Goal: Communication & Community: Answer question/provide support

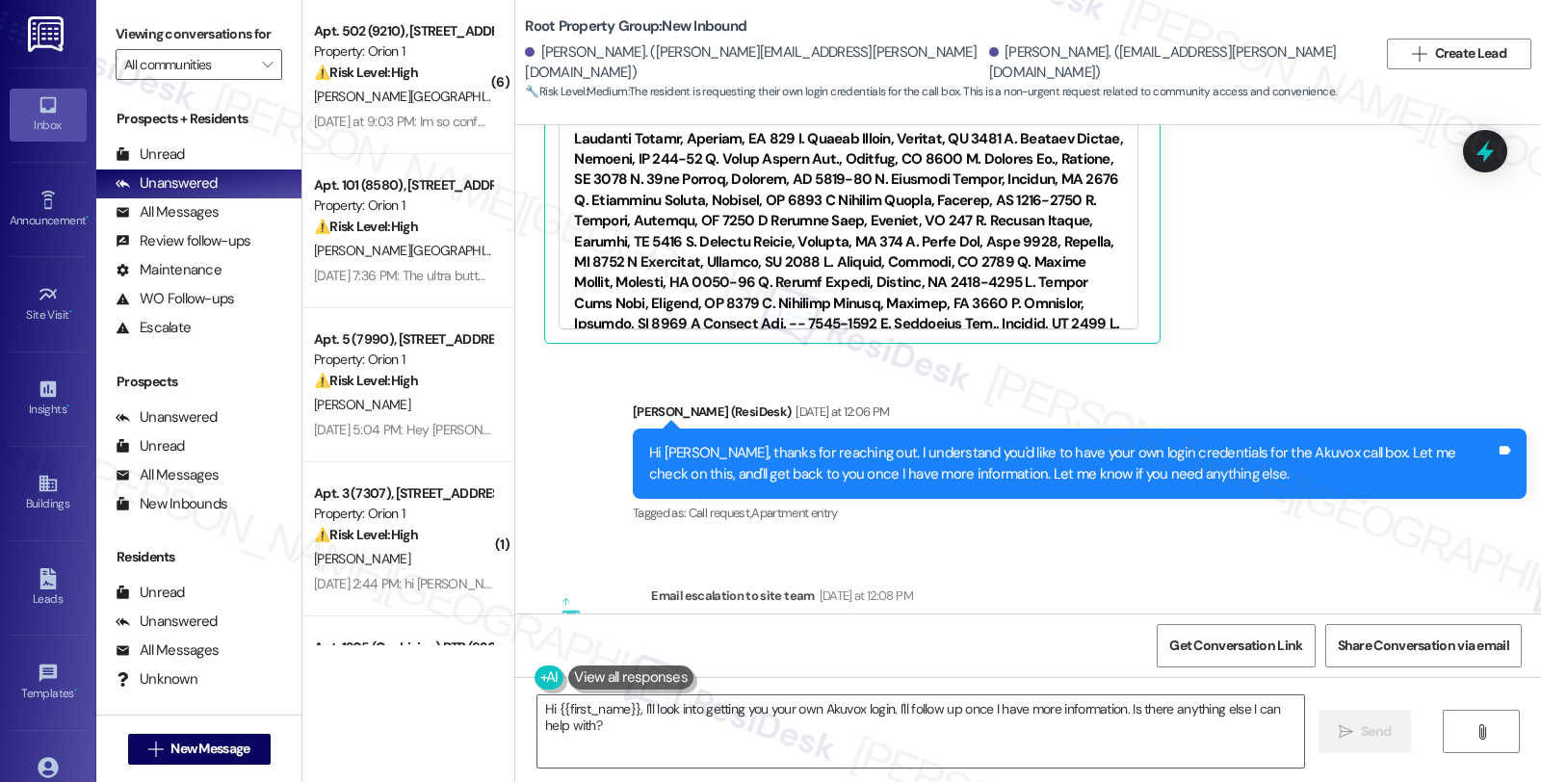
scroll to position [1633, 0]
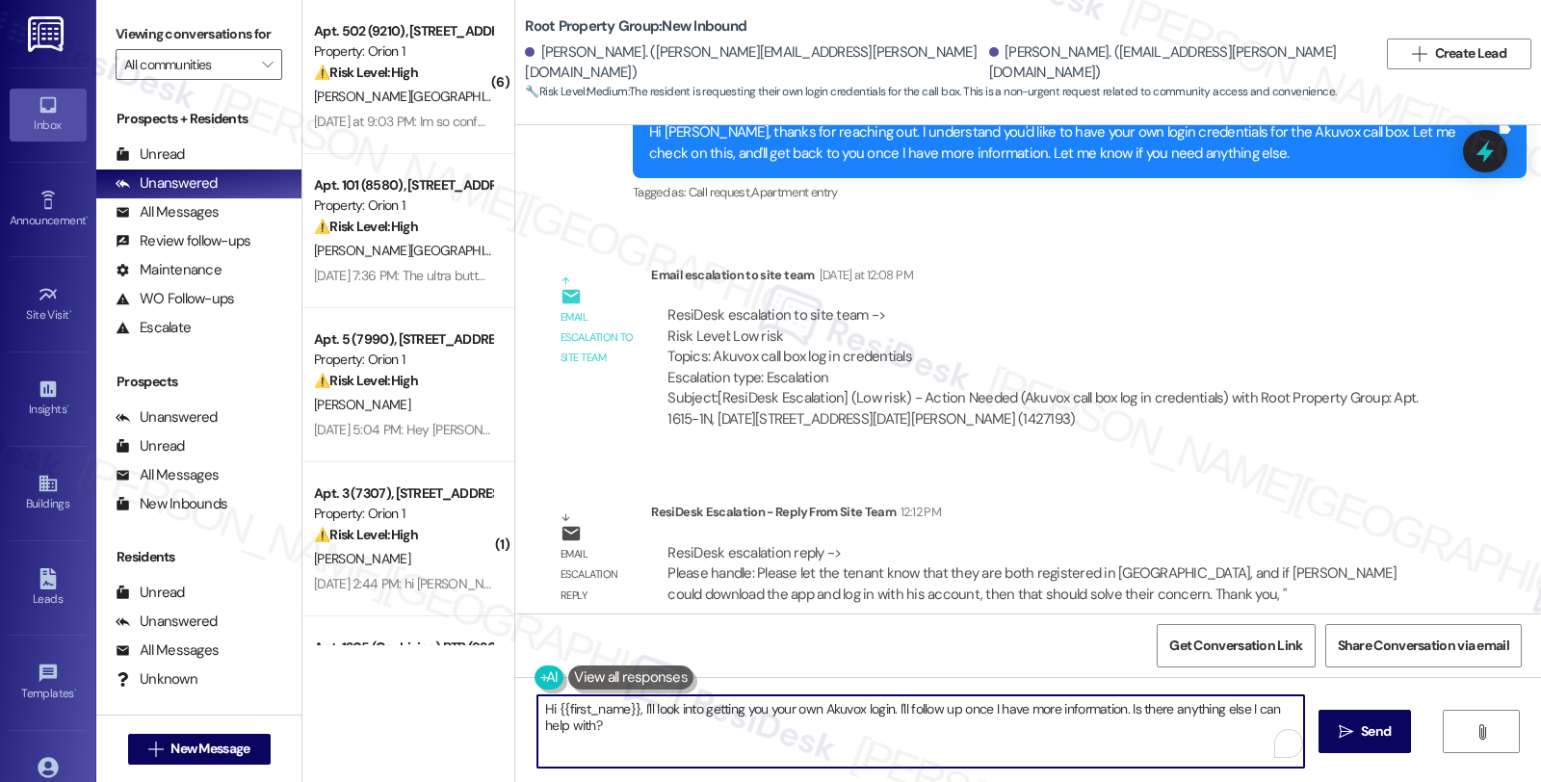
drag, startPoint x: 614, startPoint y: 726, endPoint x: 622, endPoint y: 714, distance: 15.2
click at [542, 704] on textarea "Hi {{first_name}}, I'll look into getting you your own Akuvox login. I'll follo…" at bounding box center [921, 731] width 767 height 72
click at [663, 717] on textarea "Hi {{first_name}}, I'll look into getting you your own Akuvox login. I'll follo…" at bounding box center [921, 731] width 767 height 72
drag, startPoint x: 629, startPoint y: 704, endPoint x: 688, endPoint y: 729, distance: 63.9
click at [688, 729] on textarea "Hi {{first_name}}, I'll look into getting you your own Akuvox login. I'll follo…" at bounding box center [918, 731] width 767 height 72
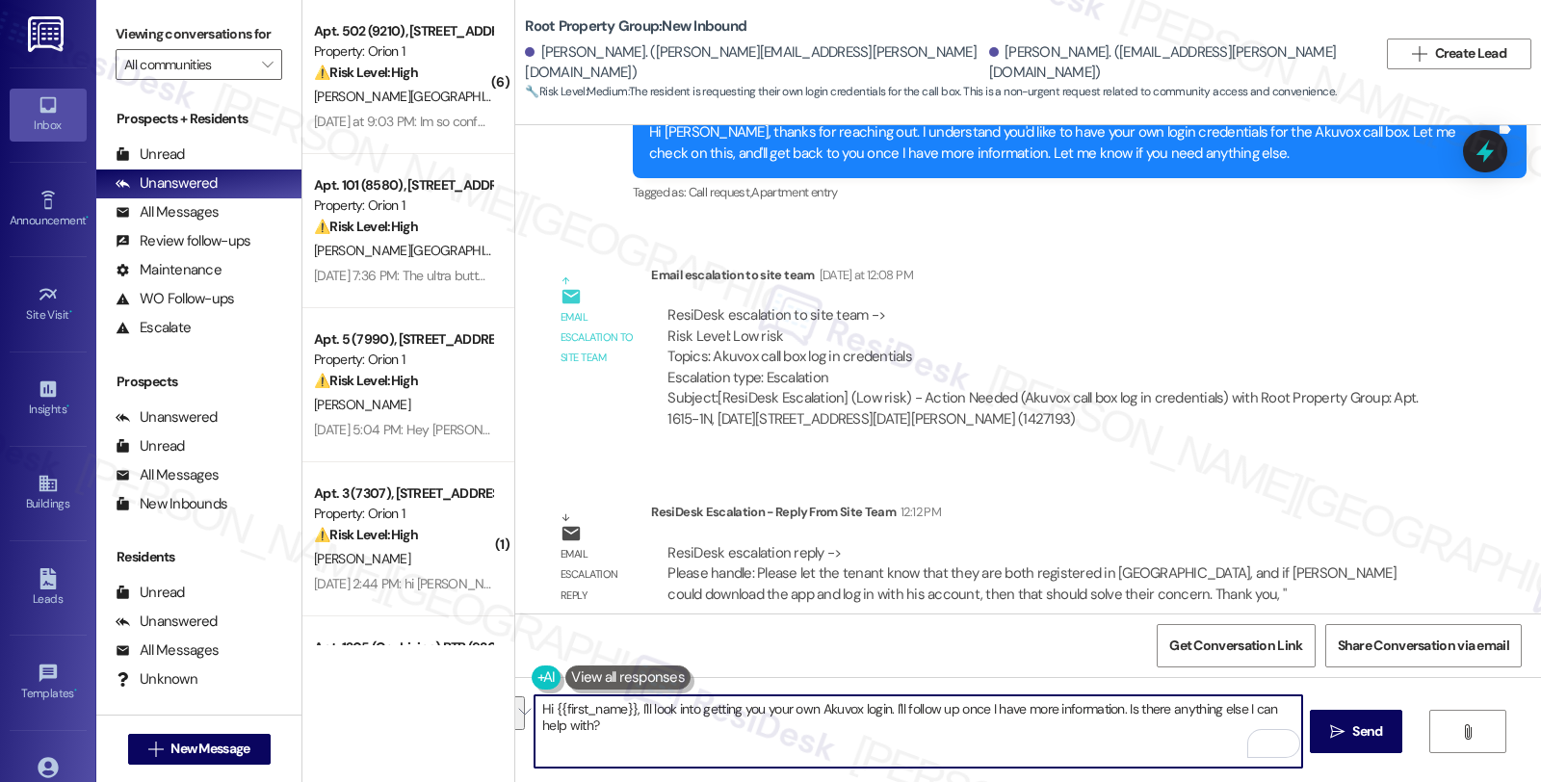
paste textarea "Please let the tenant know that they are both registered in Akuvox, and if Land…"
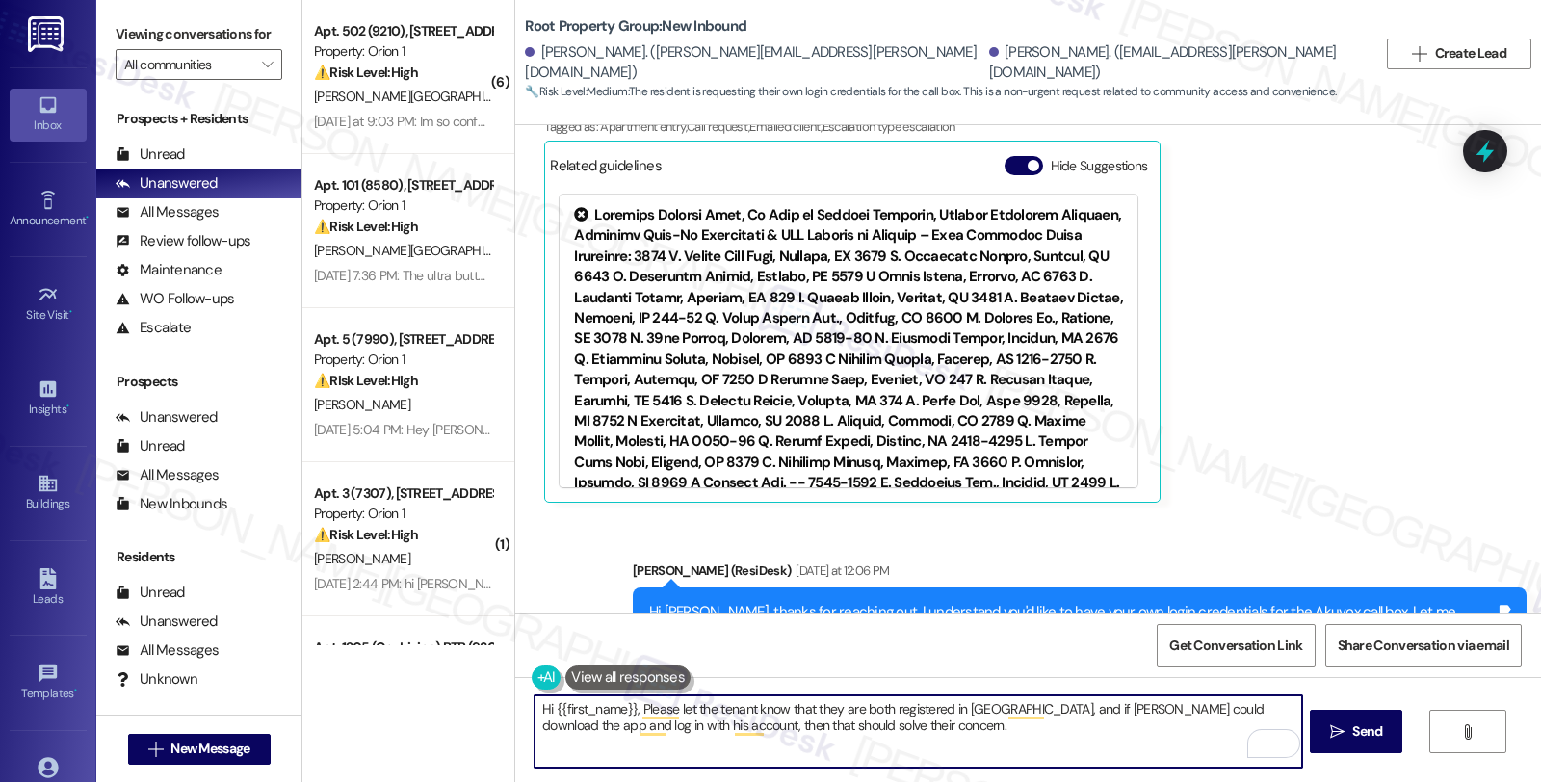
scroll to position [776, 0]
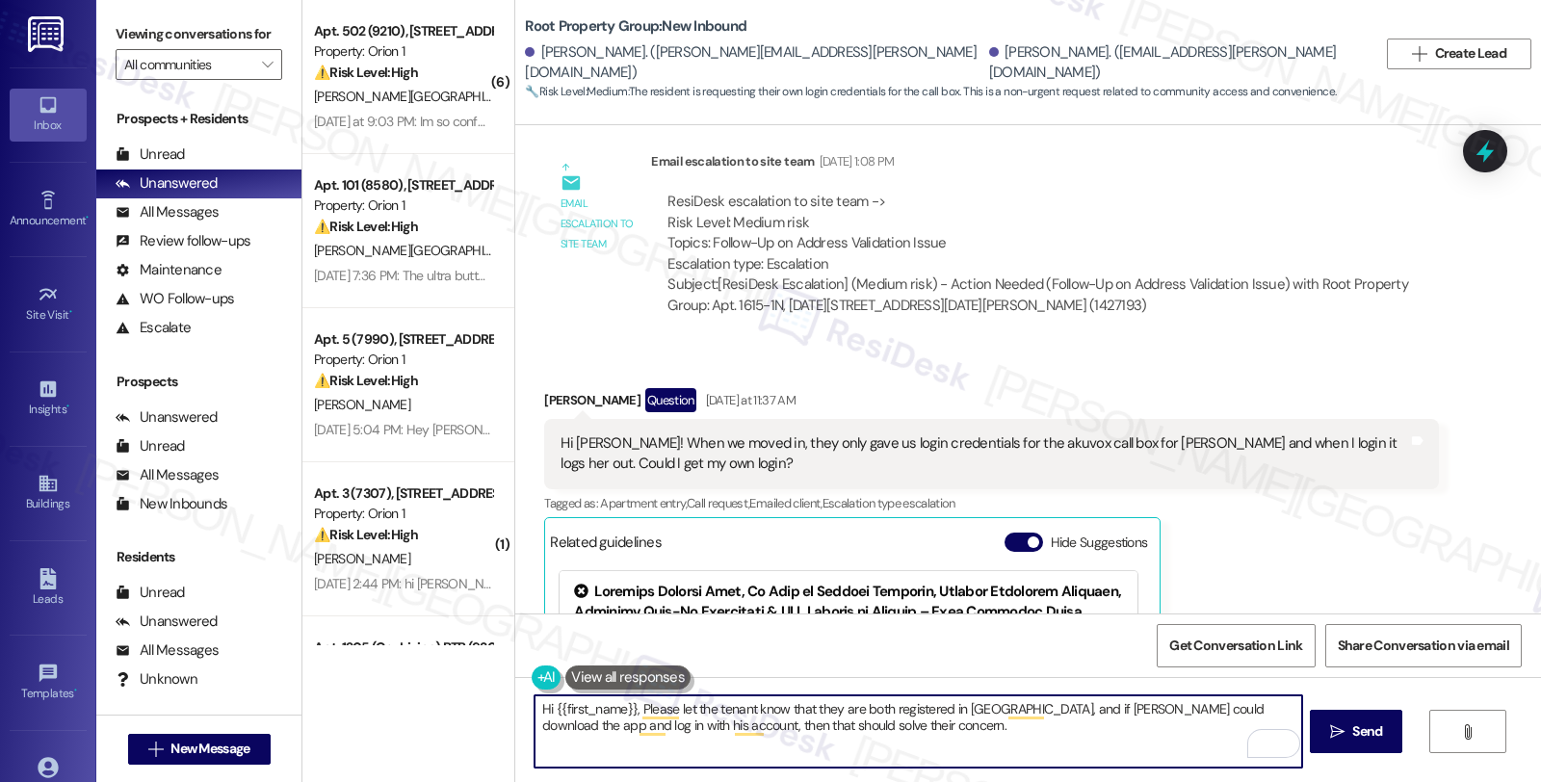
click at [557, 388] on div "Landon Balint Question Yesterday at 11:37 AM" at bounding box center [991, 403] width 894 height 31
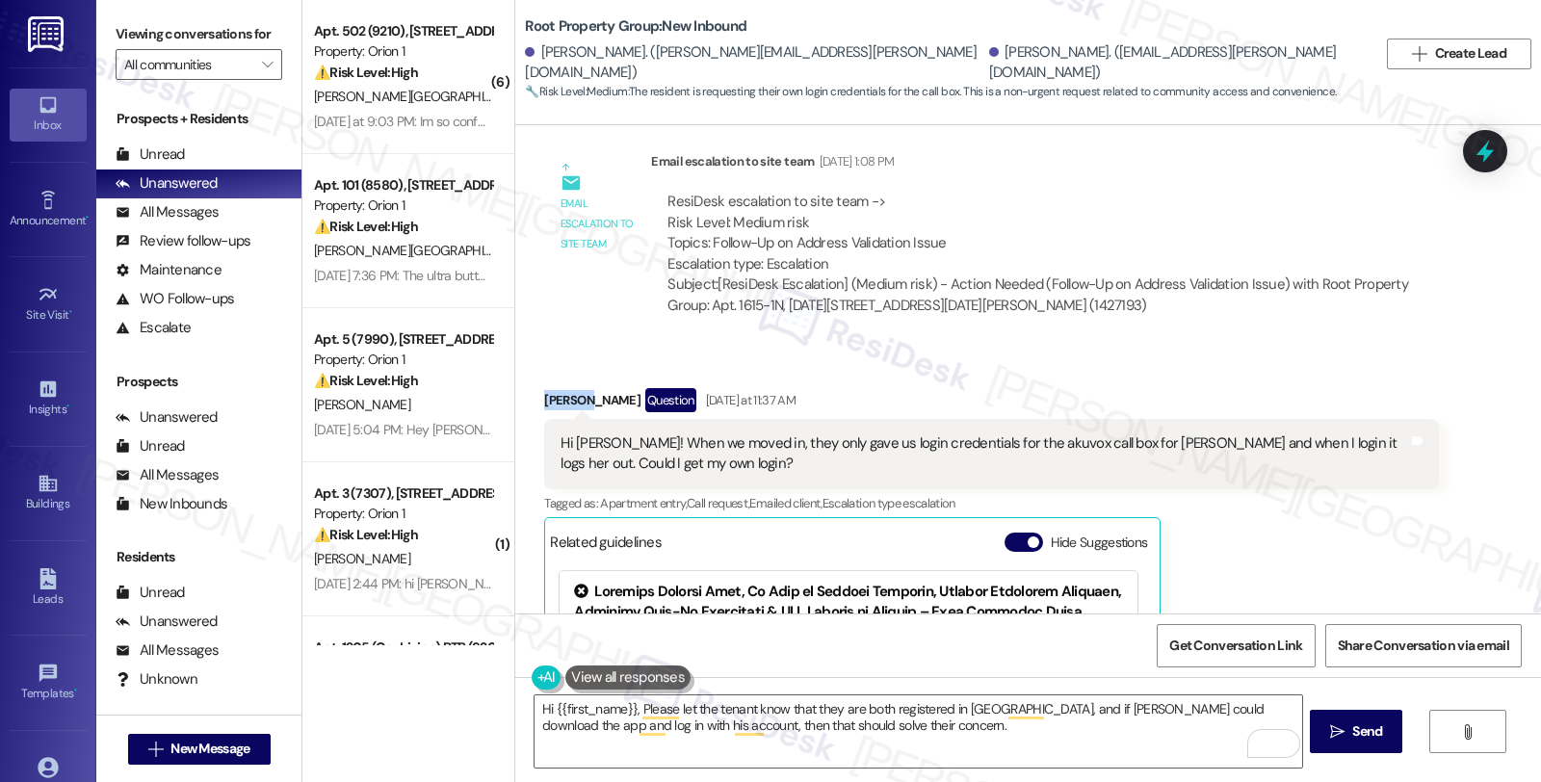
click at [557, 388] on div "Landon Balint Question Yesterday at 11:37 AM" at bounding box center [991, 403] width 894 height 31
copy div "Landon"
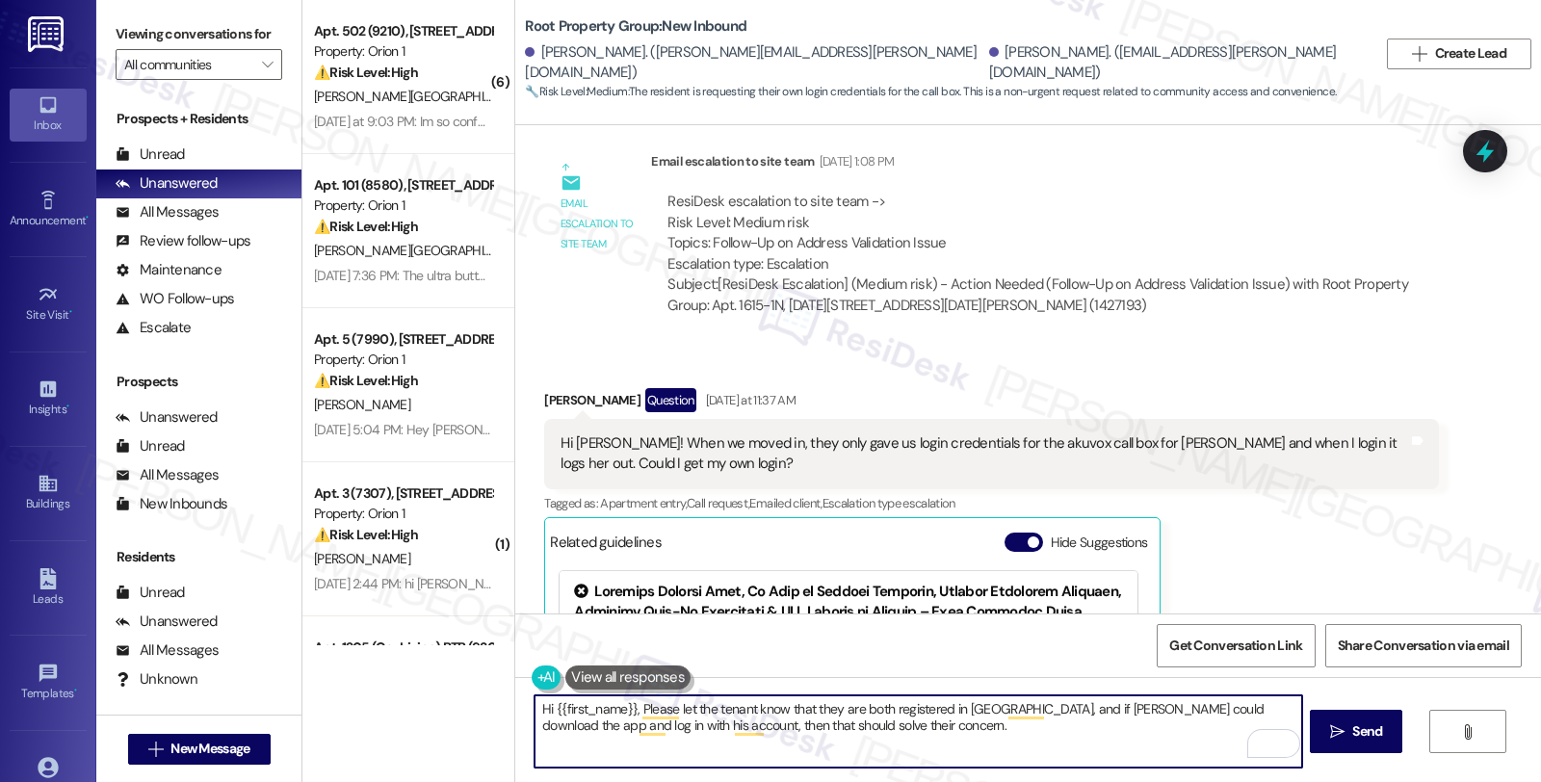
drag, startPoint x: 544, startPoint y: 709, endPoint x: 622, endPoint y: 709, distance: 78.0
click at [622, 709] on textarea "Hi {{first_name}}, Please let the tenant know that they are both registered in …" at bounding box center [918, 731] width 767 height 72
paste textarea "Landon"
click at [733, 708] on textarea "Hi Landon, I hope you're doing great. Please let the tenant know that they are …" at bounding box center [918, 731] width 767 height 72
click at [1256, 707] on textarea "Hi Landon, I hope you're doing great. I'm checking into give you an yodate, Ple…" at bounding box center [918, 731] width 767 height 72
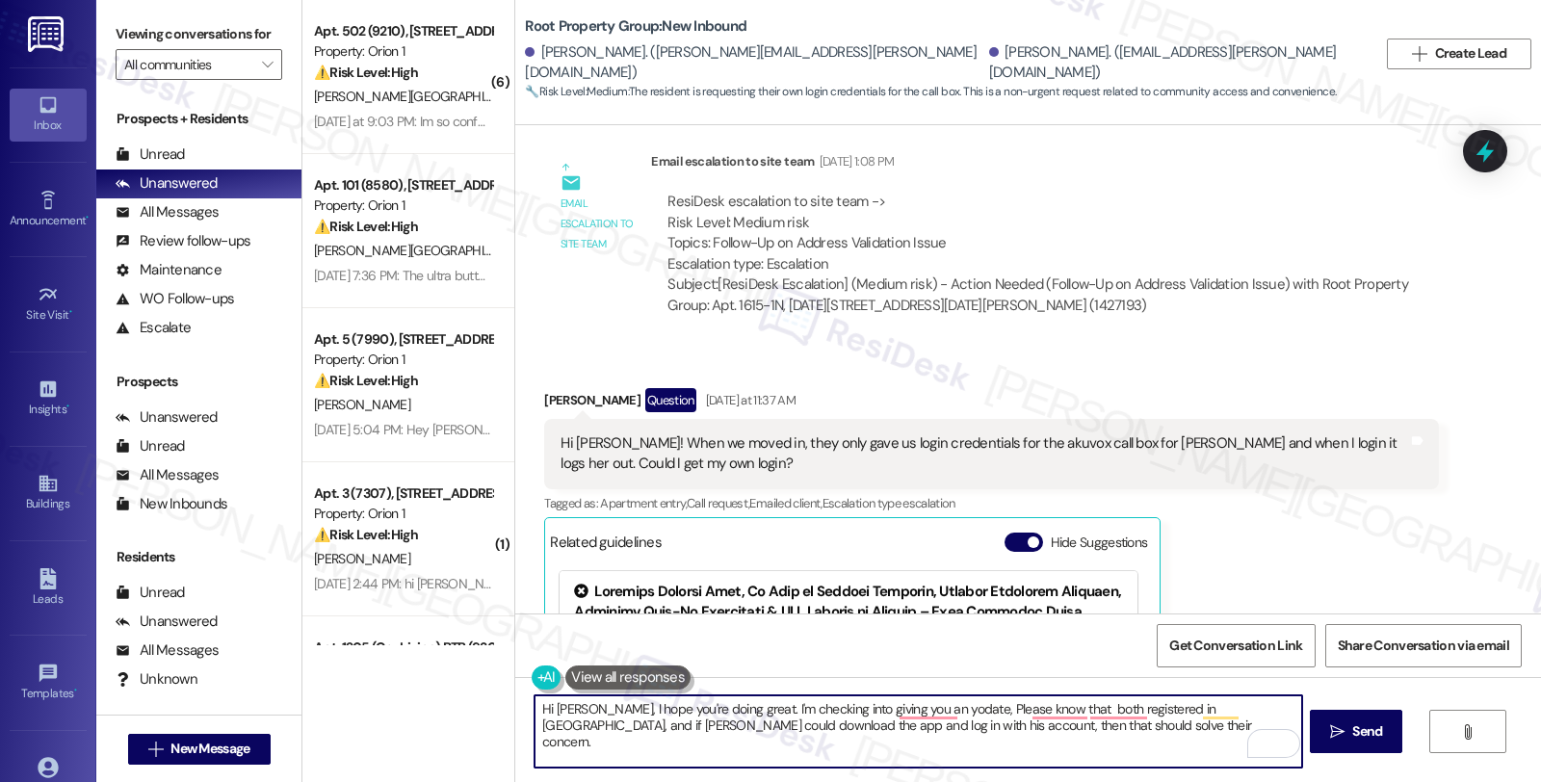
click at [819, 710] on textarea "Hi Landon, I hope you're doing great. I'm checking into giving you an yodate, P…" at bounding box center [918, 731] width 767 height 72
click at [850, 708] on textarea "Hi Landon, I hope you're doing great. I'm checking int o giving you an yodate, …" at bounding box center [918, 731] width 767 height 72
click at [807, 708] on textarea "Hi Landon, I hope you're doing great. I'm checking to give you an yodate, Pleas…" at bounding box center [918, 731] width 767 height 72
click at [929, 711] on textarea "Hi Landon, I hope you're doing great. I'm checking in to give you an yodate, Pl…" at bounding box center [918, 731] width 767 height 72
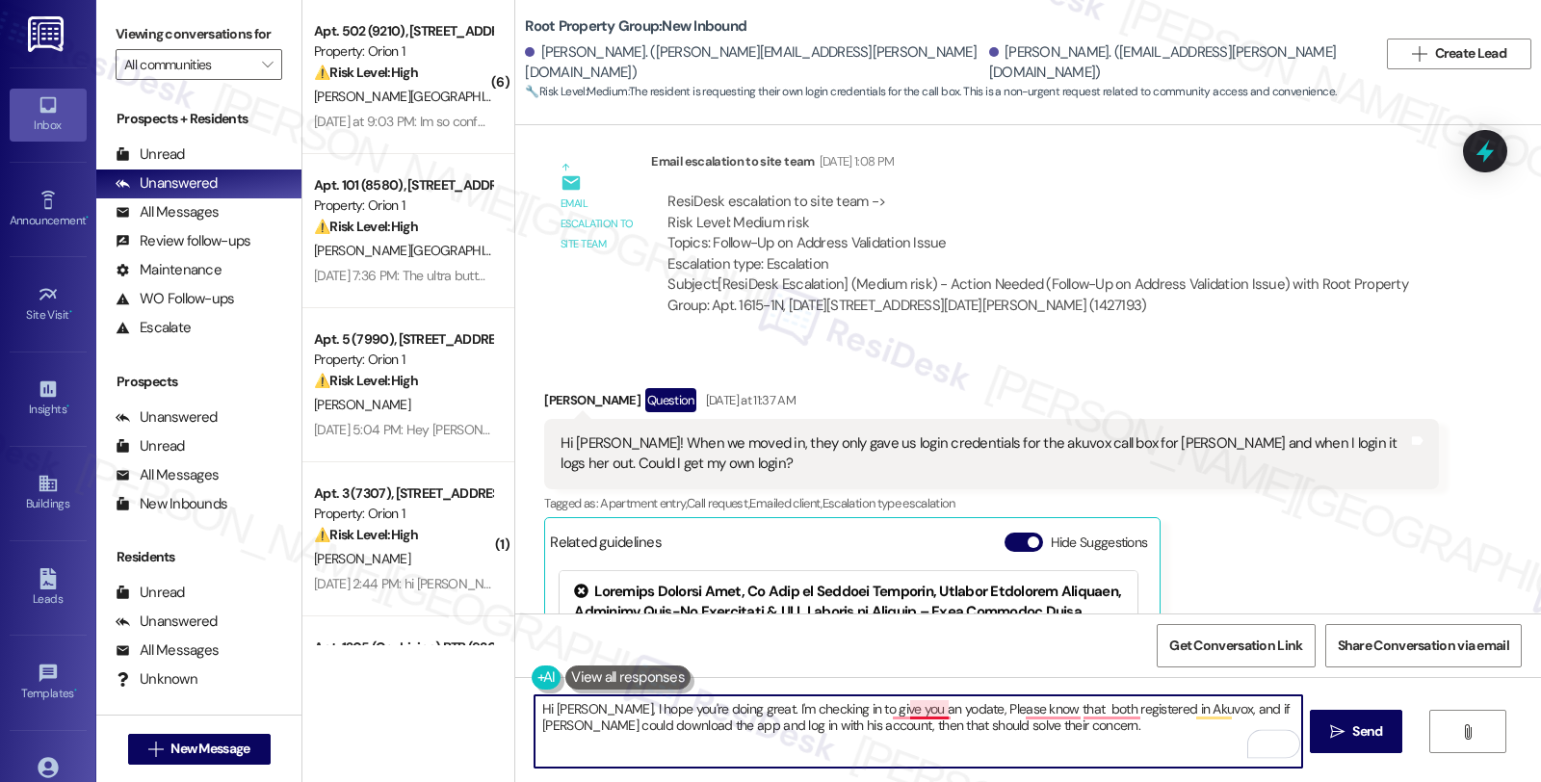
click at [929, 711] on textarea "Hi Landon, I hope you're doing great. I'm checking in to give you an yodate, Pl…" at bounding box center [918, 731] width 767 height 72
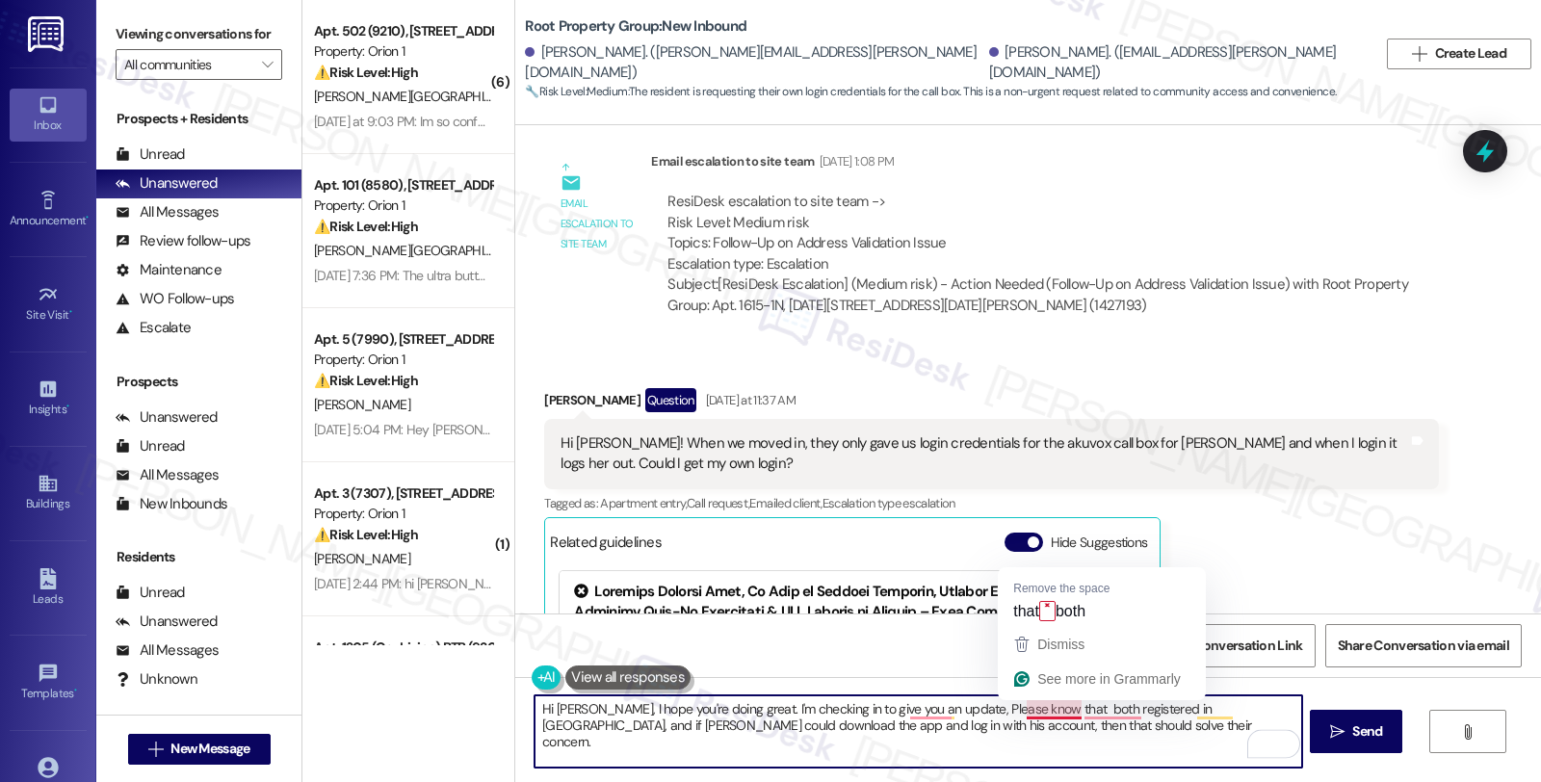
click at [1041, 709] on textarea "Hi Landon, I hope you're doing great. I'm checking in to give you an update, Pl…" at bounding box center [918, 731] width 767 height 72
click at [1036, 706] on textarea "Hi Landon, I hope you're doing great. I'm checking in to give you an update. Pl…" at bounding box center [918, 731] width 767 height 72
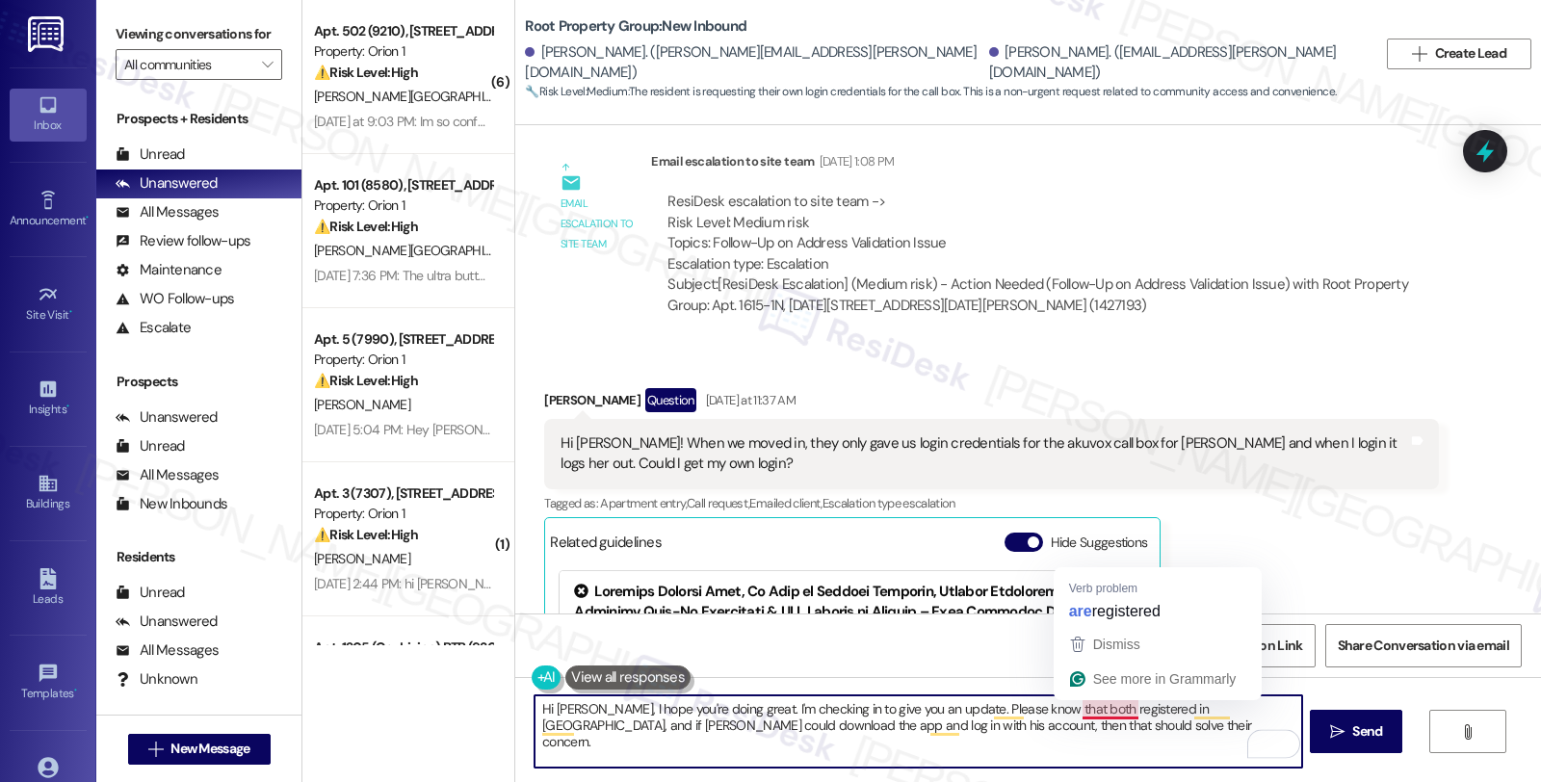
click at [1067, 716] on textarea "Hi Landon, I hope you're doing great. I'm checking in to give you an update. Pl…" at bounding box center [918, 731] width 767 height 72
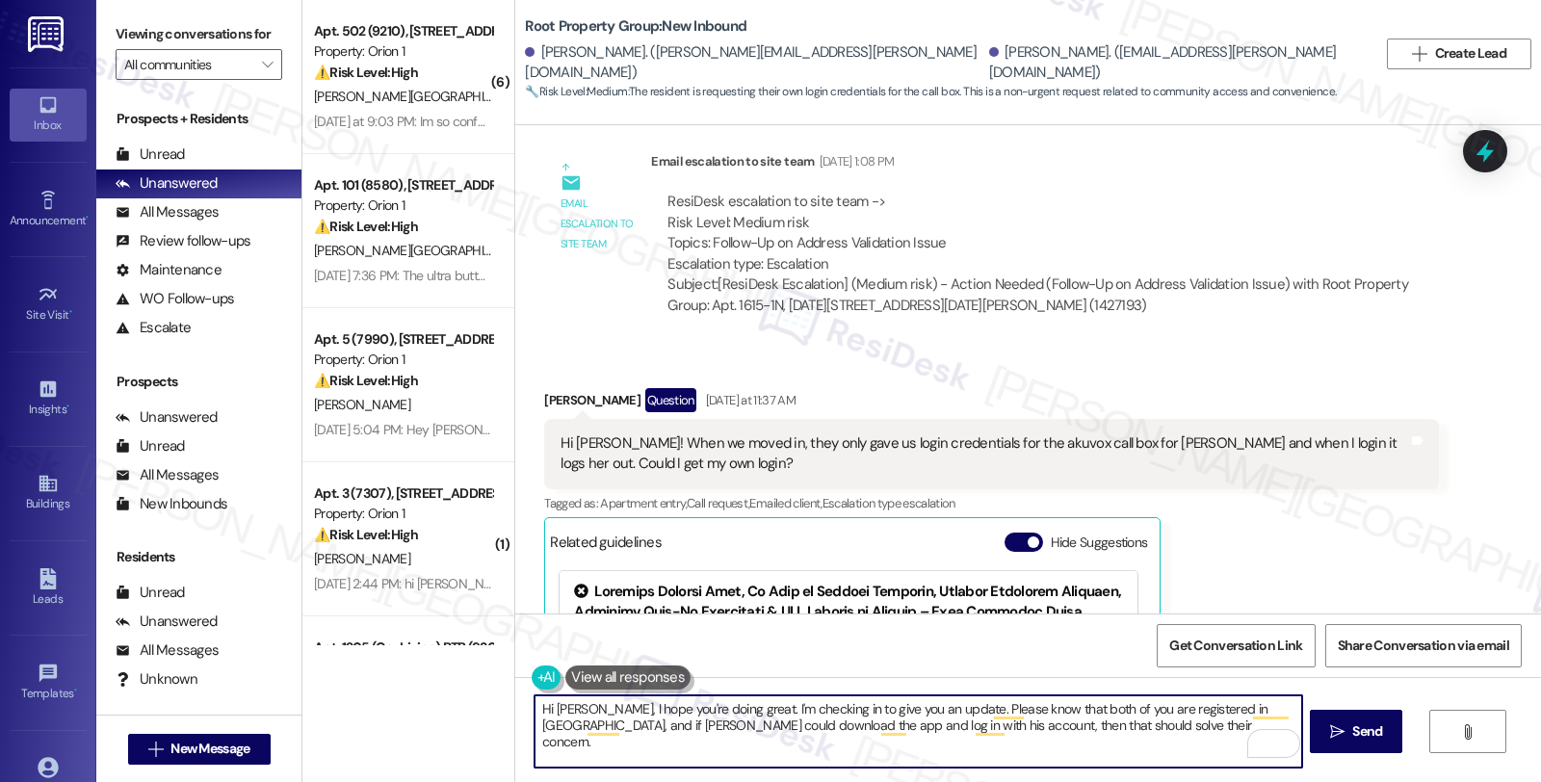
click at [1239, 708] on textarea "Hi Landon, I hope you're doing great. I'm checking in to give you an update. Pl…" at bounding box center [918, 731] width 767 height 72
click at [642, 727] on textarea "Hi Landon, I hope you're doing great. I'm checking in to give you an update. Pl…" at bounding box center [918, 731] width 767 height 72
click at [1245, 708] on textarea "Hi Landon, I hope you're doing great. I'm checking in to give you an update. Pl…" at bounding box center [918, 731] width 767 height 72
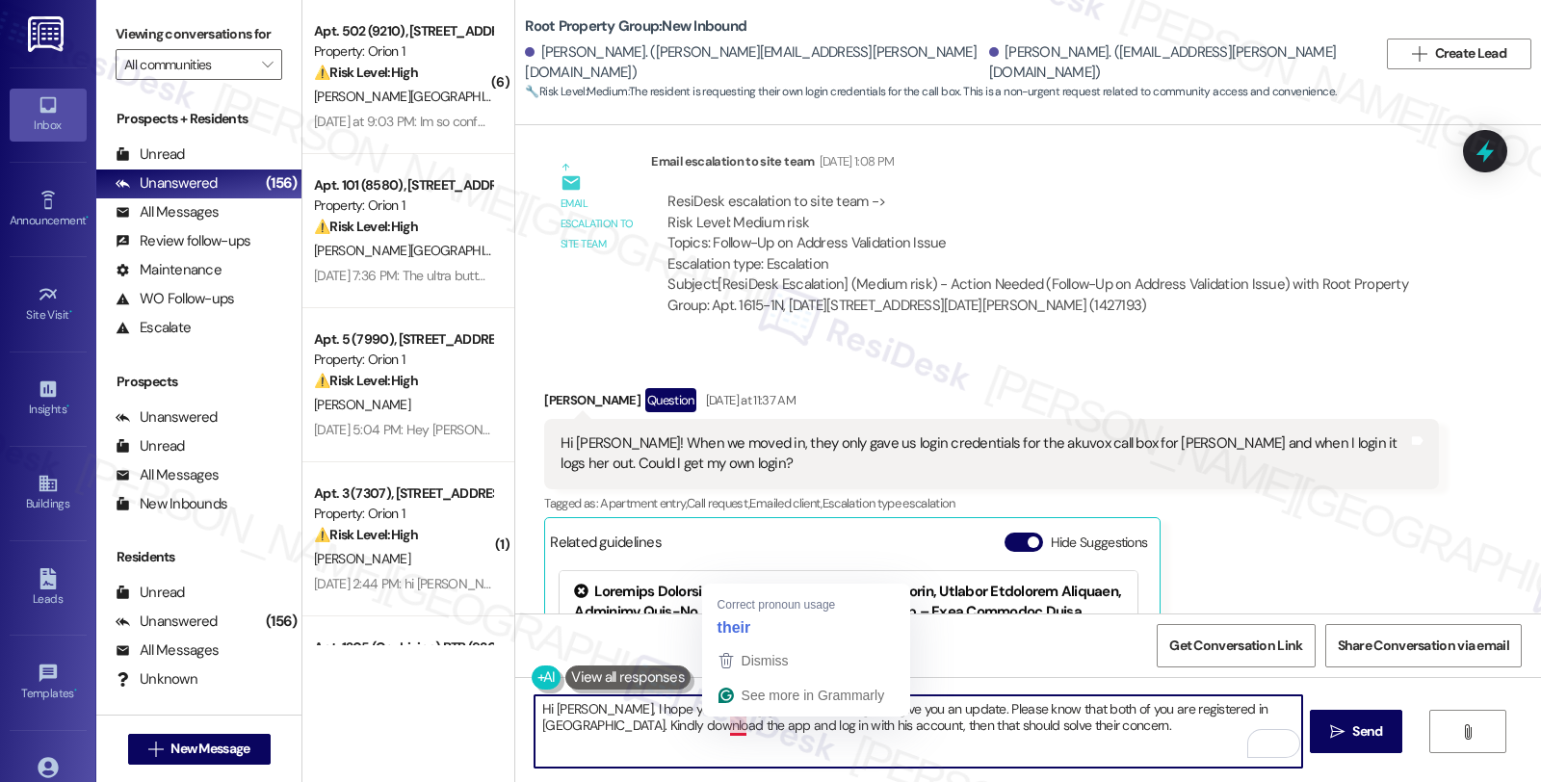
click at [726, 729] on textarea "Hi Landon, I hope you're doing great. I'm checking in to give you an update. Pl…" at bounding box center [918, 731] width 767 height 72
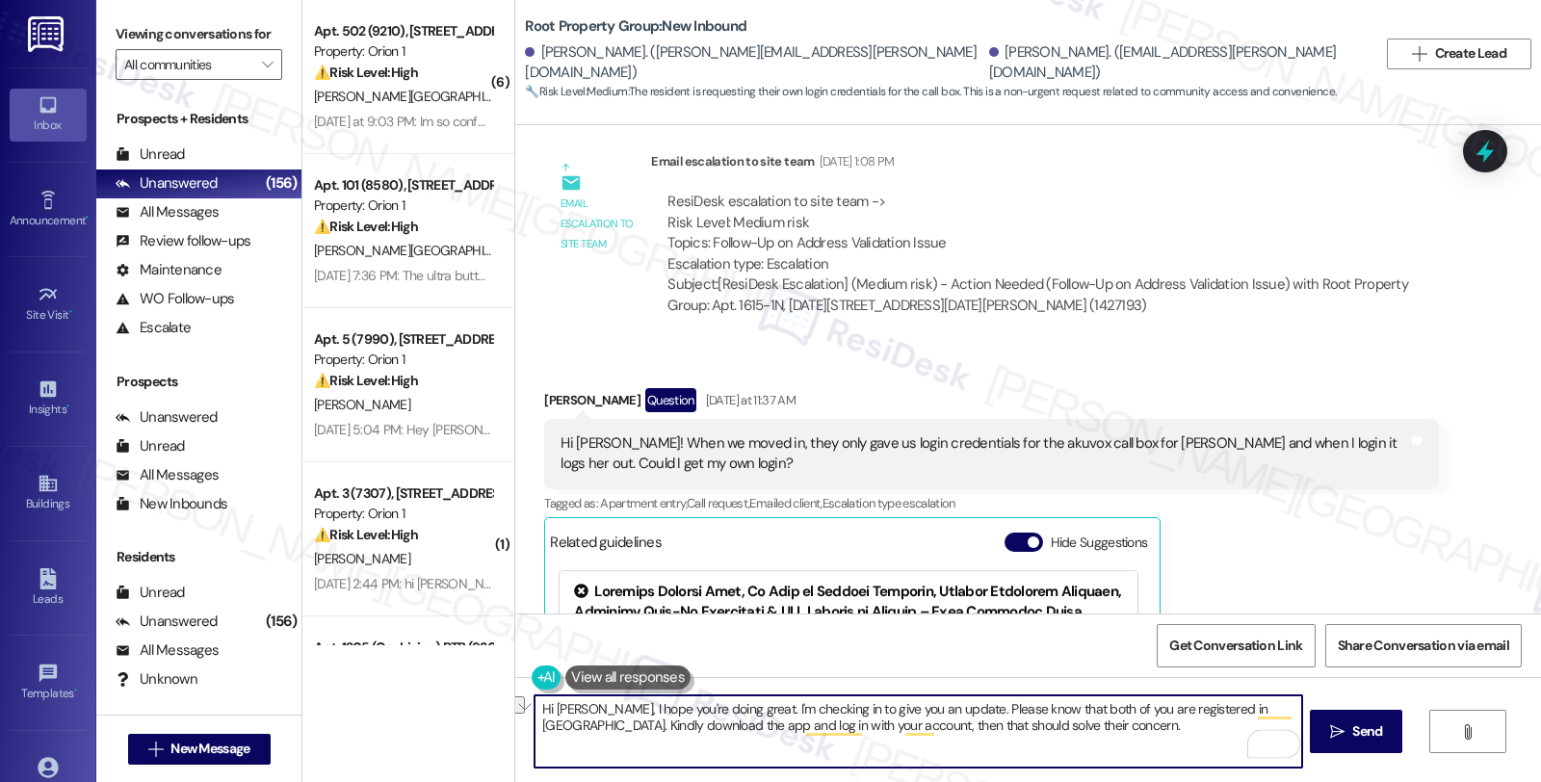
drag, startPoint x: 792, startPoint y: 726, endPoint x: 1180, endPoint y: 732, distance: 388.2
click at [1180, 732] on textarea "Hi Landon, I hope you're doing great. I'm checking in to give you an update. Pl…" at bounding box center [918, 731] width 767 height 72
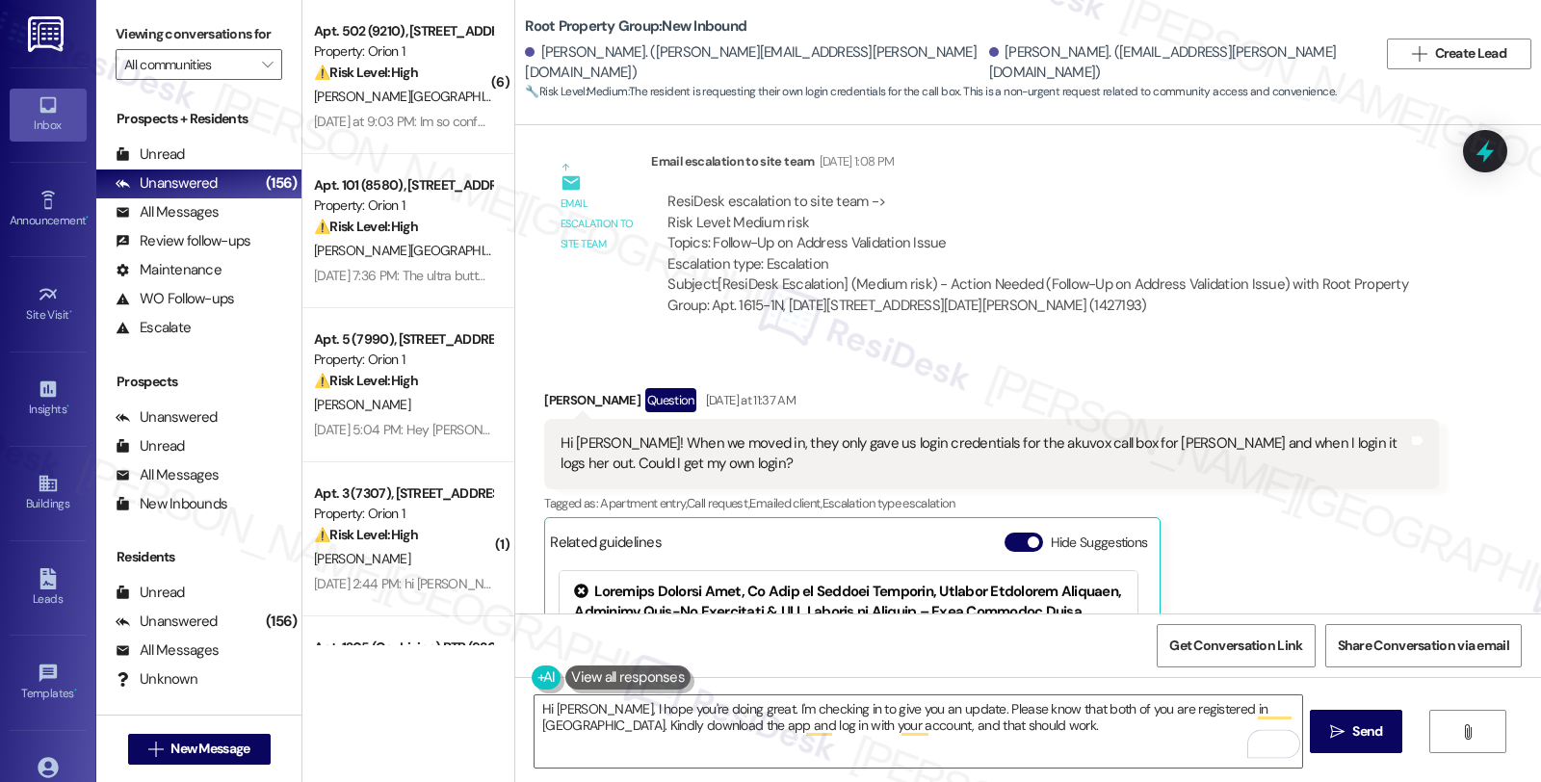
click at [1114, 433] on div "Hi Sarah! When we moved in, they only gave us login credentials for the akuvox …" at bounding box center [984, 453] width 847 height 41
copy div "Chelsea"
click at [1108, 708] on textarea "Hi Landon, I hope you're doing great. I'm checking in to give you an update. Pl…" at bounding box center [918, 731] width 767 height 72
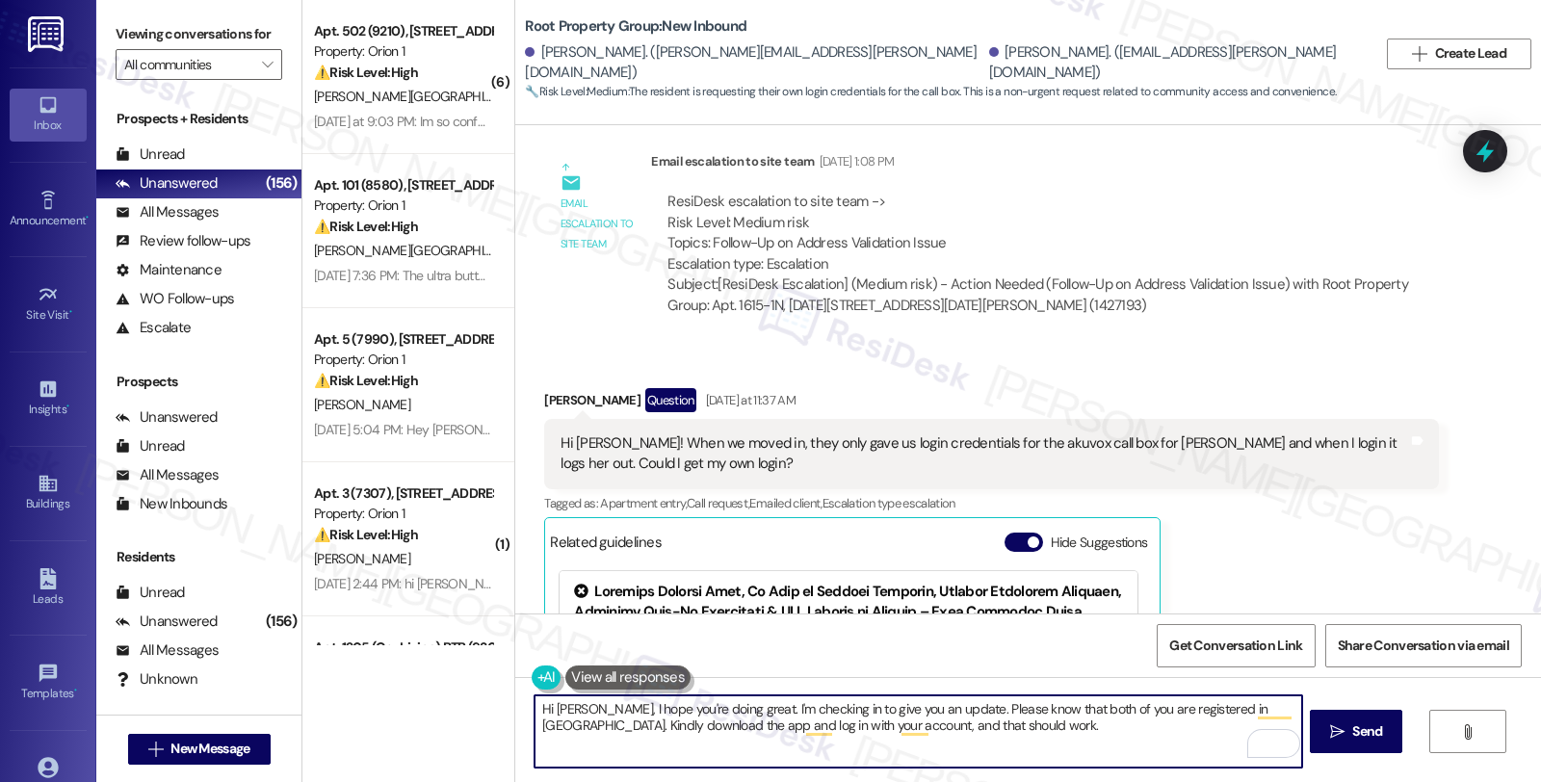
click at [1064, 724] on textarea "Hi Landon, I hope you're doing great. I'm checking in to give you an update. Pl…" at bounding box center [918, 731] width 767 height 72
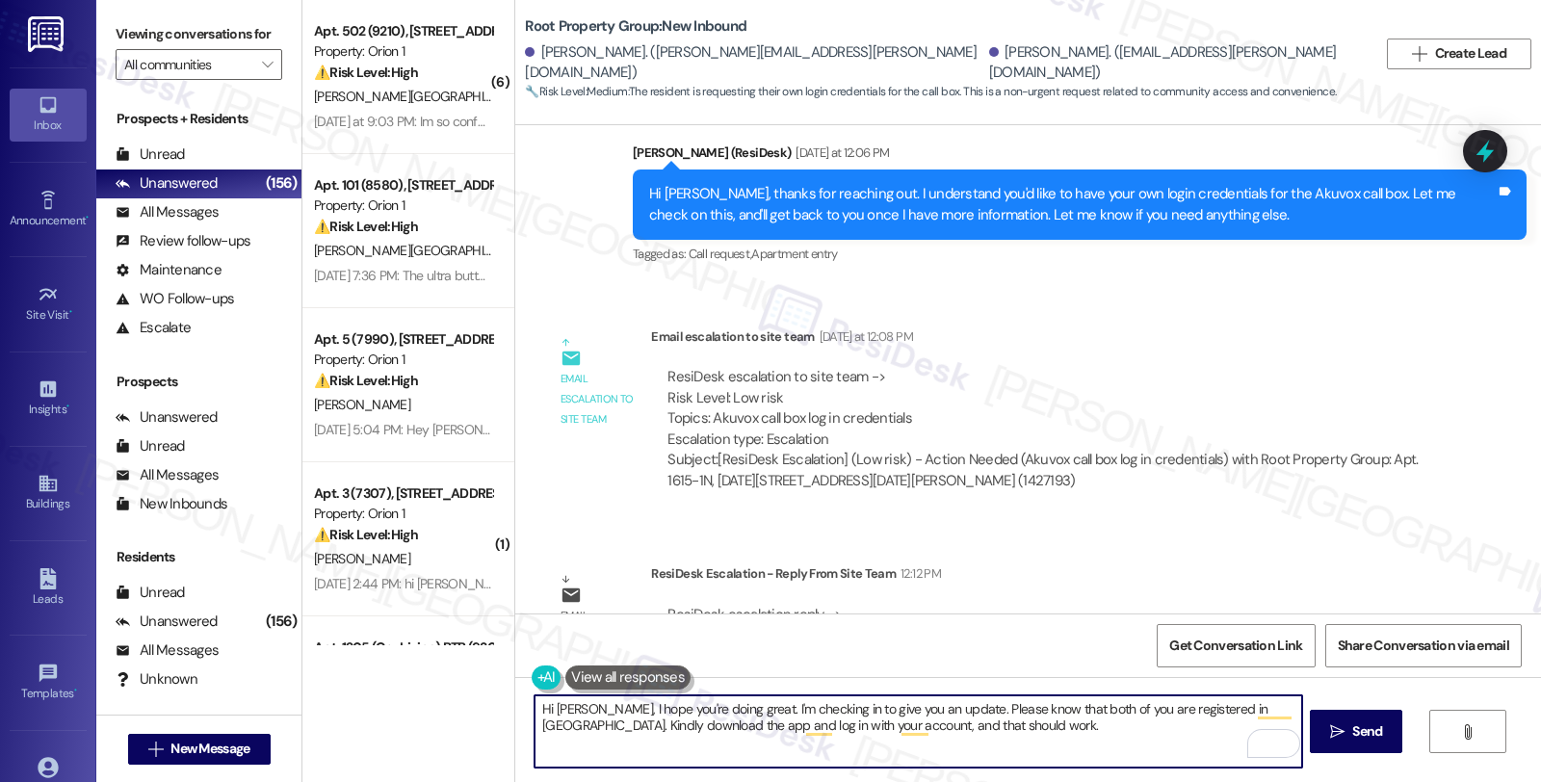
scroll to position [1526, 0]
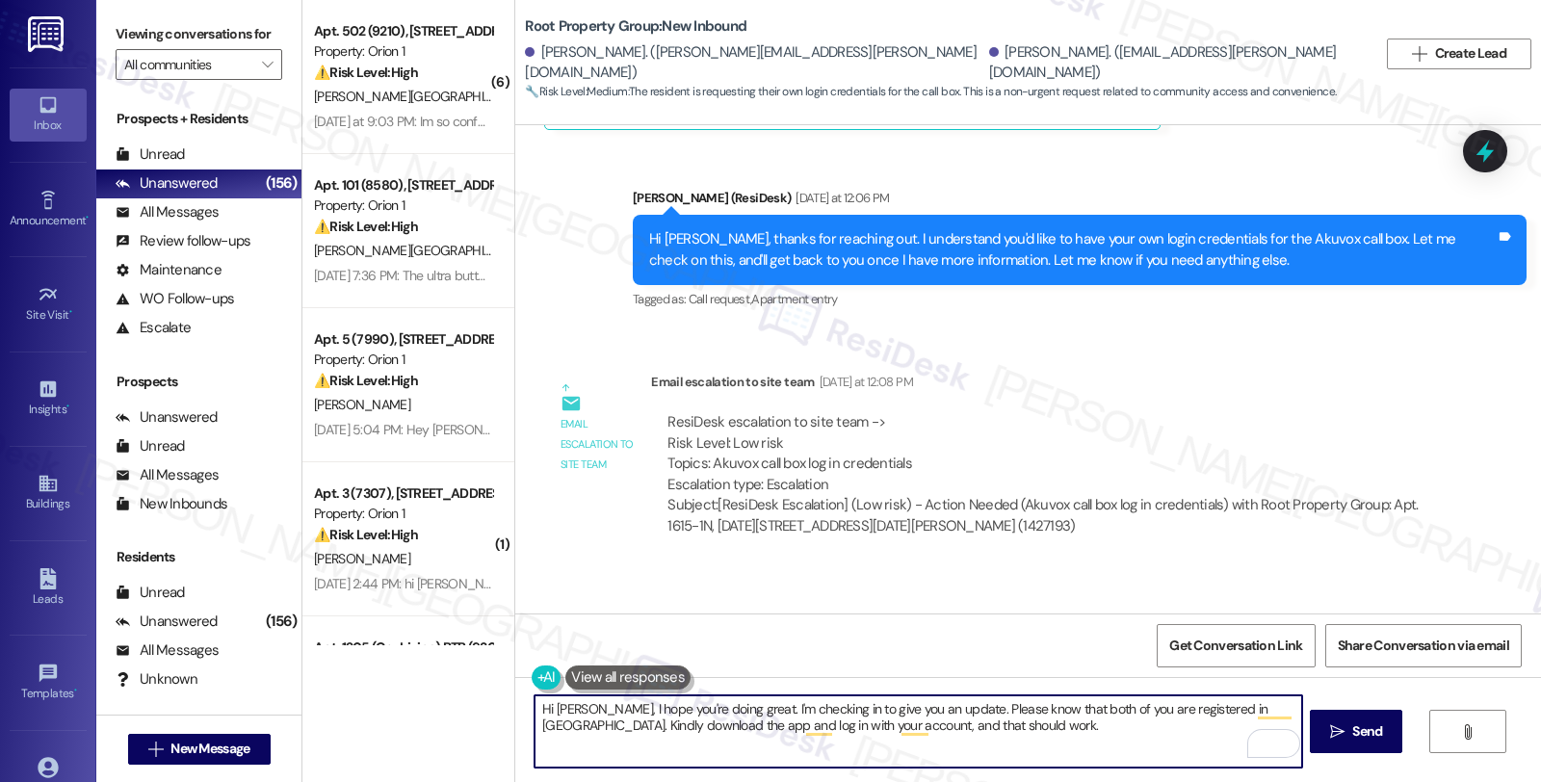
click at [832, 747] on textarea "Hi Landon, I hope you're doing great. I'm checking in to give you an update. Pl…" at bounding box center [918, 731] width 767 height 72
click at [989, 728] on textarea "Hi Landon, I hope you're doing great. I'm checking in to give you an update. Pl…" at bounding box center [918, 731] width 767 height 72
paste textarea "Should you have other concerns, please feel free to reach out. Have a great day!"
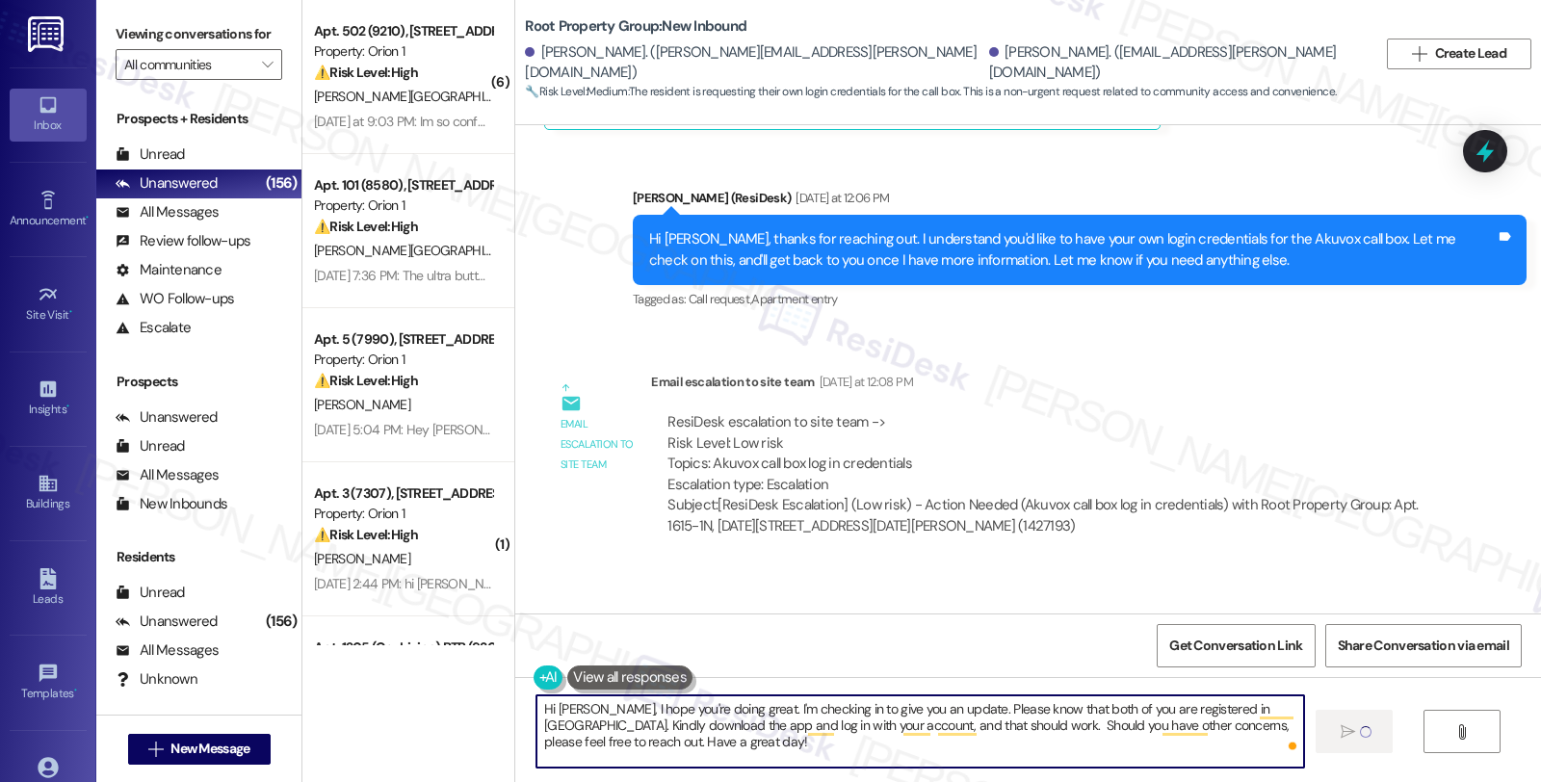
type textarea "Hi Landon, I hope you're doing great. I'm checking in to give you an update. Pl…"
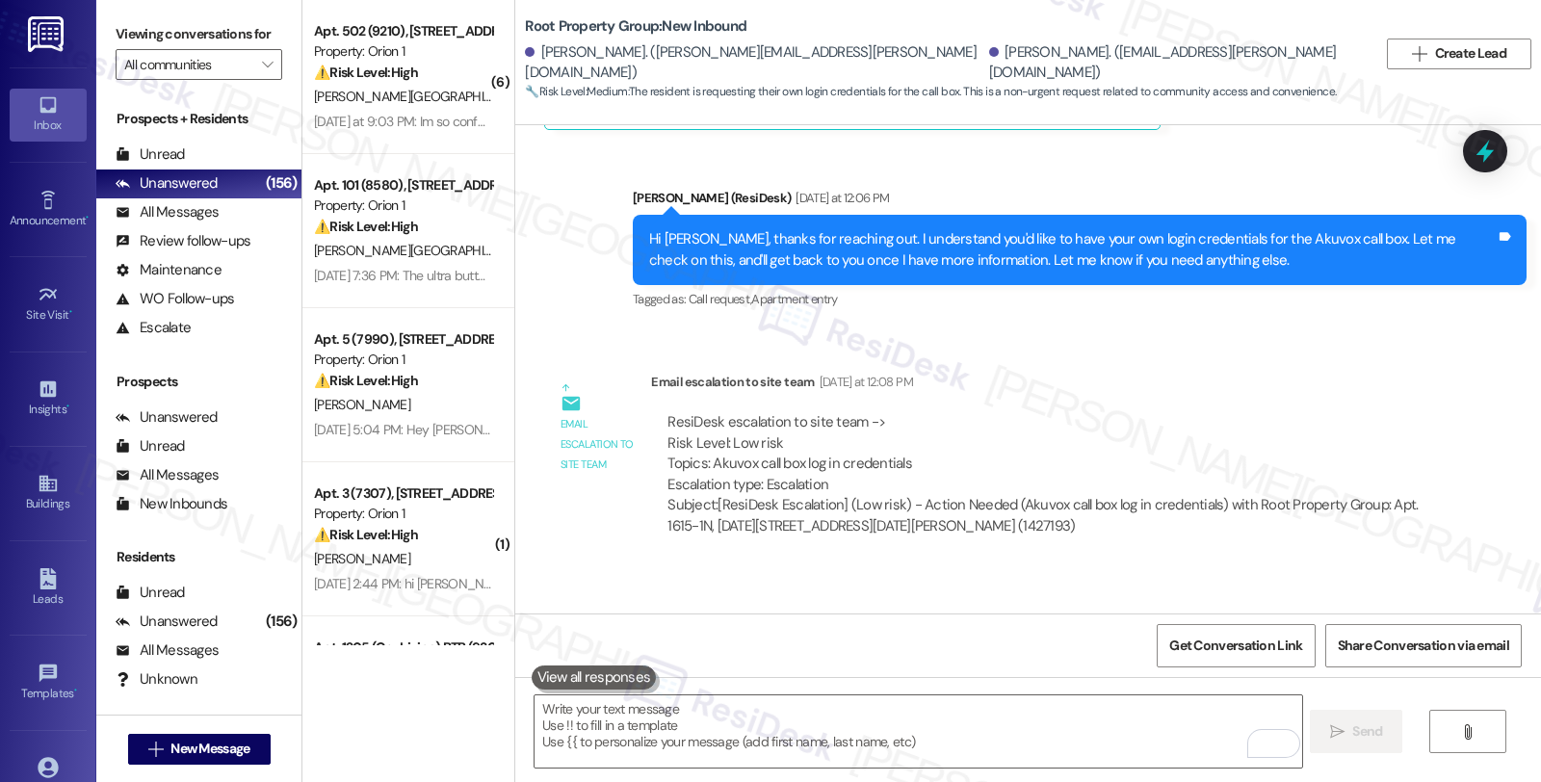
click at [1297, 421] on div "ResiDesk escalation to site team -> Risk Level: Low risk Topics: Akuvox call bo…" at bounding box center [1045, 453] width 754 height 83
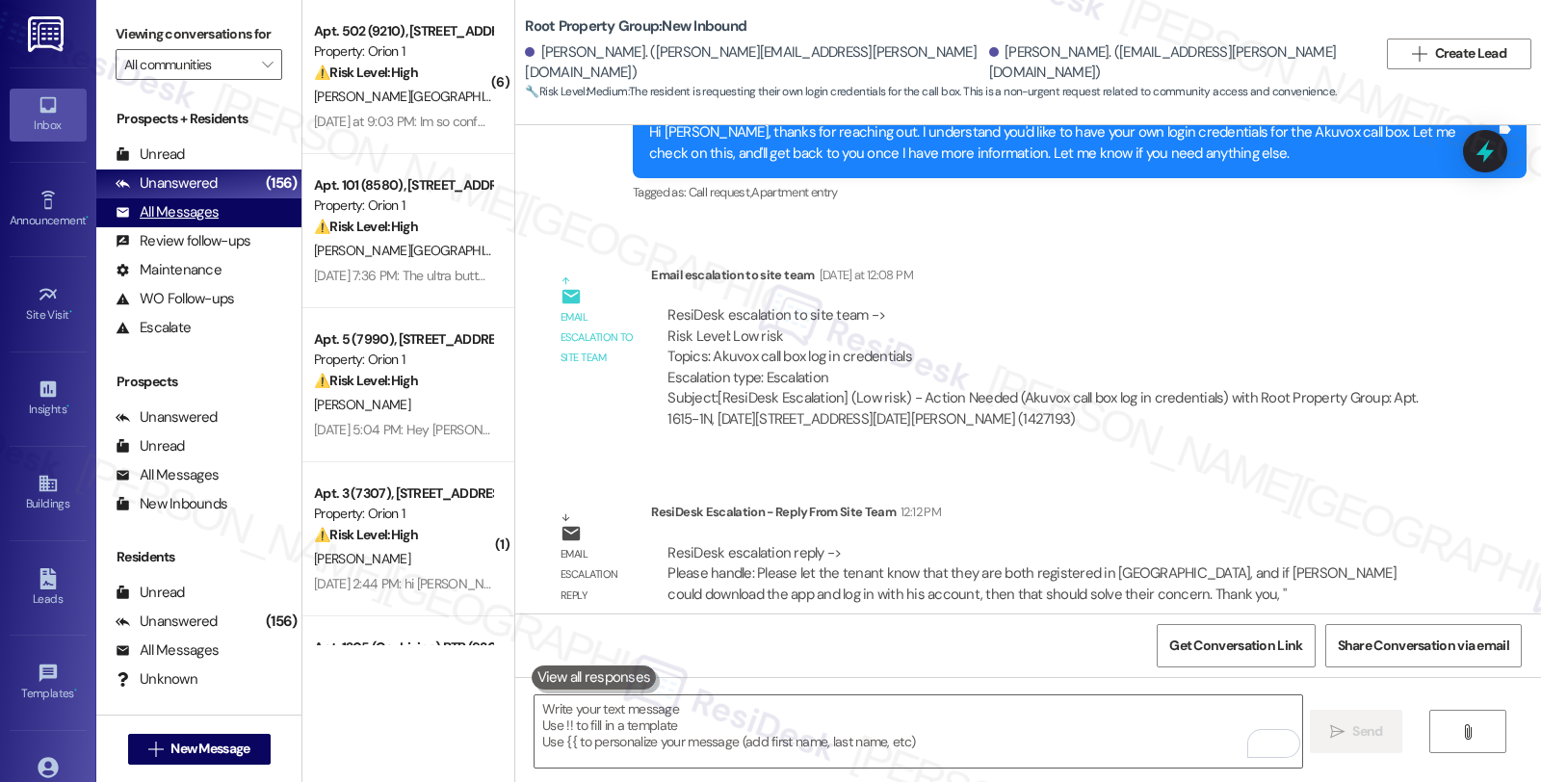
click at [214, 223] on div "All Messages" at bounding box center [167, 212] width 103 height 20
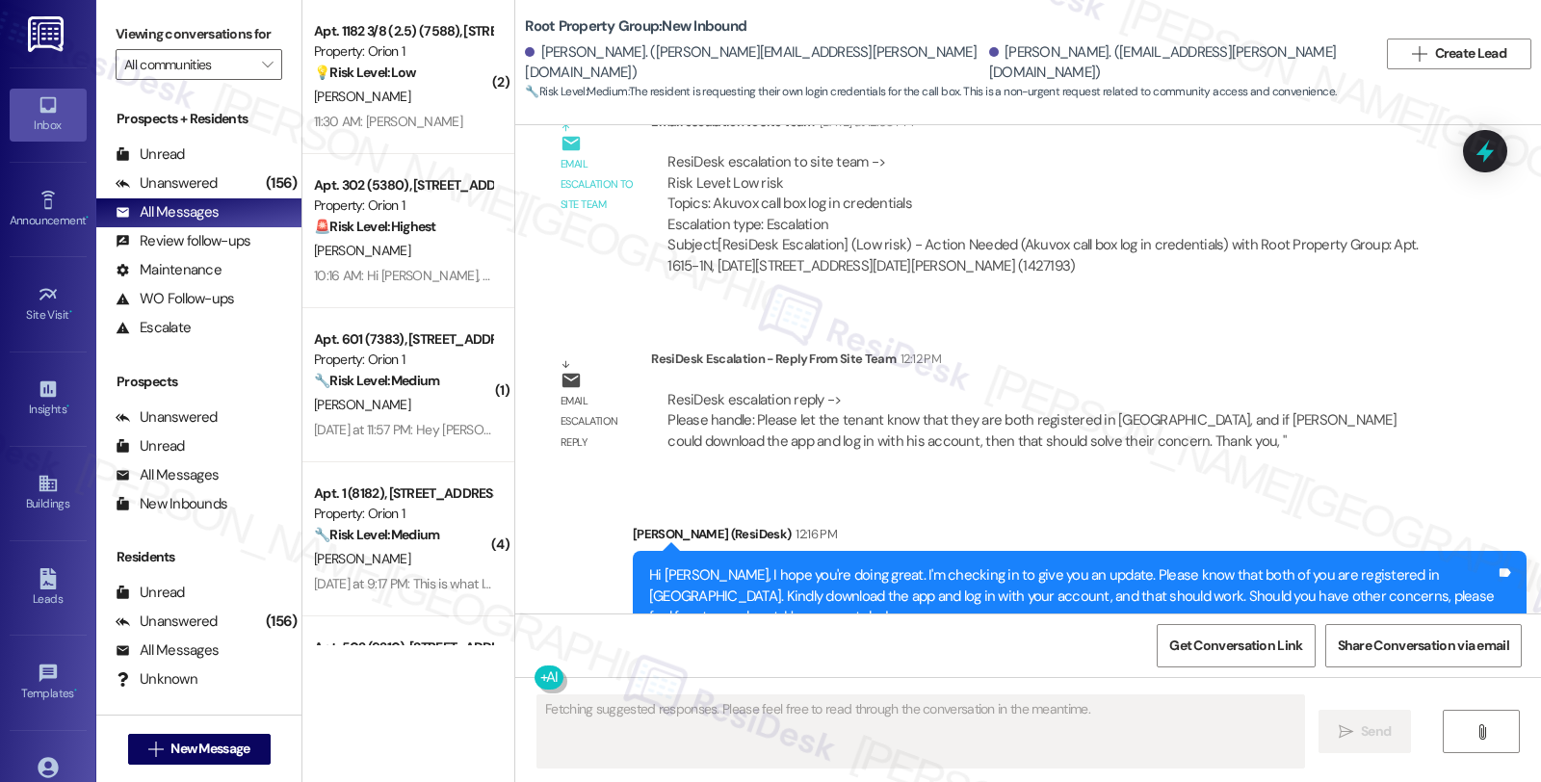
scroll to position [1836, 0]
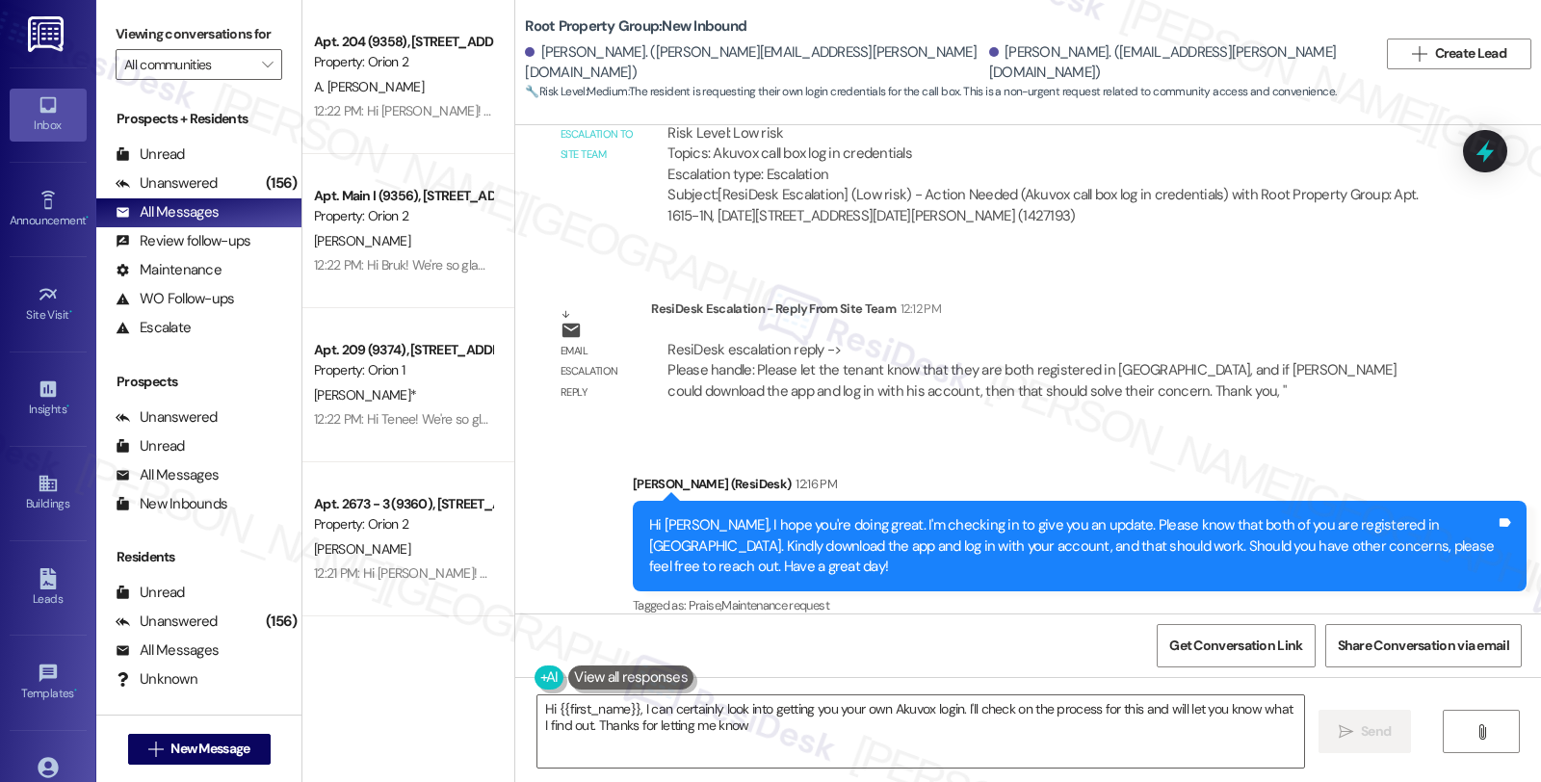
type textarea "Hi {{first_name}}, I can certainly look into getting you your own Akuvox login.…"
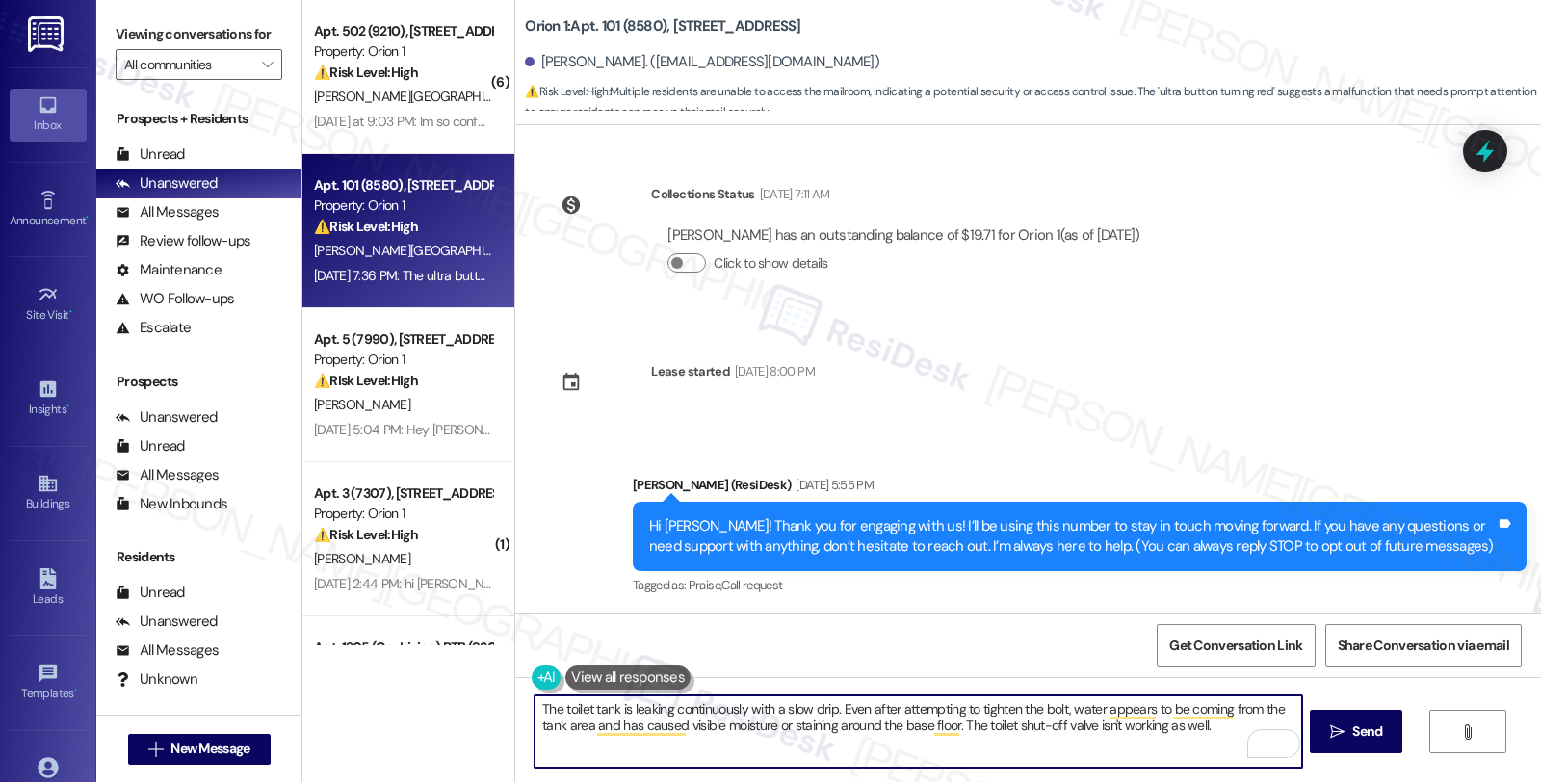
scroll to position [4159, 0]
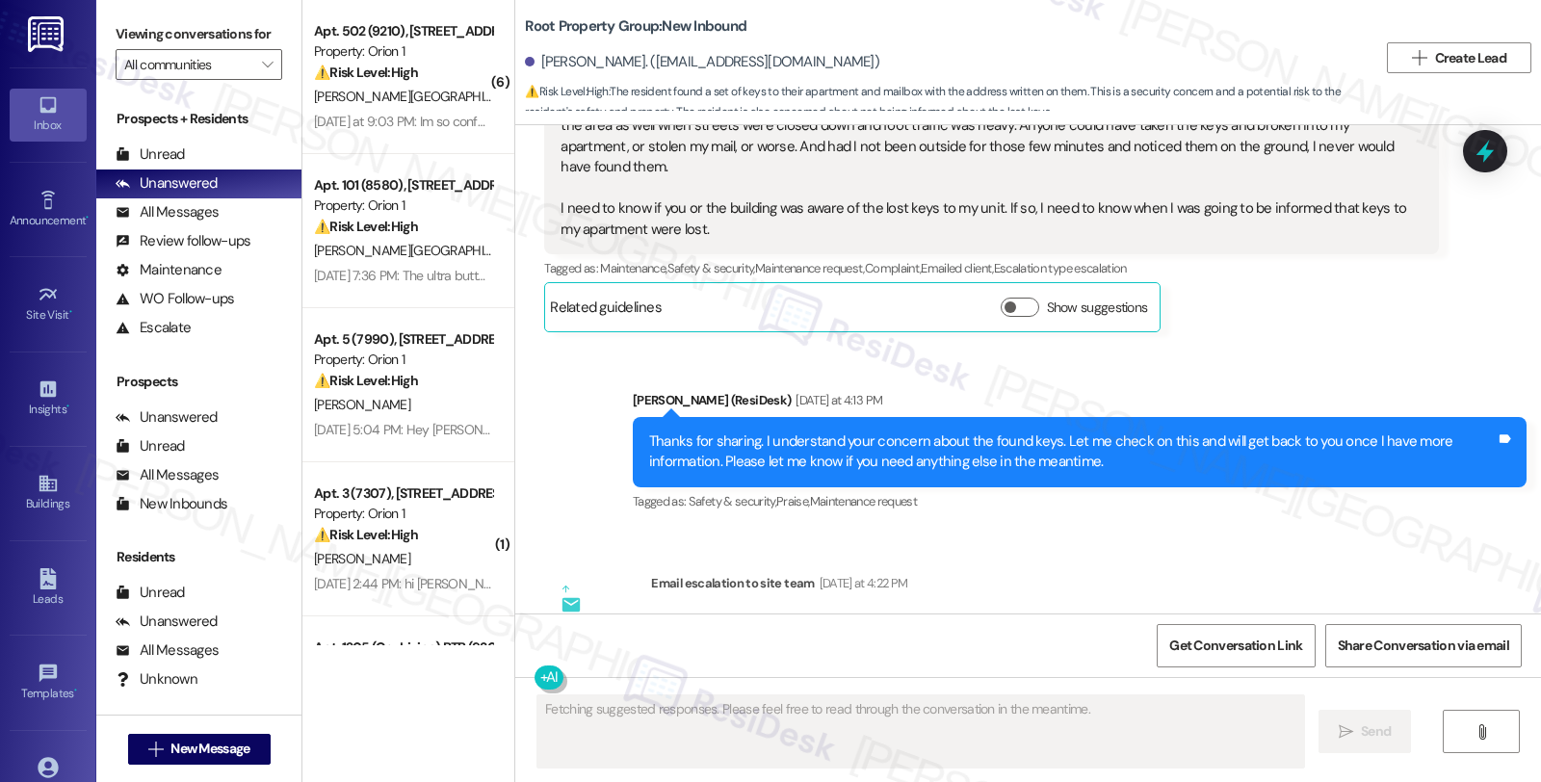
scroll to position [1764, 0]
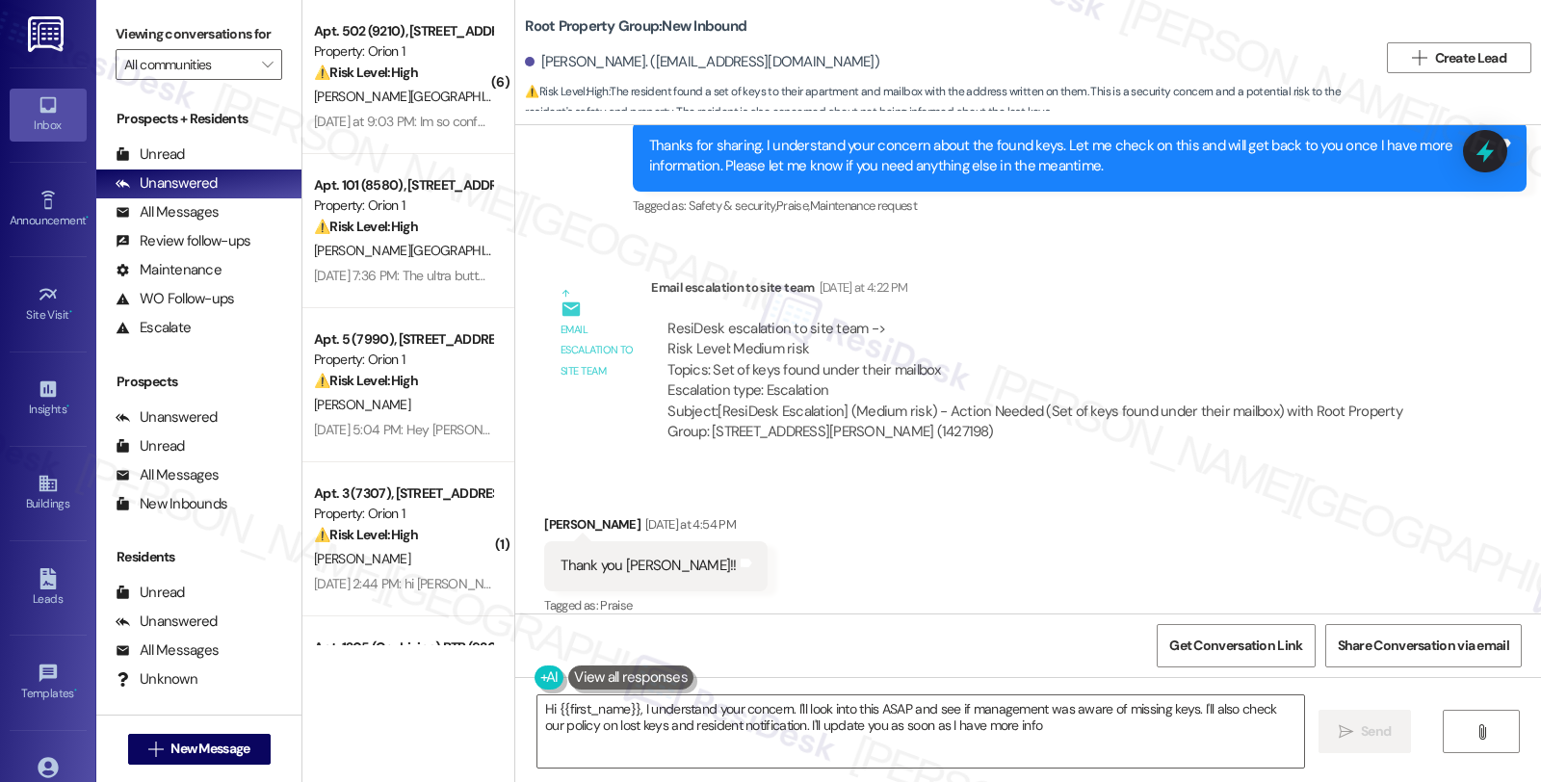
type textarea "Hi {{first_name}}, I understand your concern. I'll look into this ASAP and see …"
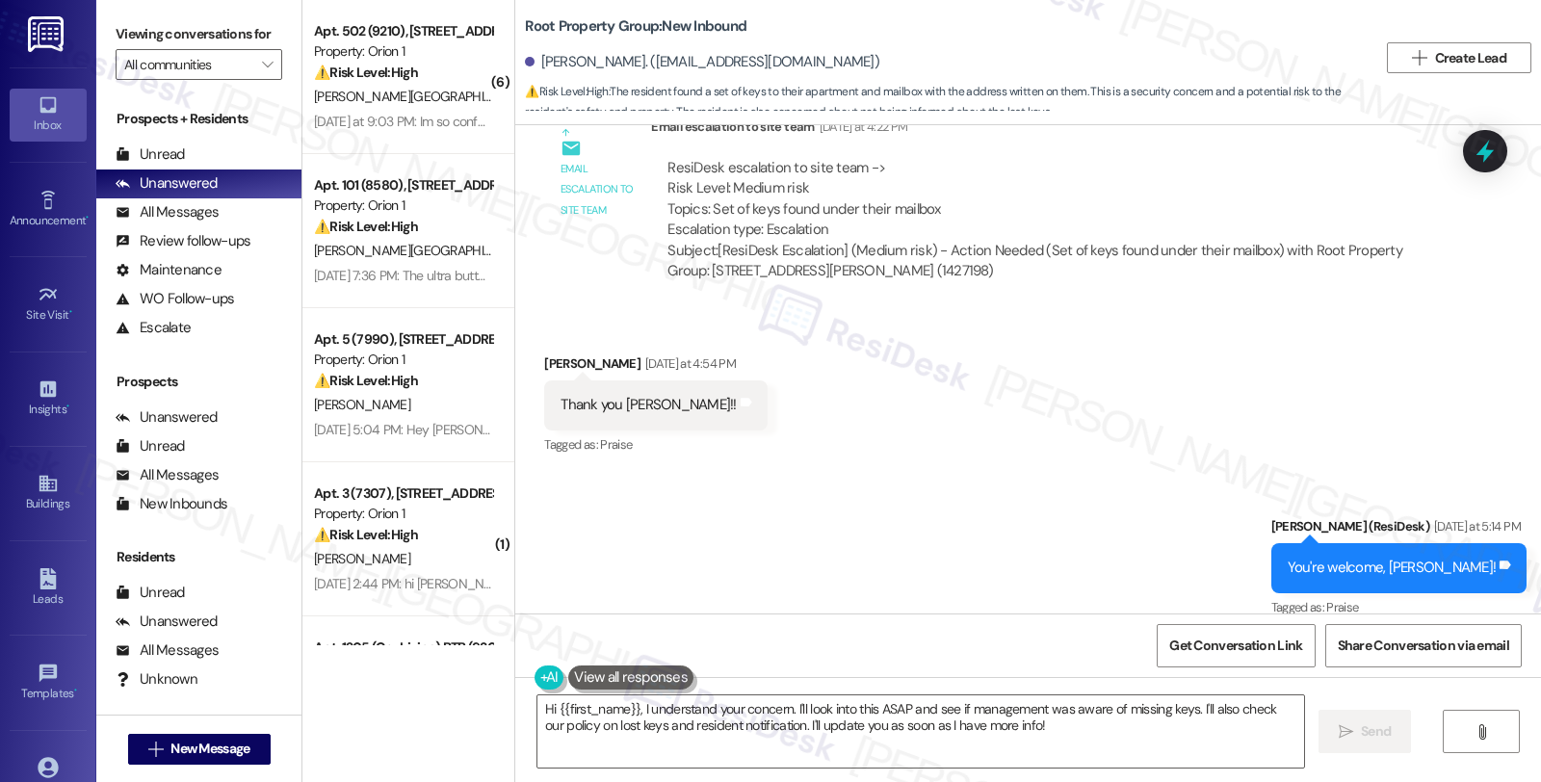
scroll to position [2102, 0]
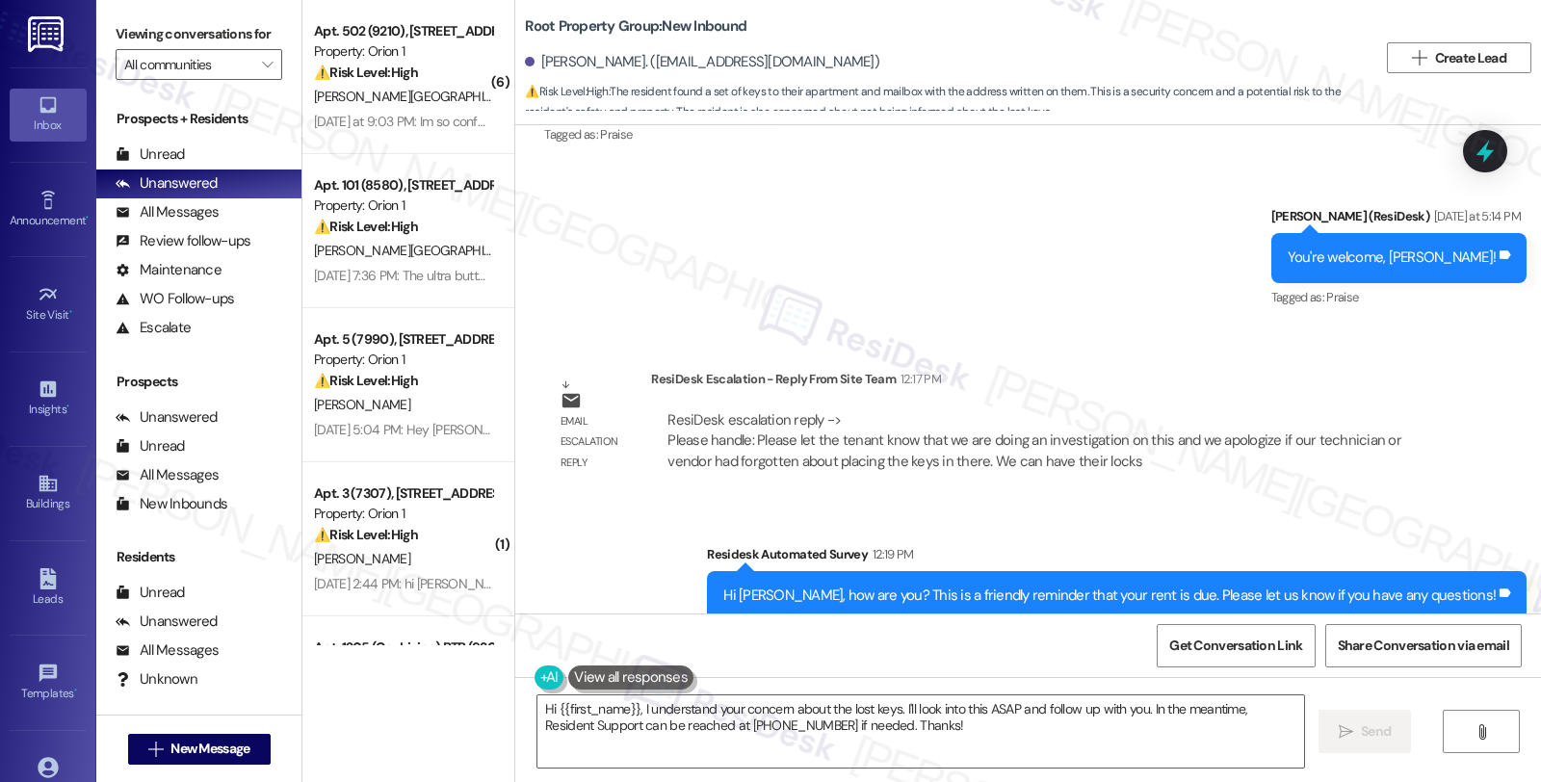
scroll to position [2265, 0]
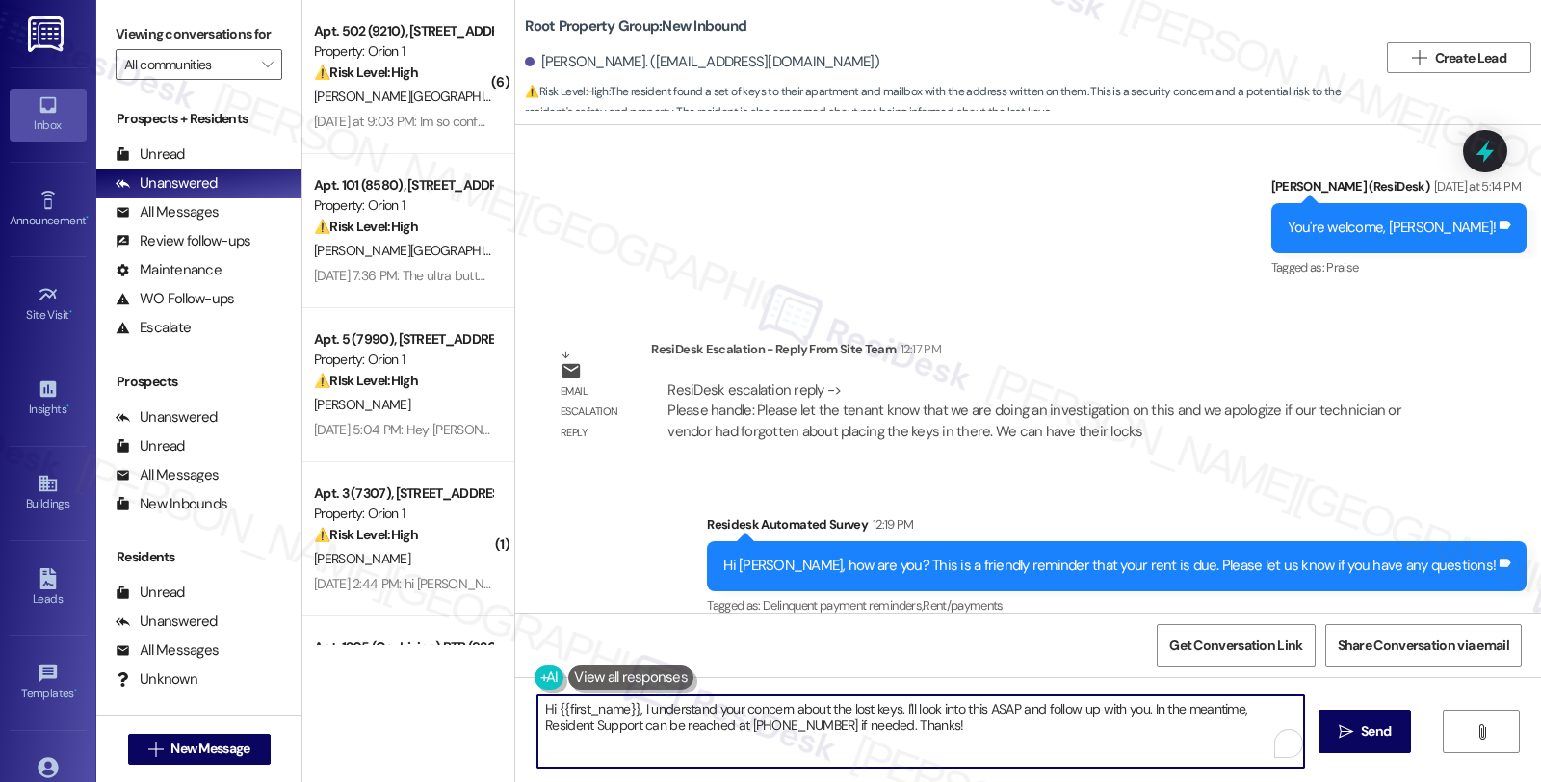
drag, startPoint x: 916, startPoint y: 728, endPoint x: 505, endPoint y: 688, distance: 413.3
click at [515, 688] on div "Hi {{first_name}}, I understand your concern about the lost keys. I'll look int…" at bounding box center [1028, 749] width 1026 height 144
paste textarea "Please let the tenant know that we are doing an investigation on this and we ap…"
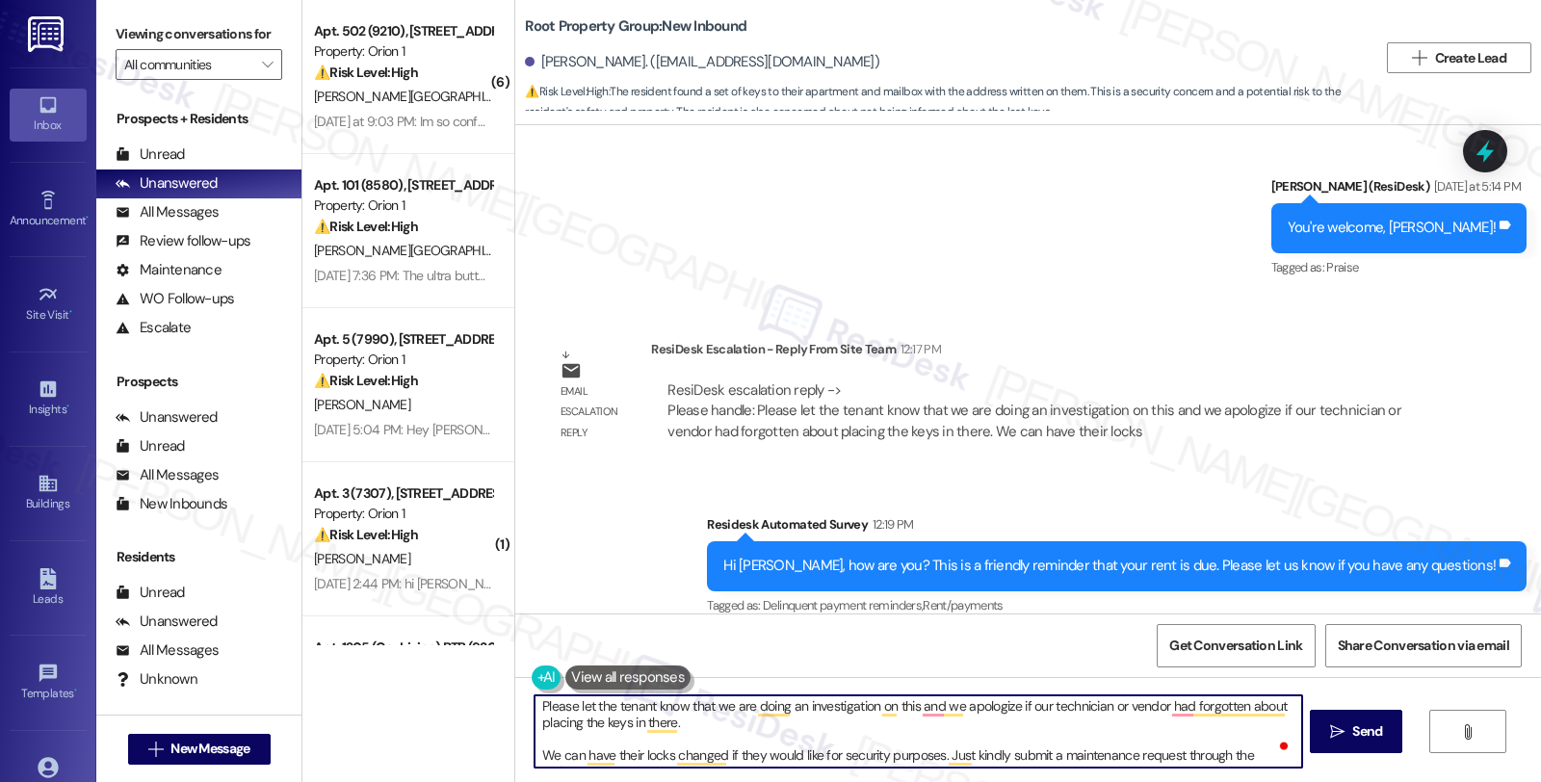
scroll to position [0, 0]
click at [555, 64] on div "[PERSON_NAME]. ([EMAIL_ADDRESS][DOMAIN_NAME])" at bounding box center [702, 62] width 354 height 20
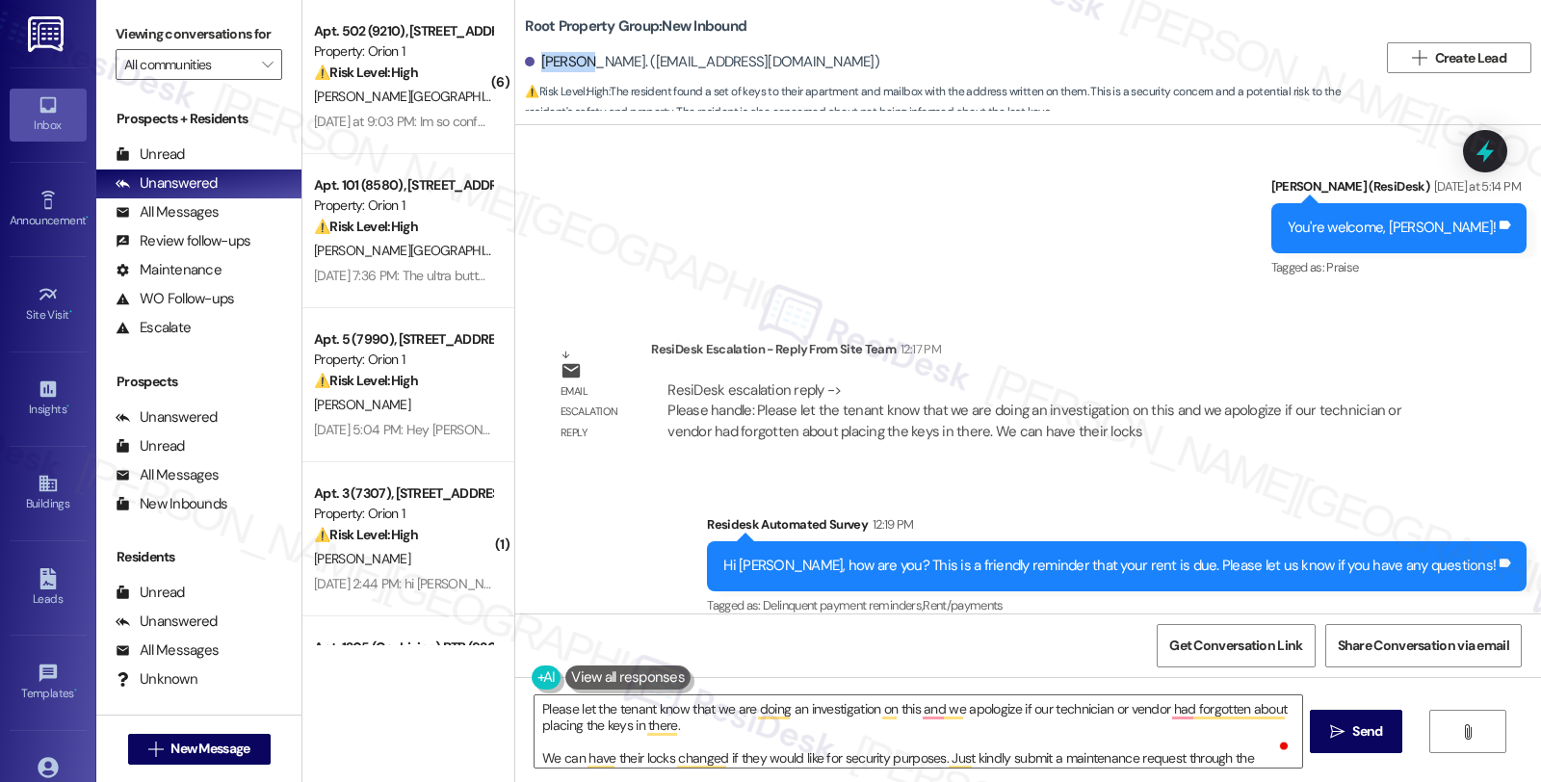
click at [555, 64] on div "[PERSON_NAME]. ([EMAIL_ADDRESS][DOMAIN_NAME])" at bounding box center [702, 62] width 354 height 20
copy div "Thomas"
click at [535, 707] on textarea "Please let the tenant know that we are doing an investigation on this and we ap…" at bounding box center [918, 731] width 767 height 72
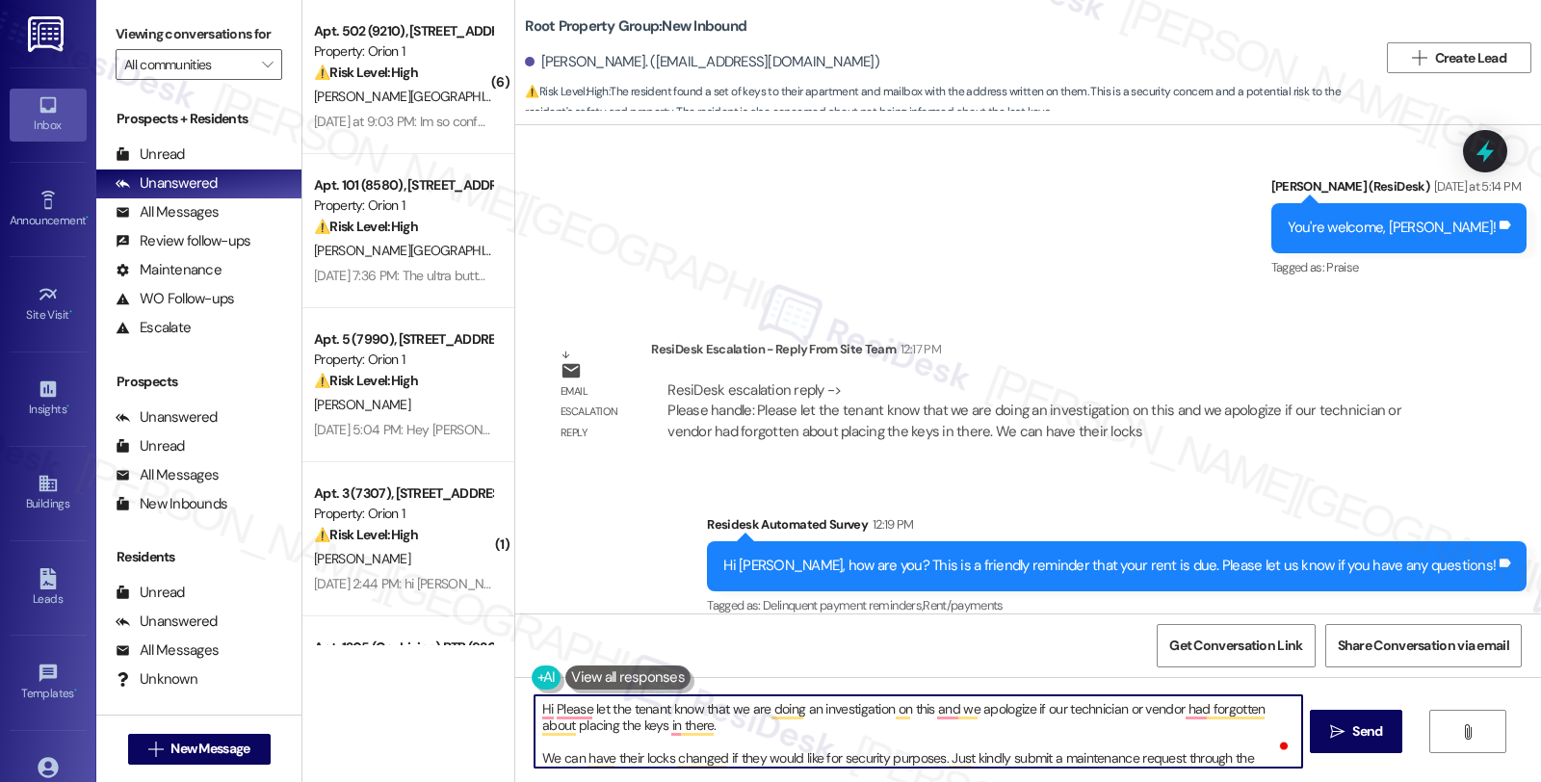
click at [551, 63] on div "[PERSON_NAME]. ([EMAIL_ADDRESS][DOMAIN_NAME])" at bounding box center [702, 62] width 354 height 20
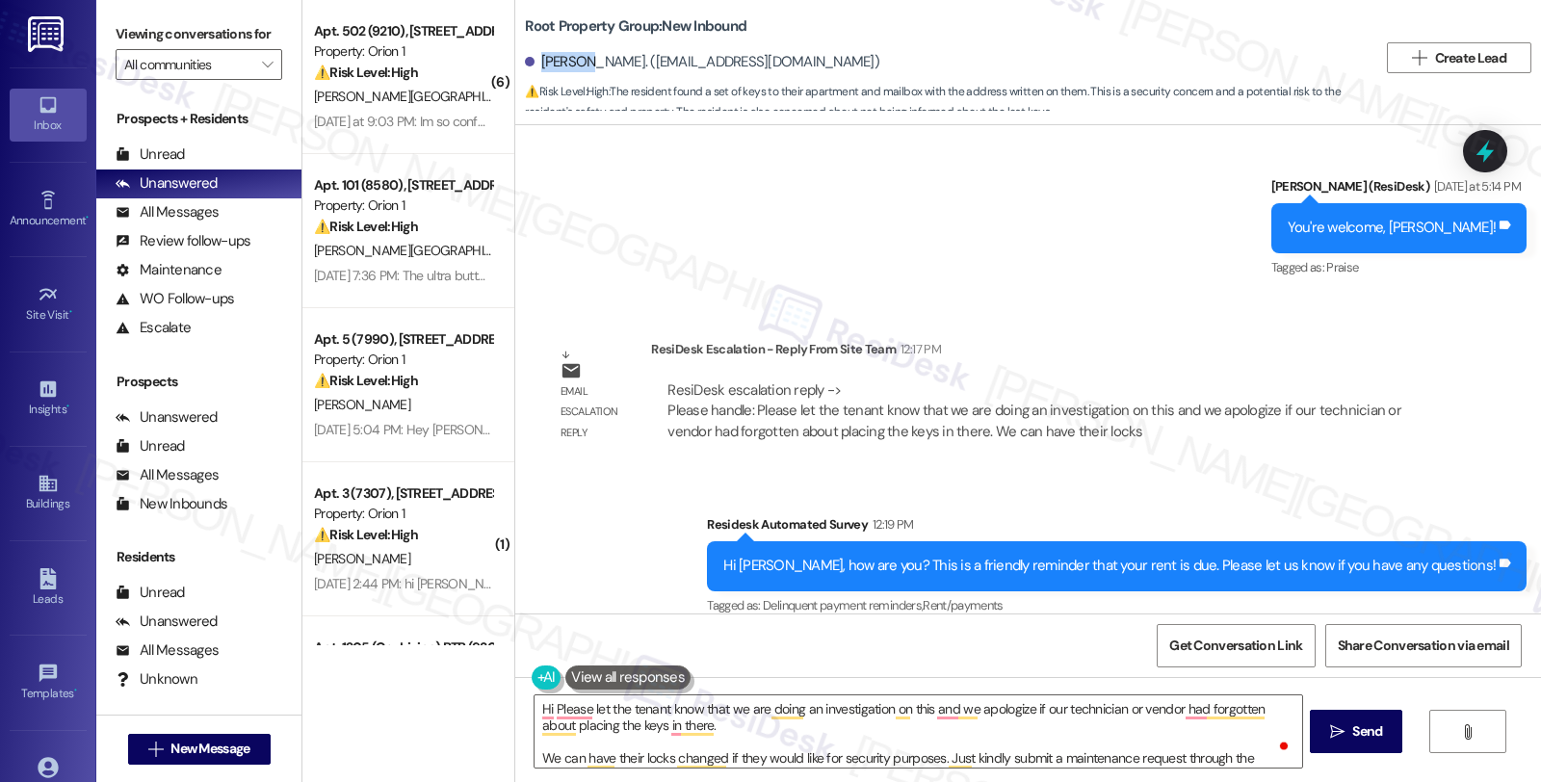
copy div "Thomas"
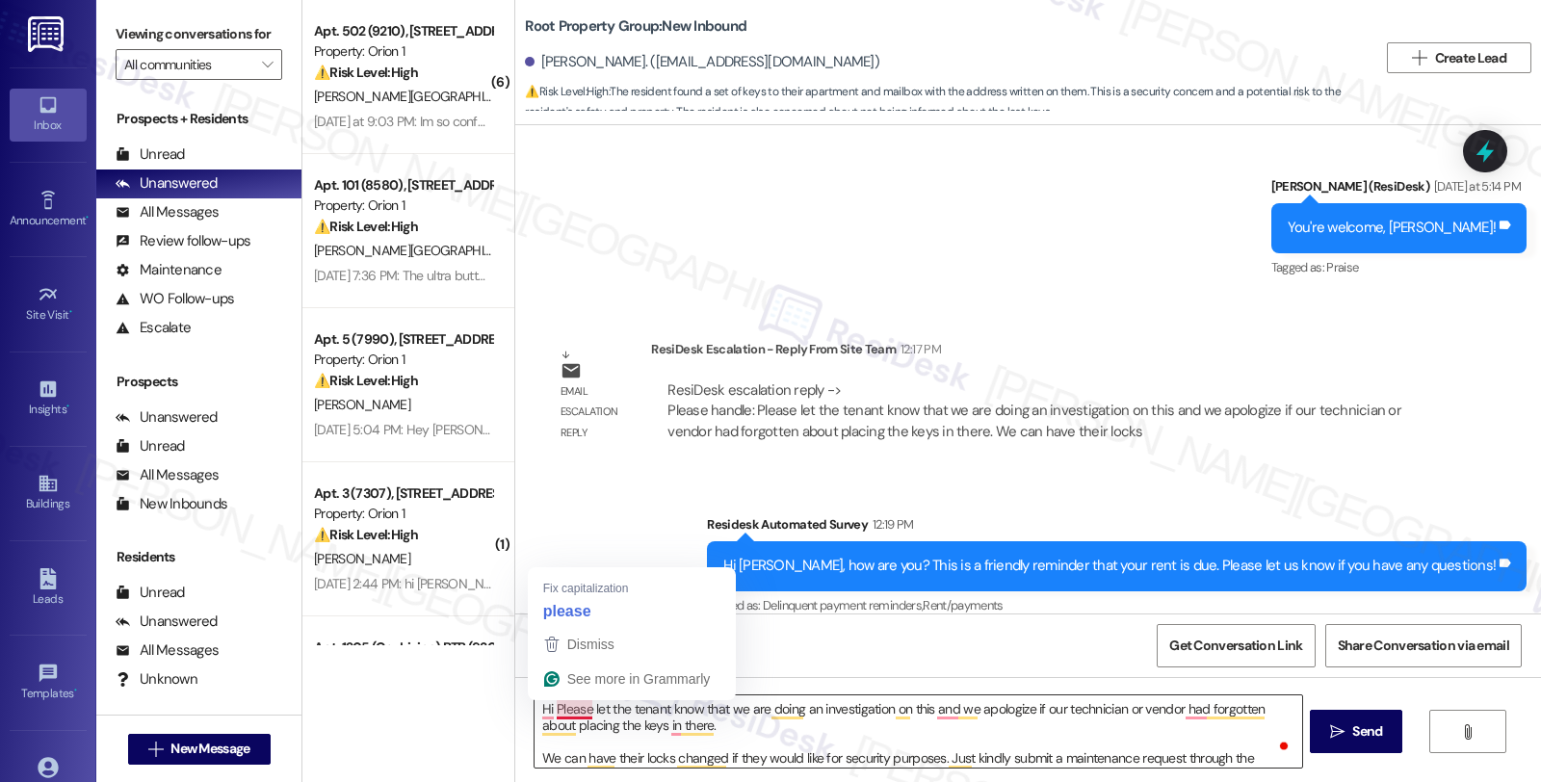
click at [542, 703] on textarea "Hi Please let the tenant know that we are doing an investigation on this and we…" at bounding box center [918, 731] width 767 height 72
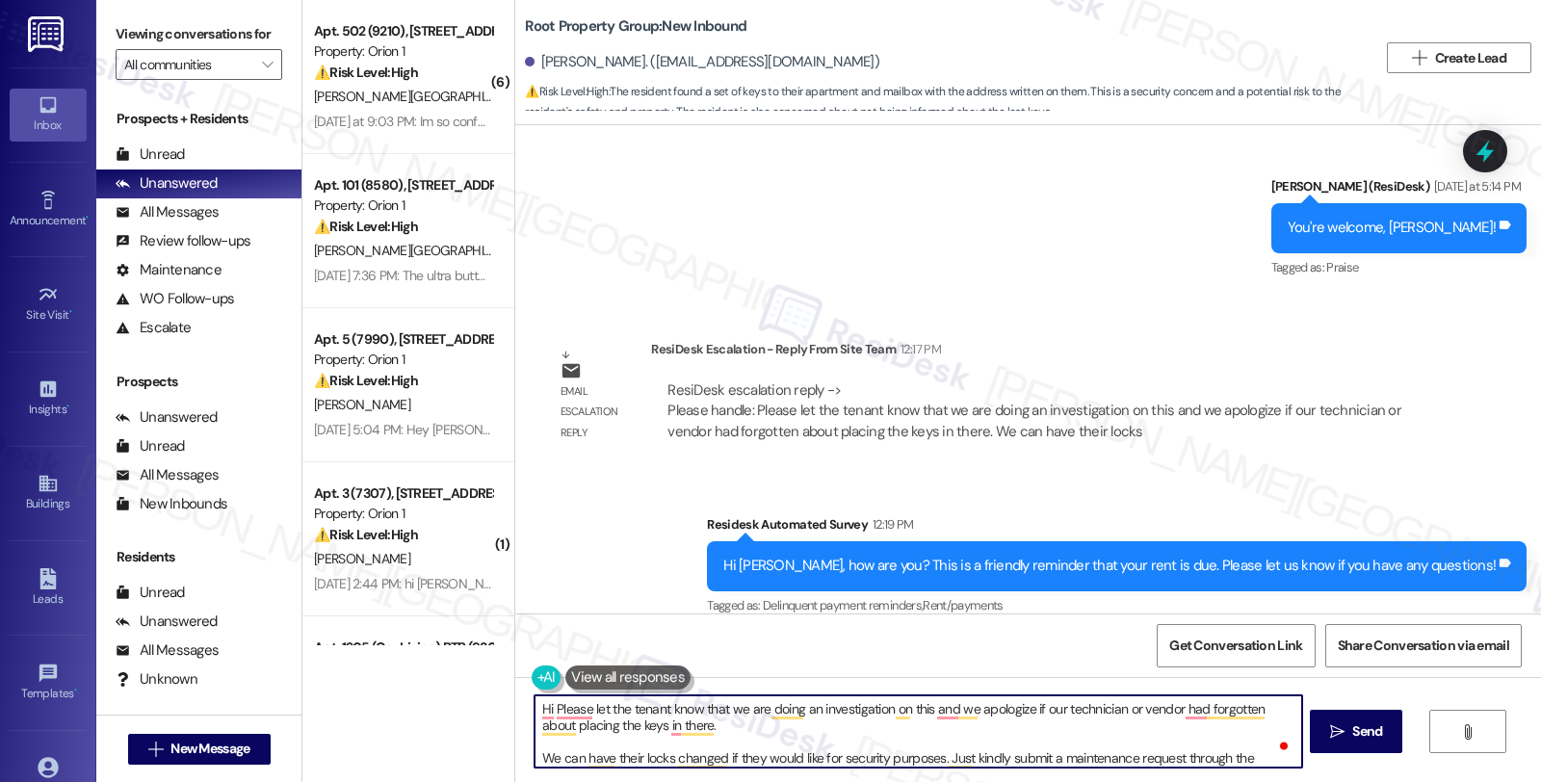
paste textarea "Thomas"
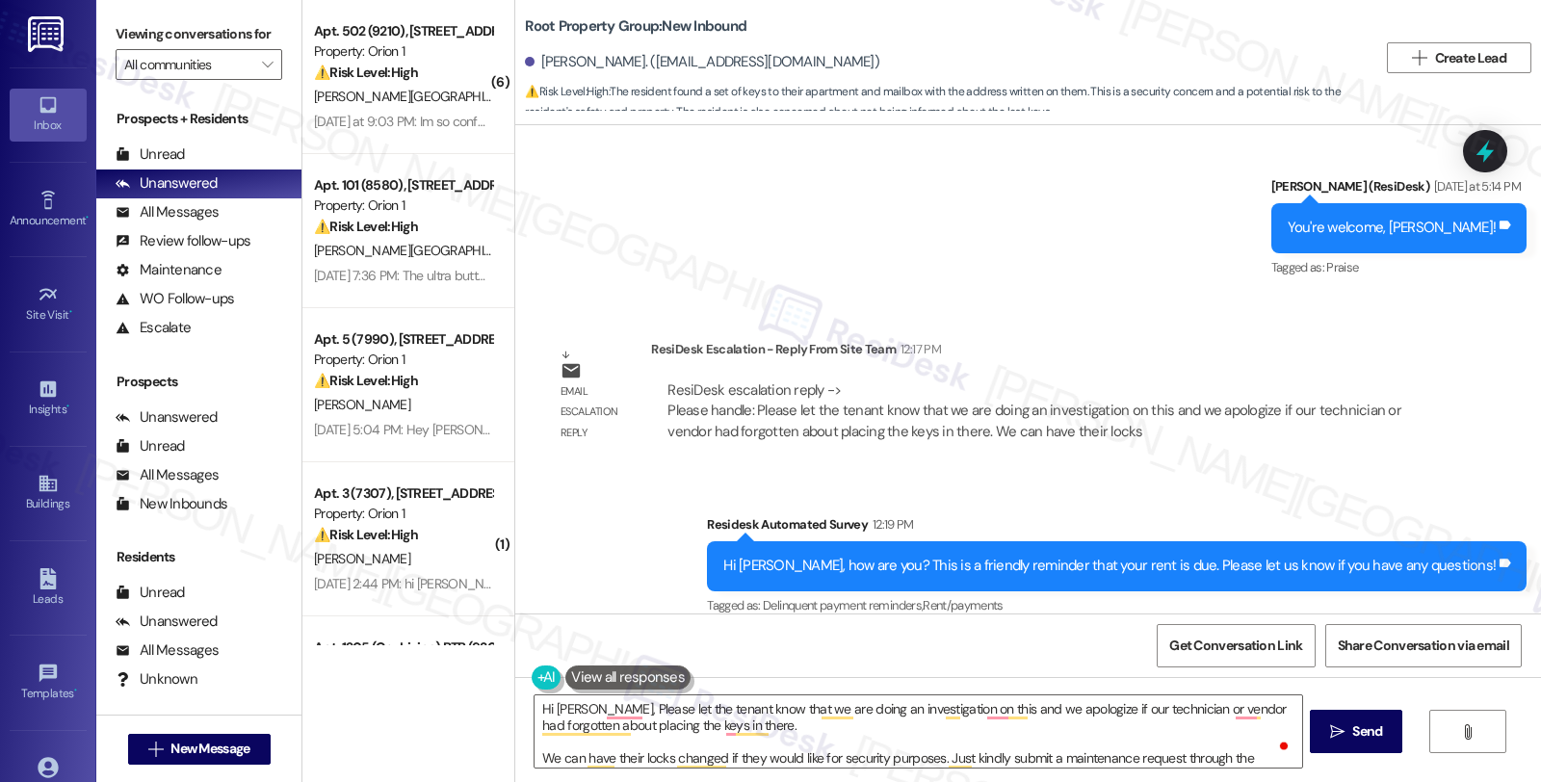
click at [1284, 473] on div "Survey, sent via SMS Residesk Automated Survey 12:19 PM Hi Thomas, how are you?…" at bounding box center [1028, 552] width 1026 height 163
click at [1274, 430] on div "ResiDesk escalation reply -> Please handle: Please let the tenant know that we …" at bounding box center [1044, 411] width 787 height 91
click at [591, 710] on textarea "Hi Thomas, please let the tenant know that we are doing an investigation on thi…" at bounding box center [918, 731] width 767 height 72
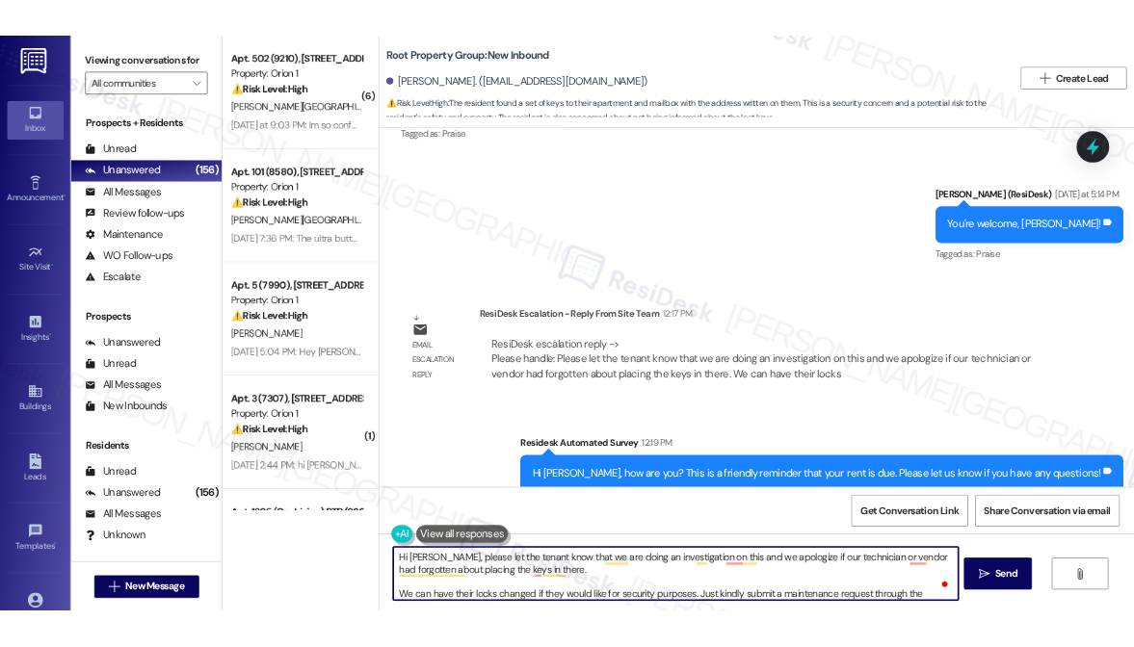
scroll to position [2265, 0]
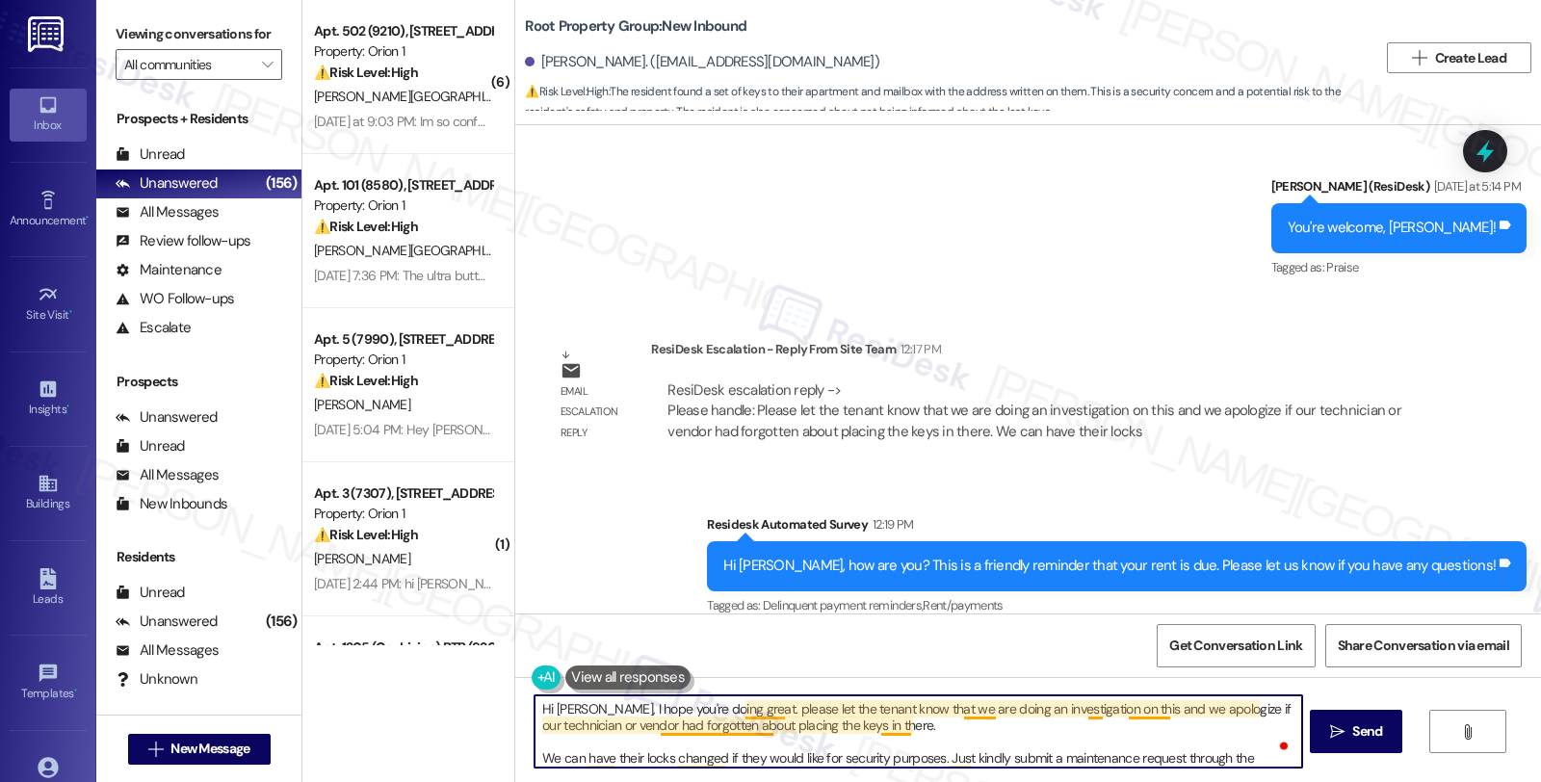
click at [734, 711] on textarea "Hi Thomas, I hope you're doing great. please let the tenant know that we are do…" at bounding box center [918, 731] width 767 height 72
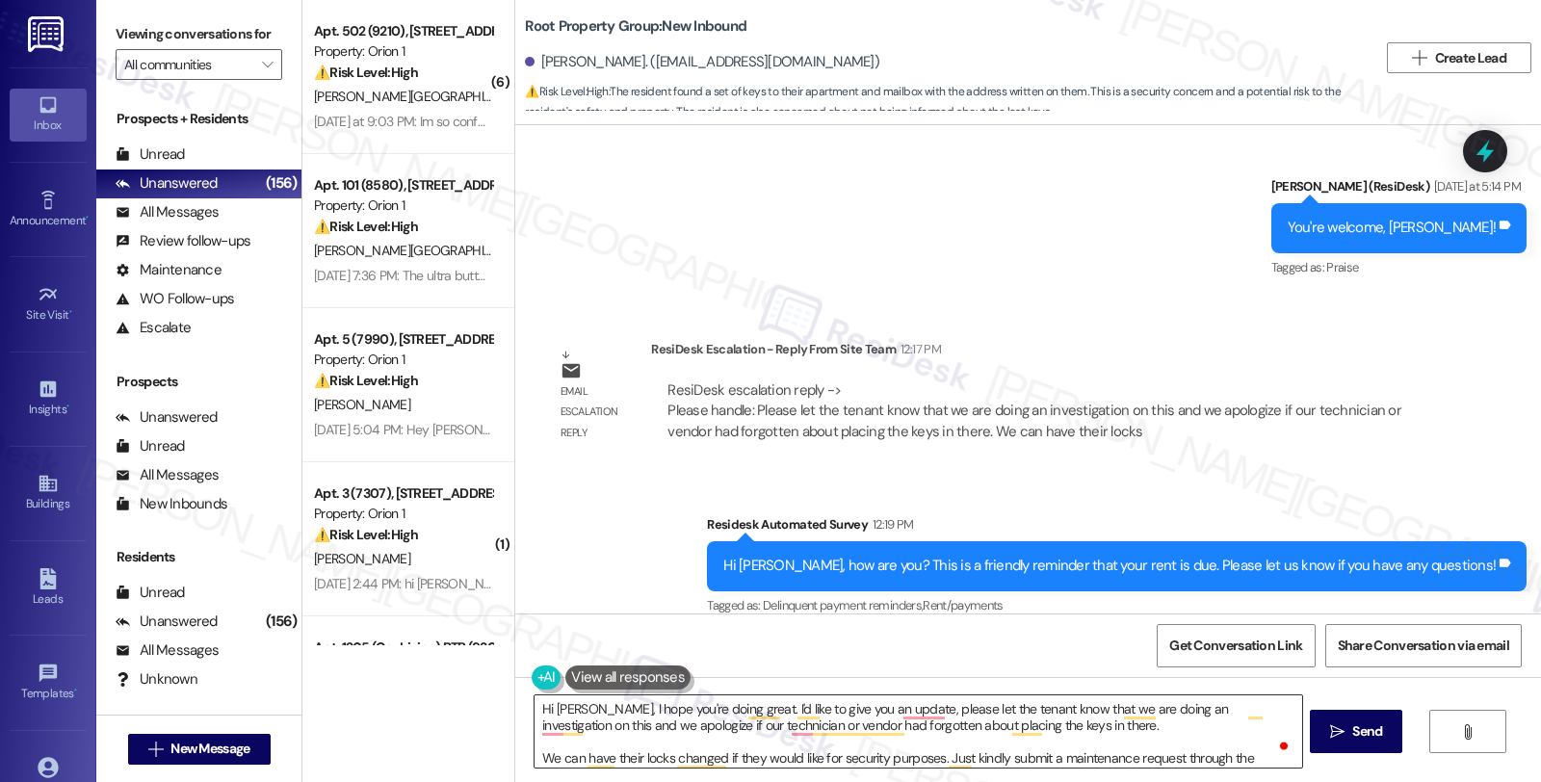
click at [888, 704] on textarea "Hi Thomas, I hope you're doing great. I'd like to give you an update, please le…" at bounding box center [918, 731] width 767 height 72
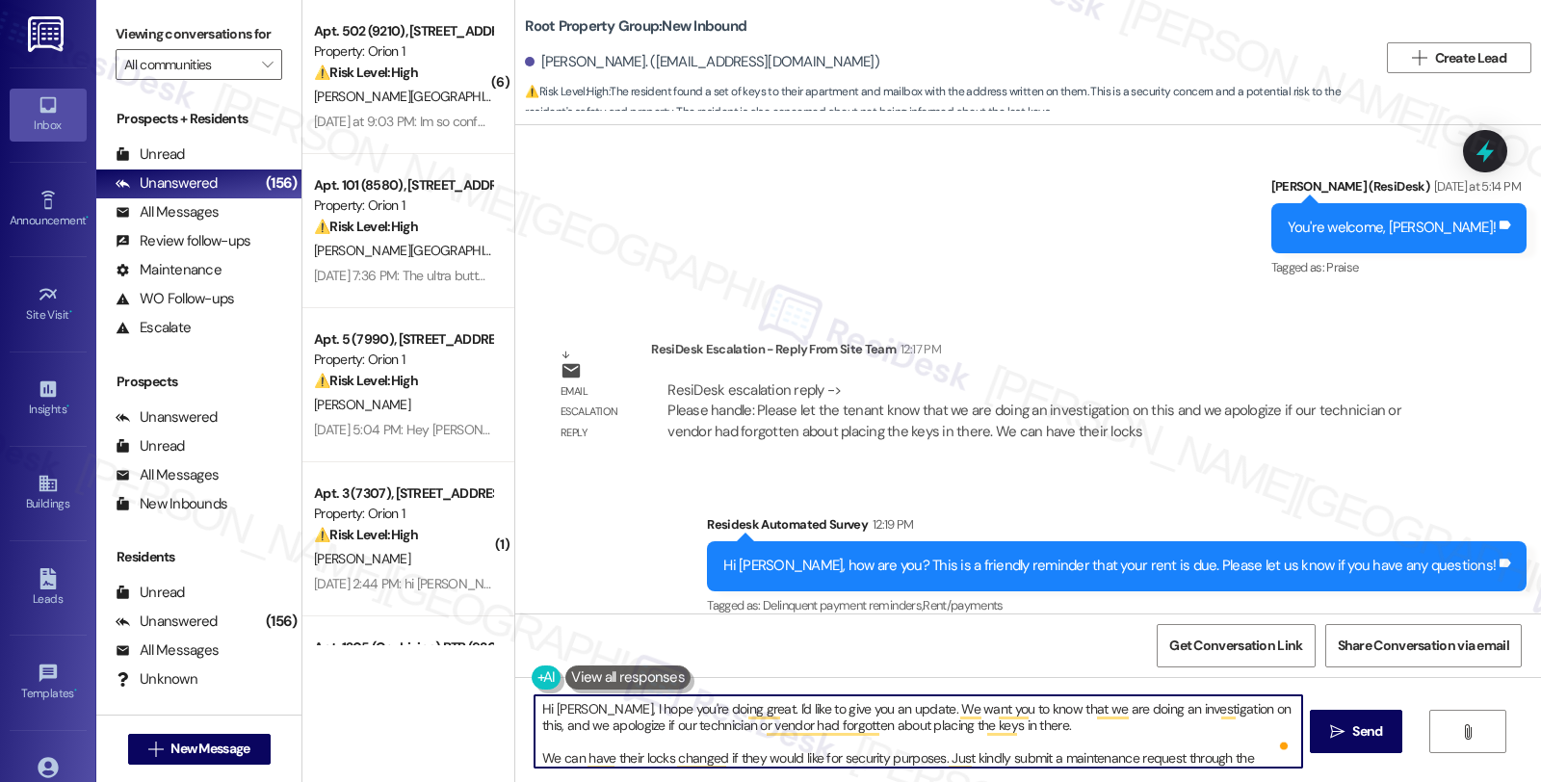
scroll to position [37, 0]
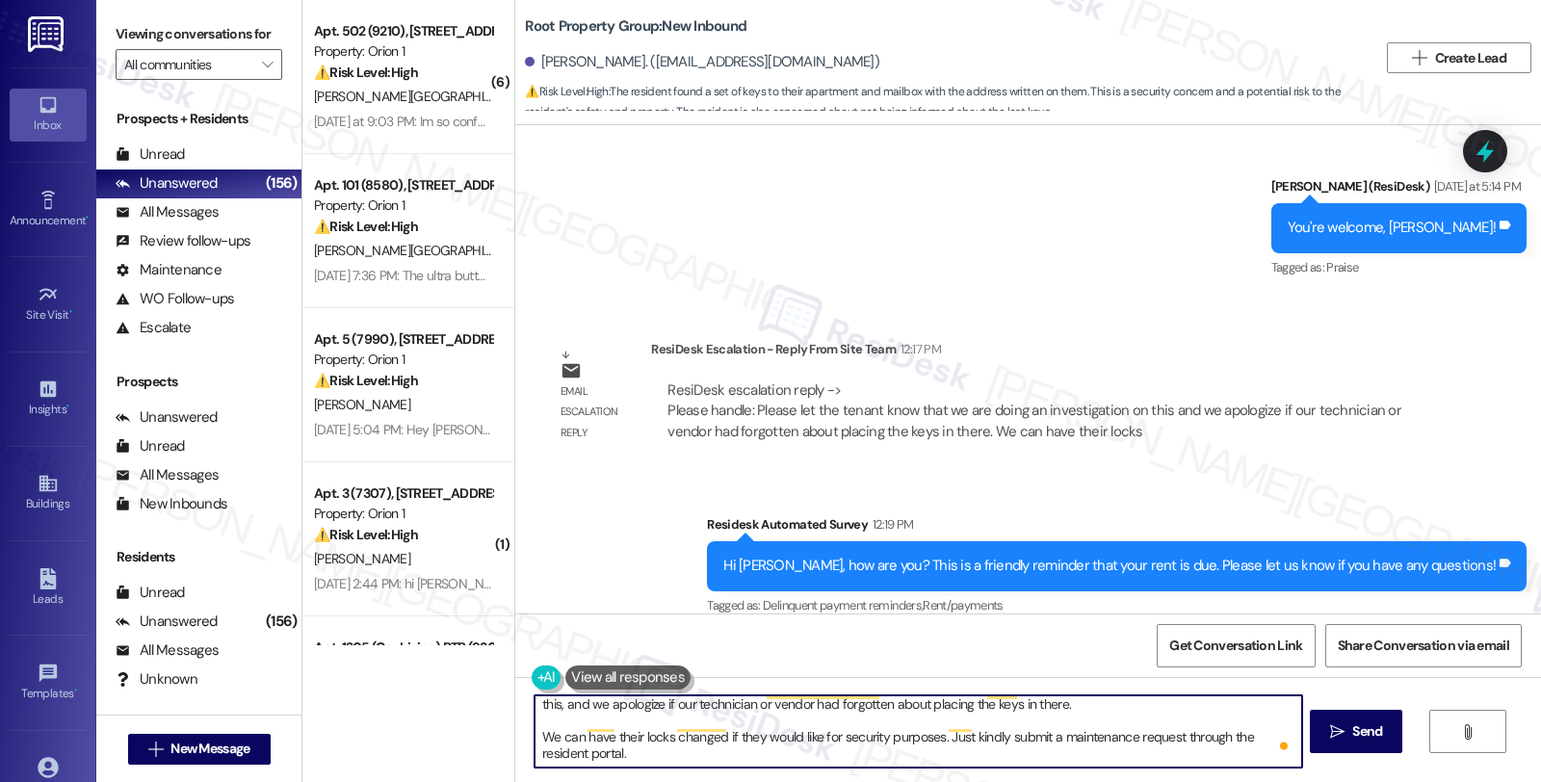
click at [637, 742] on textarea "Hi Thomas, I hope you're doing great. I'd like to give you an update. We want y…" at bounding box center [918, 731] width 767 height 72
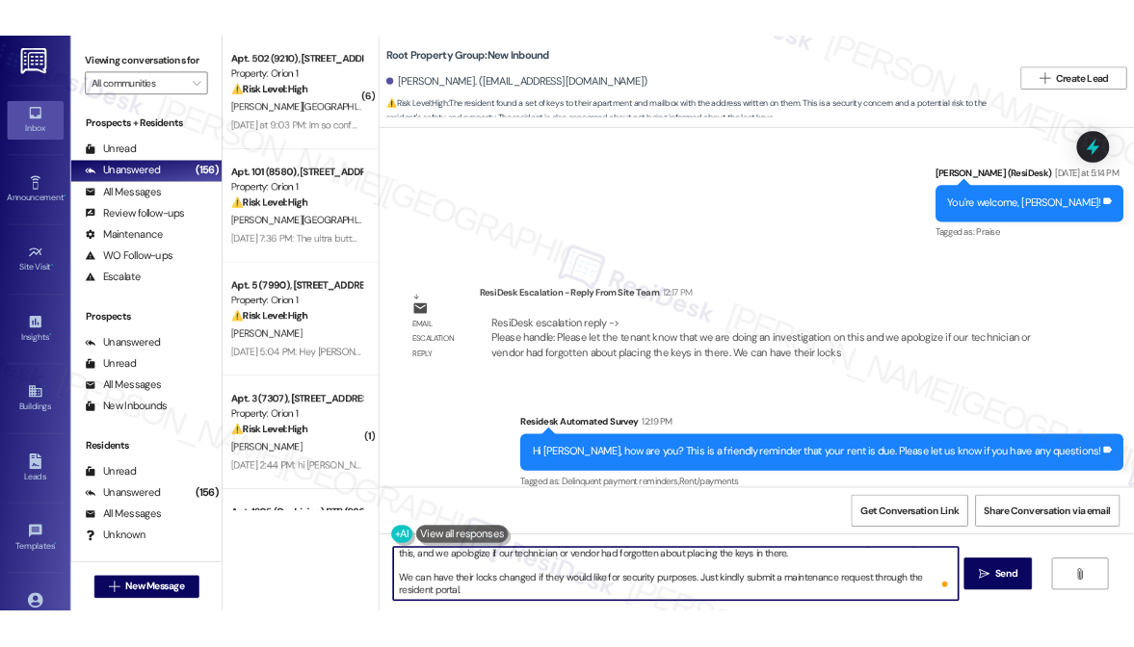
scroll to position [20, 0]
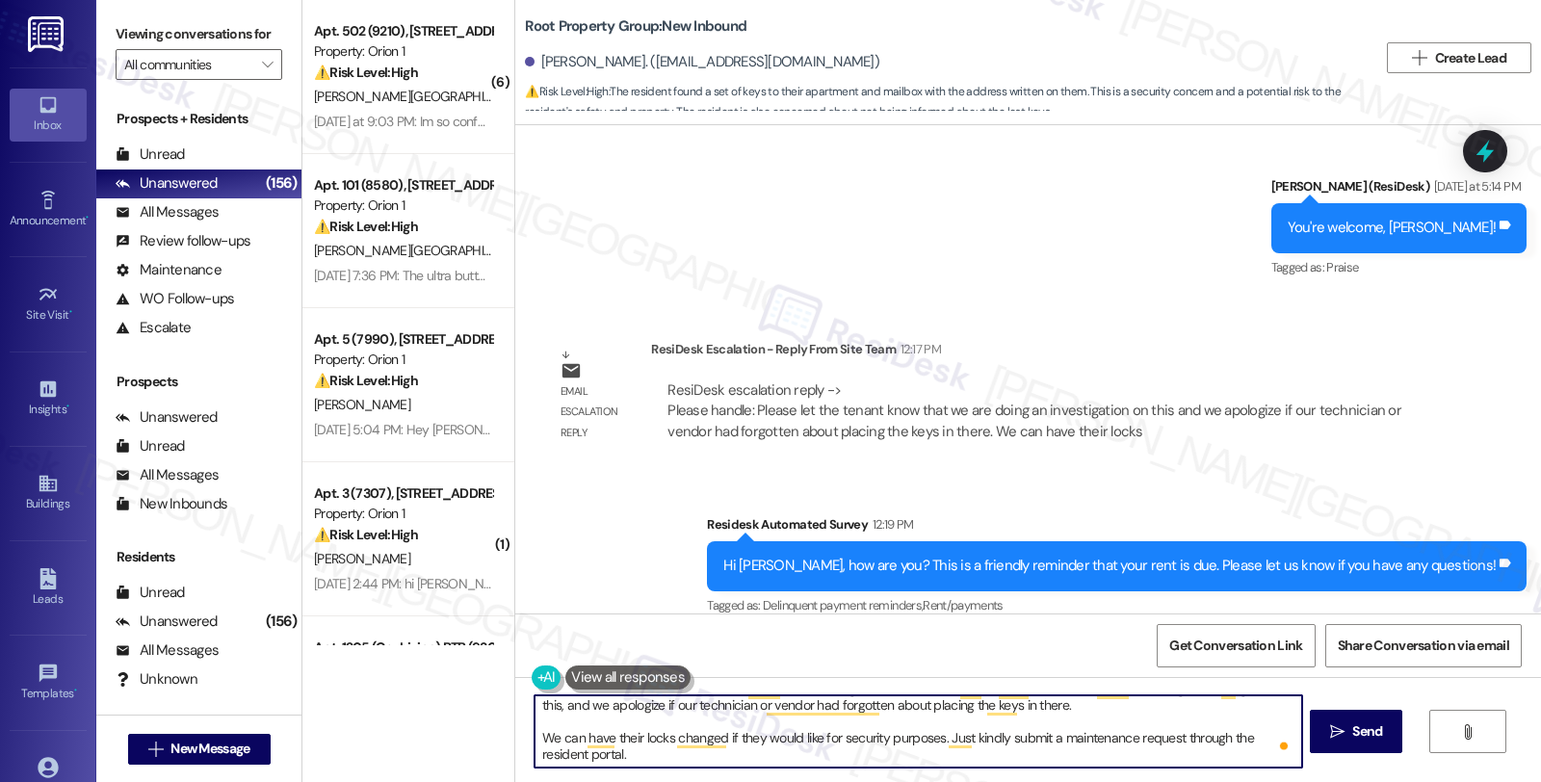
click at [620, 727] on textarea "Hi Thomas, I hope you're doing great. I'd like to give you an update. We want y…" at bounding box center [918, 731] width 767 height 72
click at [620, 735] on textarea "Hi Thomas, I hope you're doing great. I'd like to give you an update. We want y…" at bounding box center [918, 731] width 767 height 72
click at [745, 742] on textarea "Hi Thomas, I hope you're doing great. I'd like to give you an update. We want y…" at bounding box center [918, 731] width 767 height 72
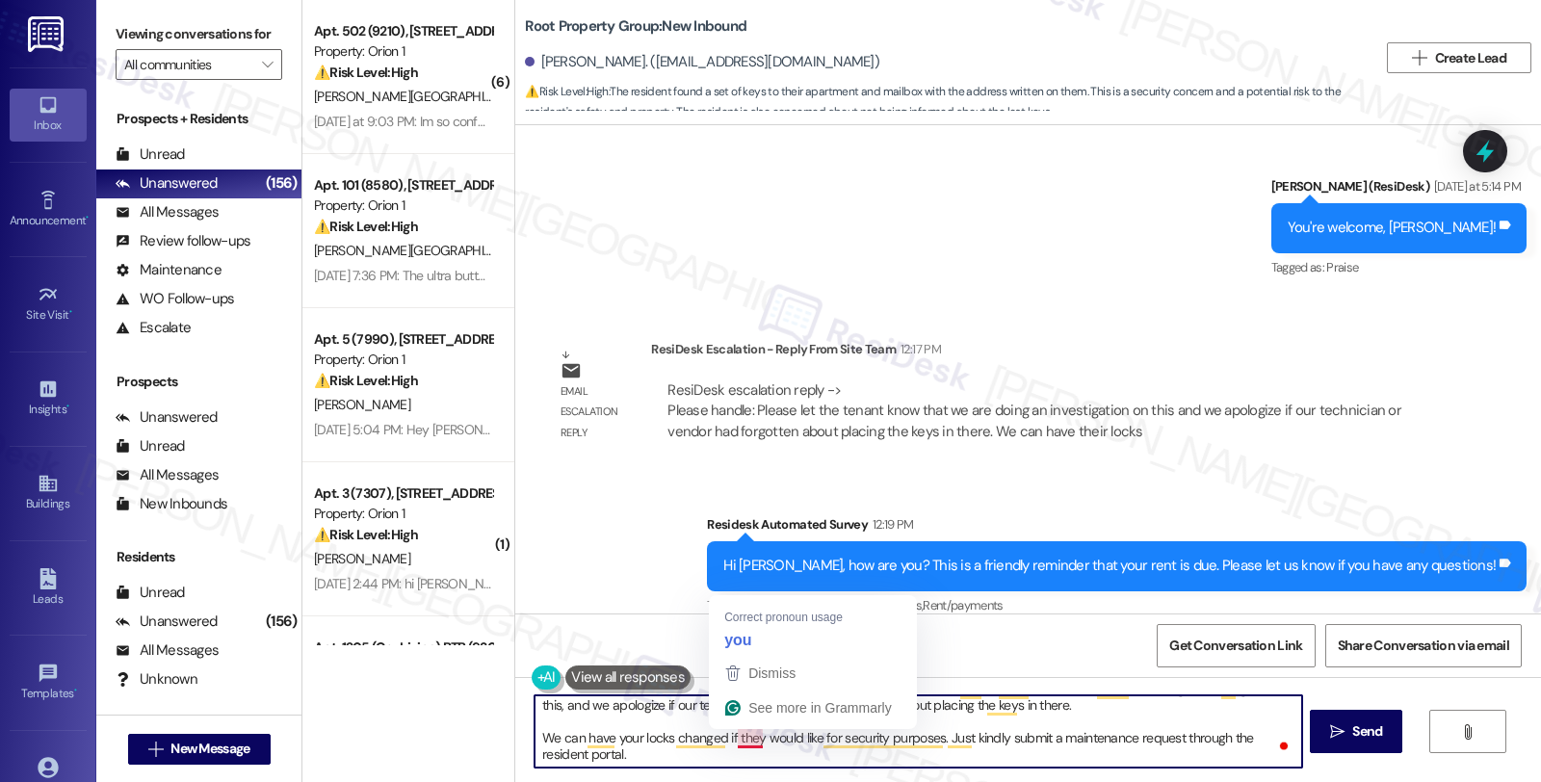
click at [745, 742] on textarea "Hi Thomas, I hope you're doing great. I'd like to give you an update. We want y…" at bounding box center [918, 731] width 767 height 72
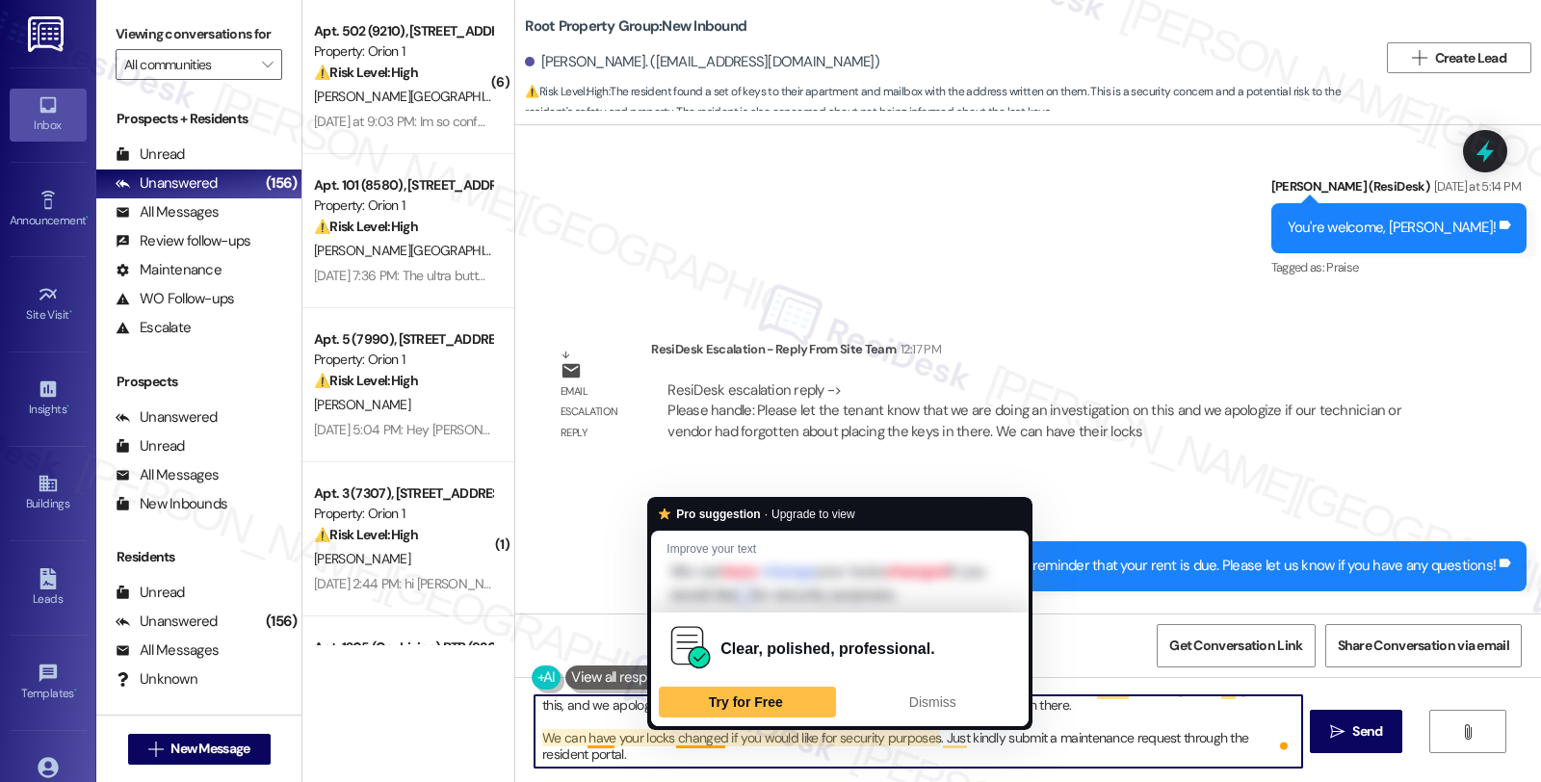
click at [629, 763] on textarea "Hi Thomas, I hope you're doing great. I'd like to give you an update. We want y…" at bounding box center [918, 731] width 767 height 72
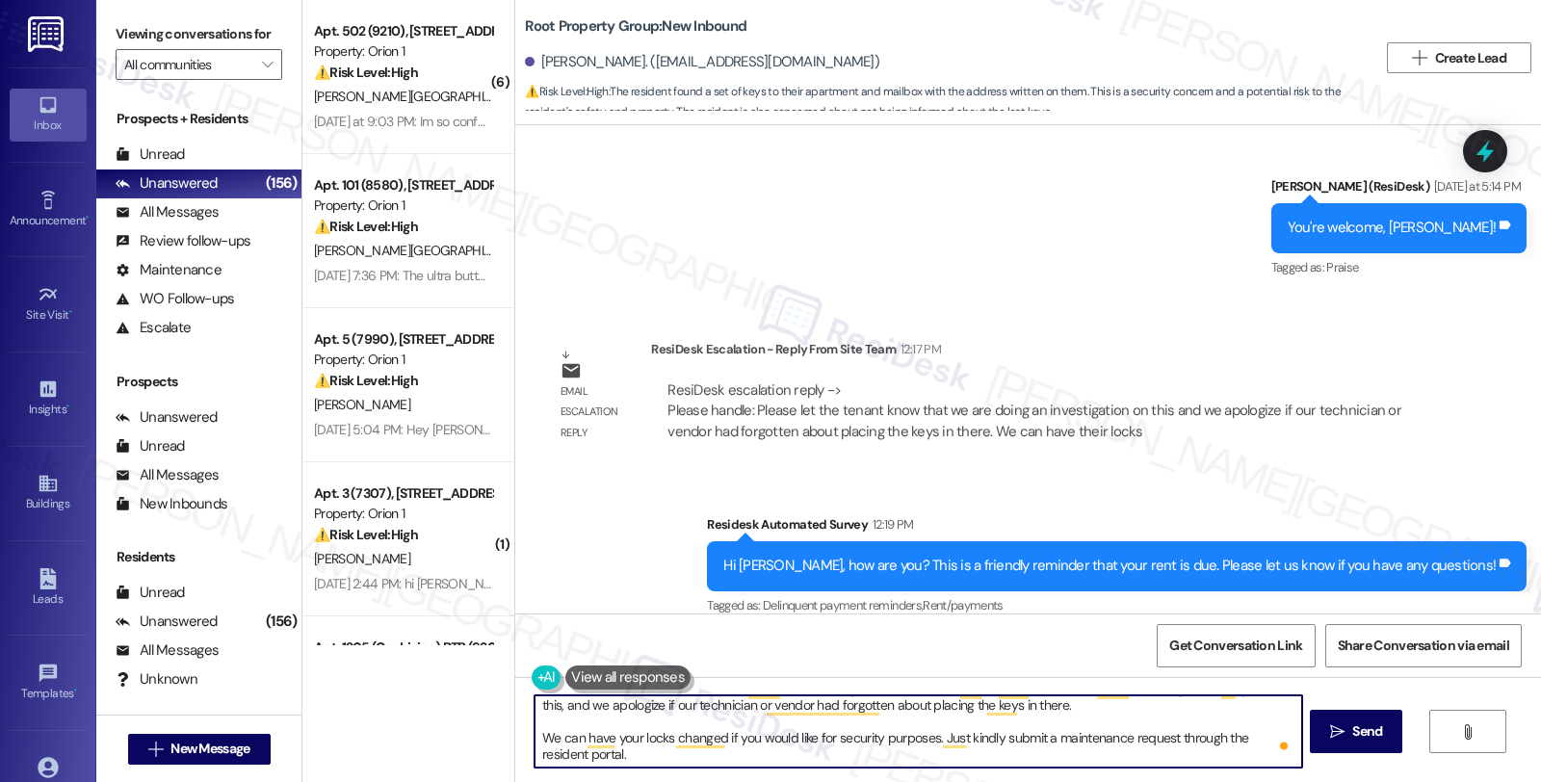
type textarea "Hi Thomas, I hope you're doing great. I'd like to give you an update. We want y…"
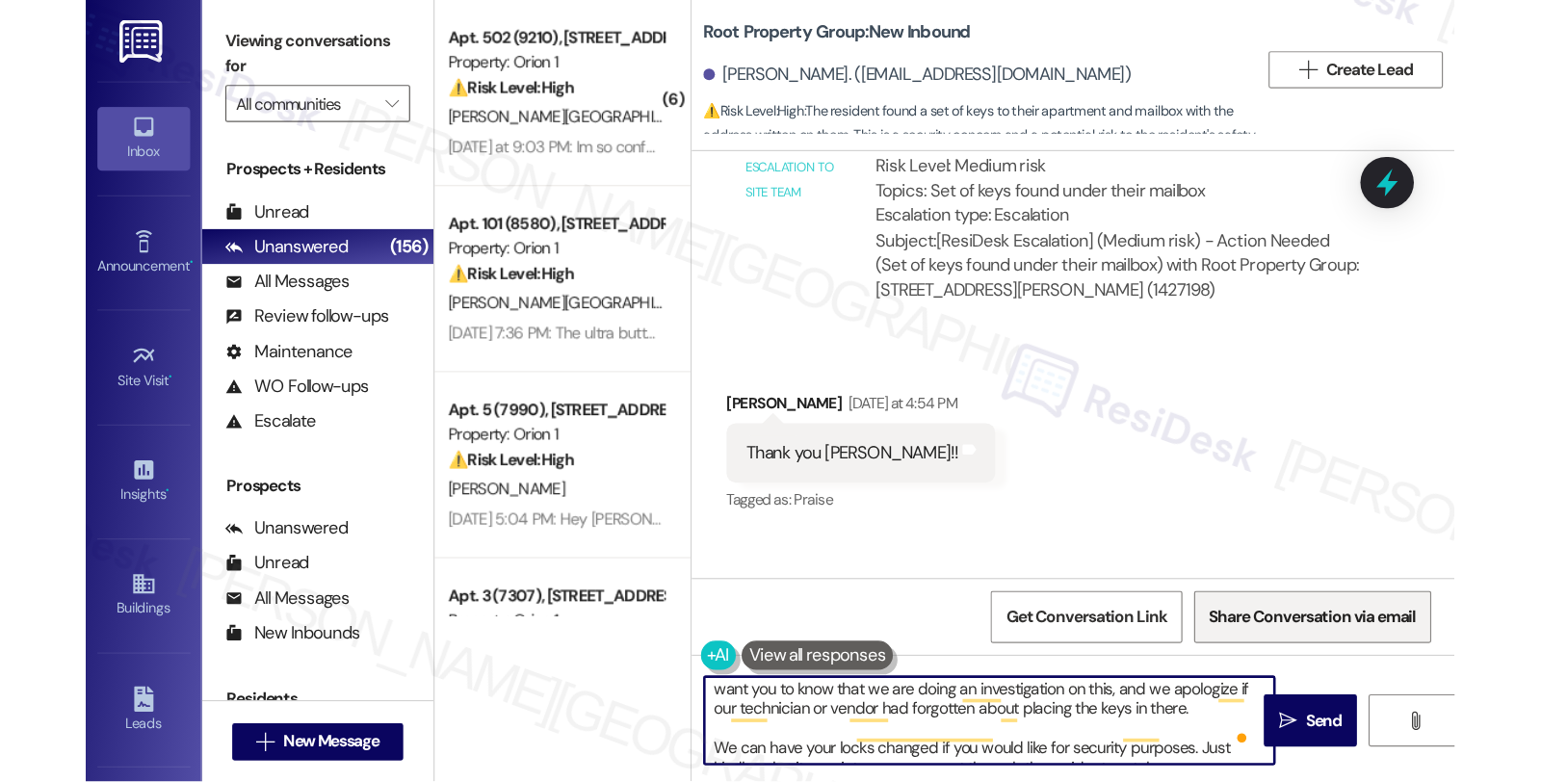
scroll to position [37, 0]
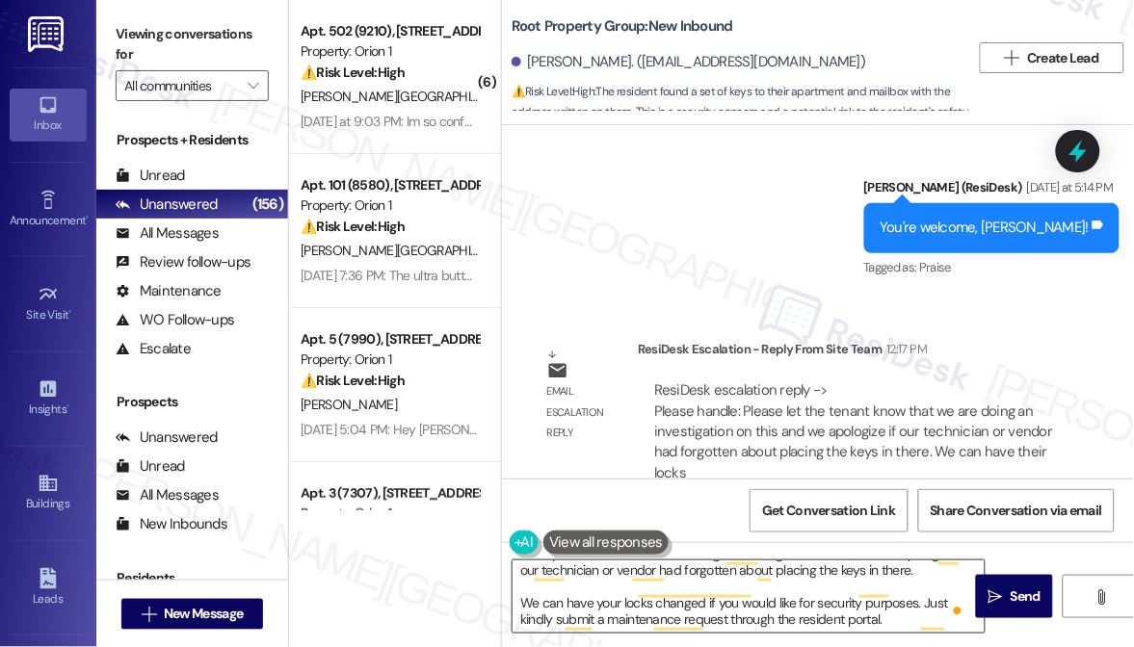
click at [954, 609] on div "Open Grammarly." at bounding box center [958, 612] width 10 height 10
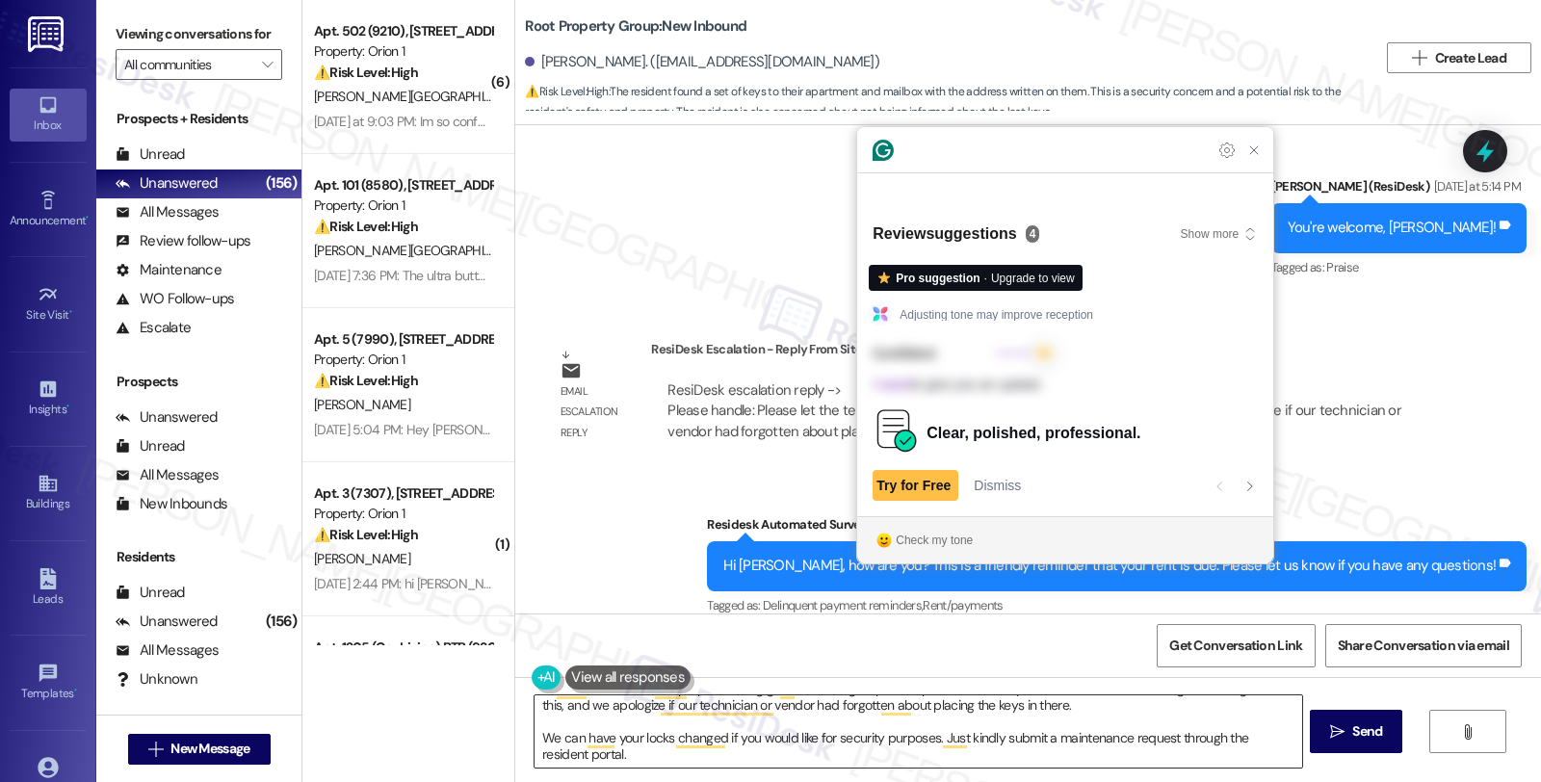
scroll to position [20, 0]
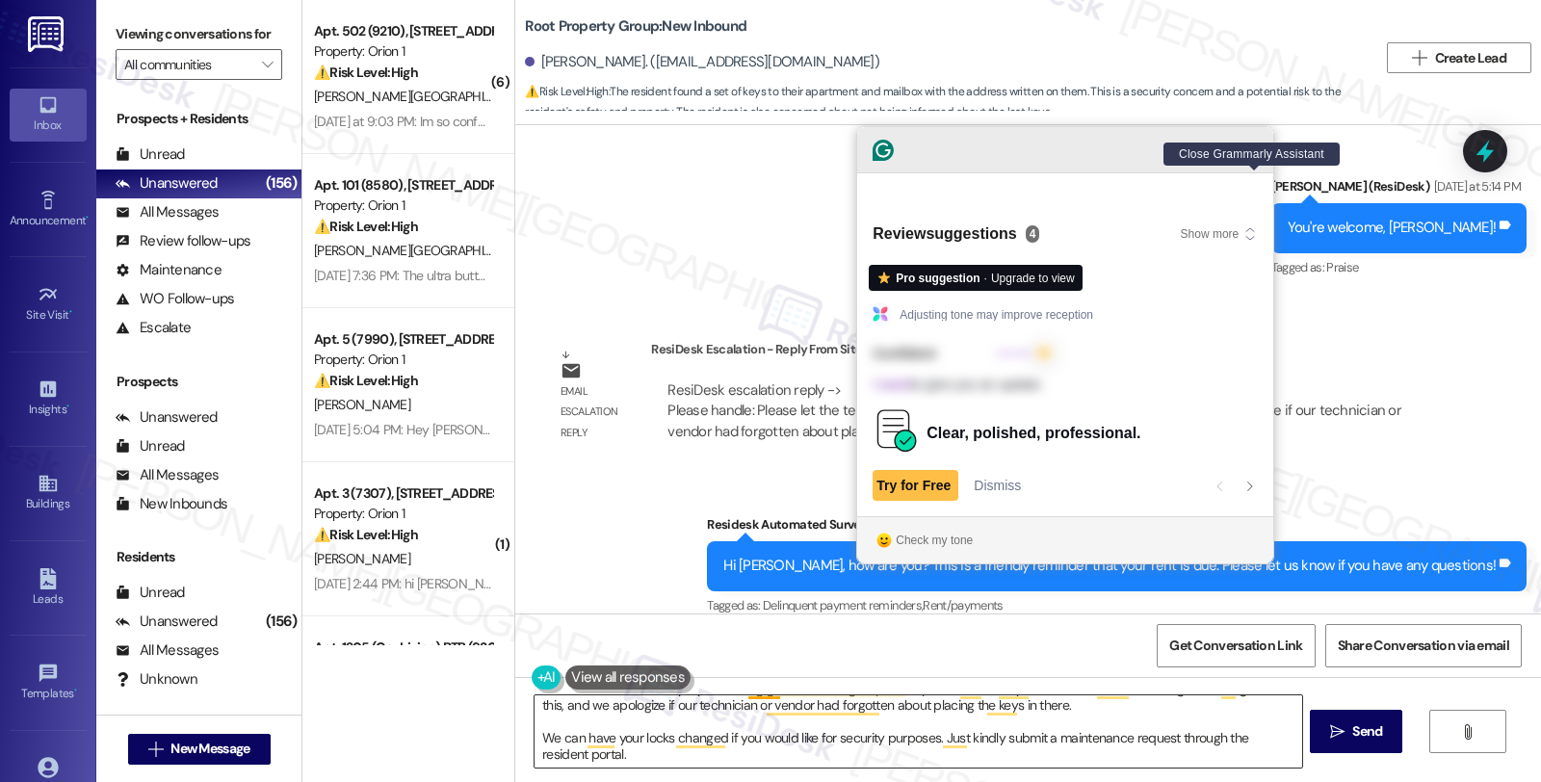
click at [1250, 158] on icon "Close Grammarly Assistant" at bounding box center [1253, 150] width 15 height 15
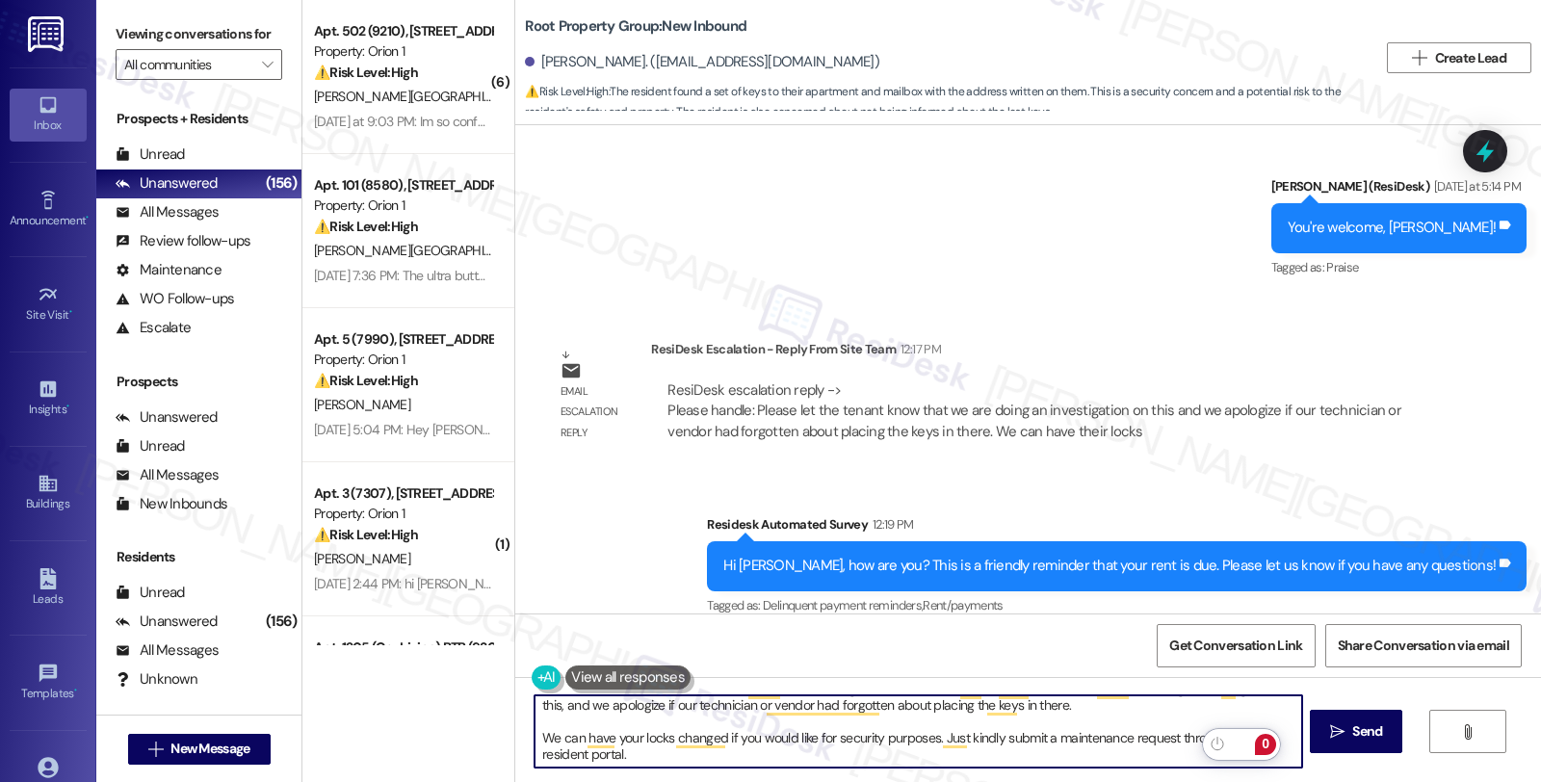
click at [640, 766] on textarea "Hi Thomas, I hope you're doing great. I'd like to give you an update. We want y…" at bounding box center [918, 731] width 767 height 72
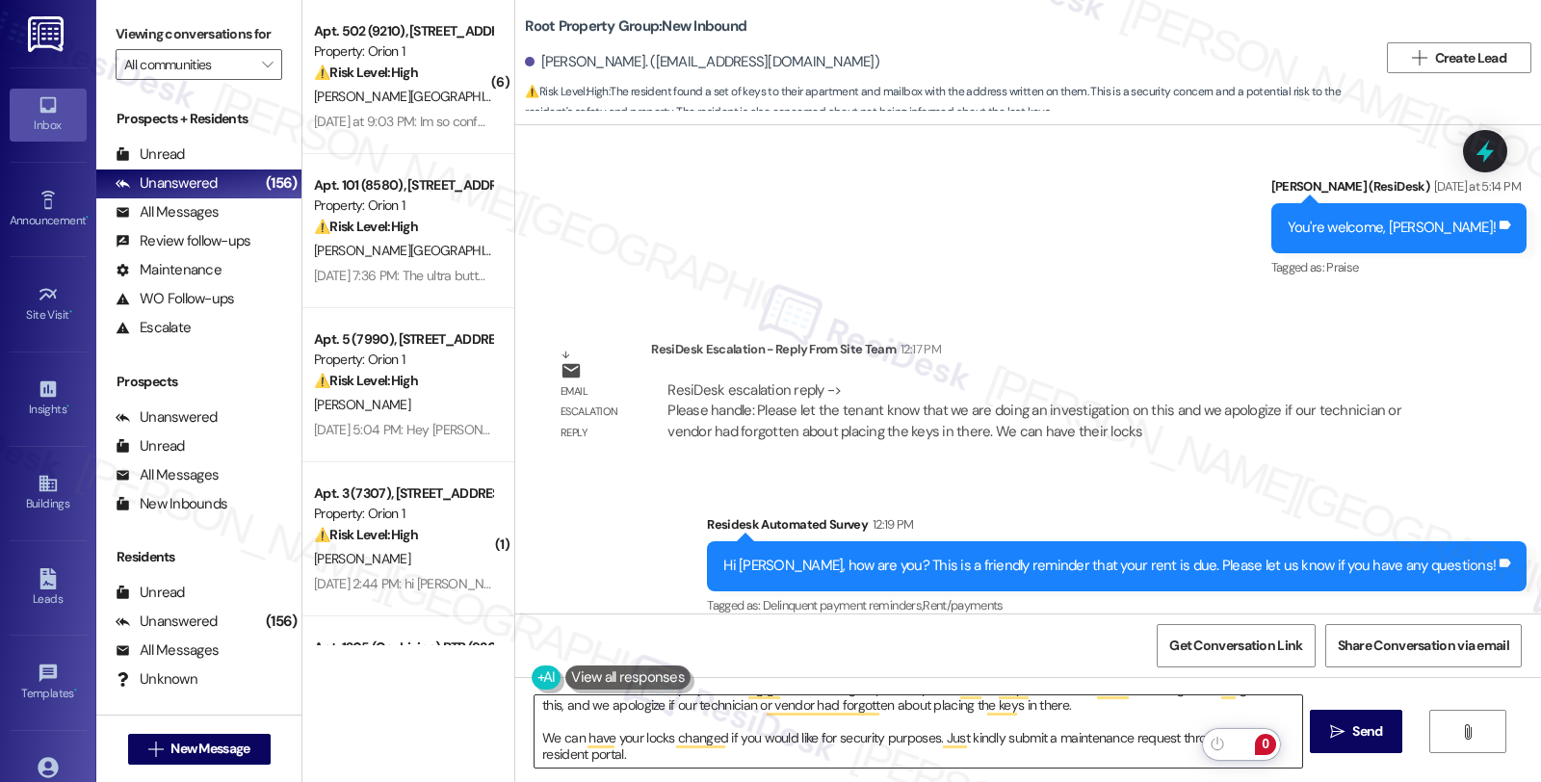
click at [610, 746] on textarea "Hi Thomas, I hope you're doing great. I'd like to give you an update. We want y…" at bounding box center [918, 731] width 767 height 72
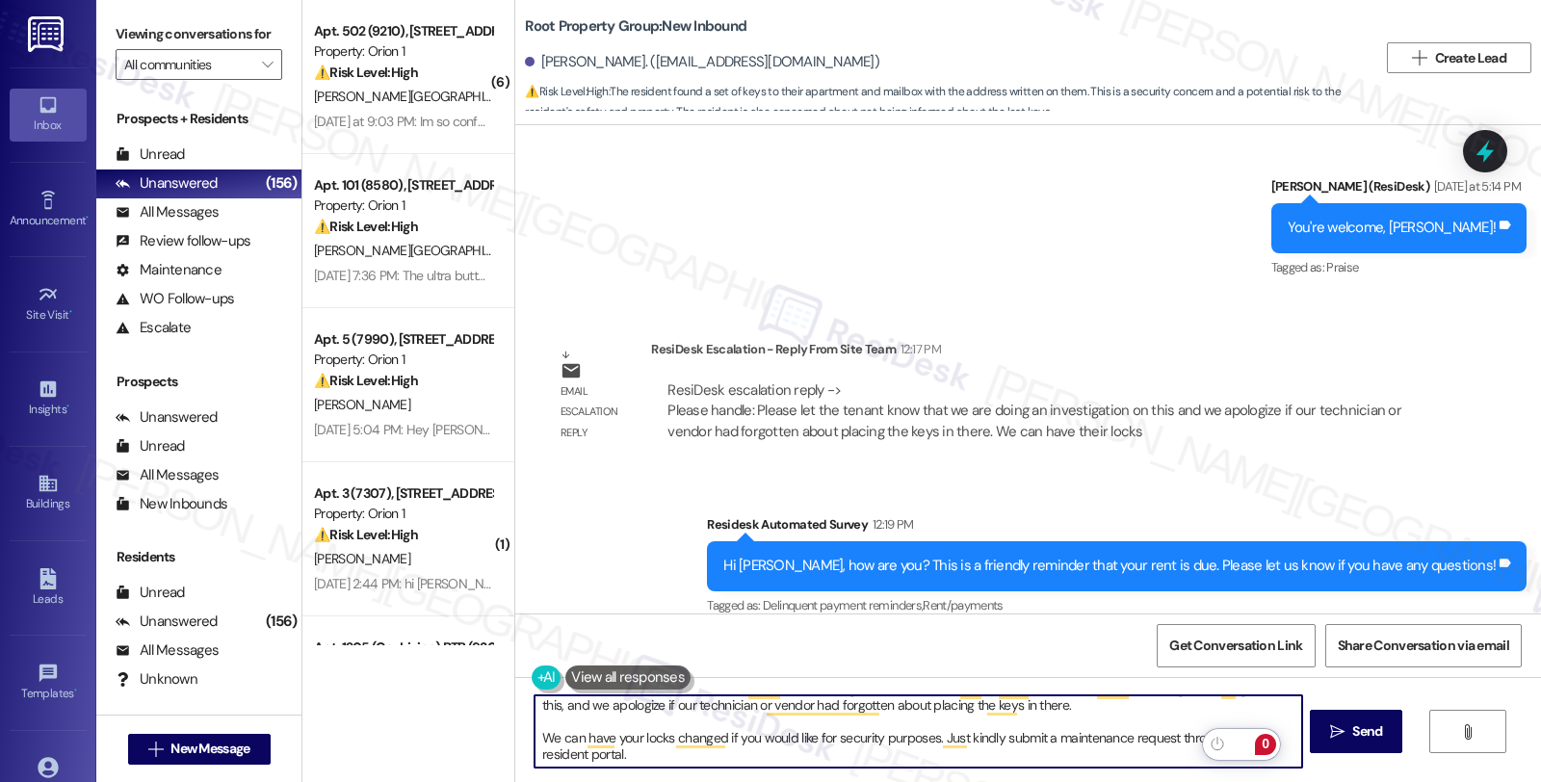
click at [597, 757] on textarea "Hi Thomas, I hope you're doing great. I'd like to give you an update. We want y…" at bounding box center [918, 731] width 767 height 72
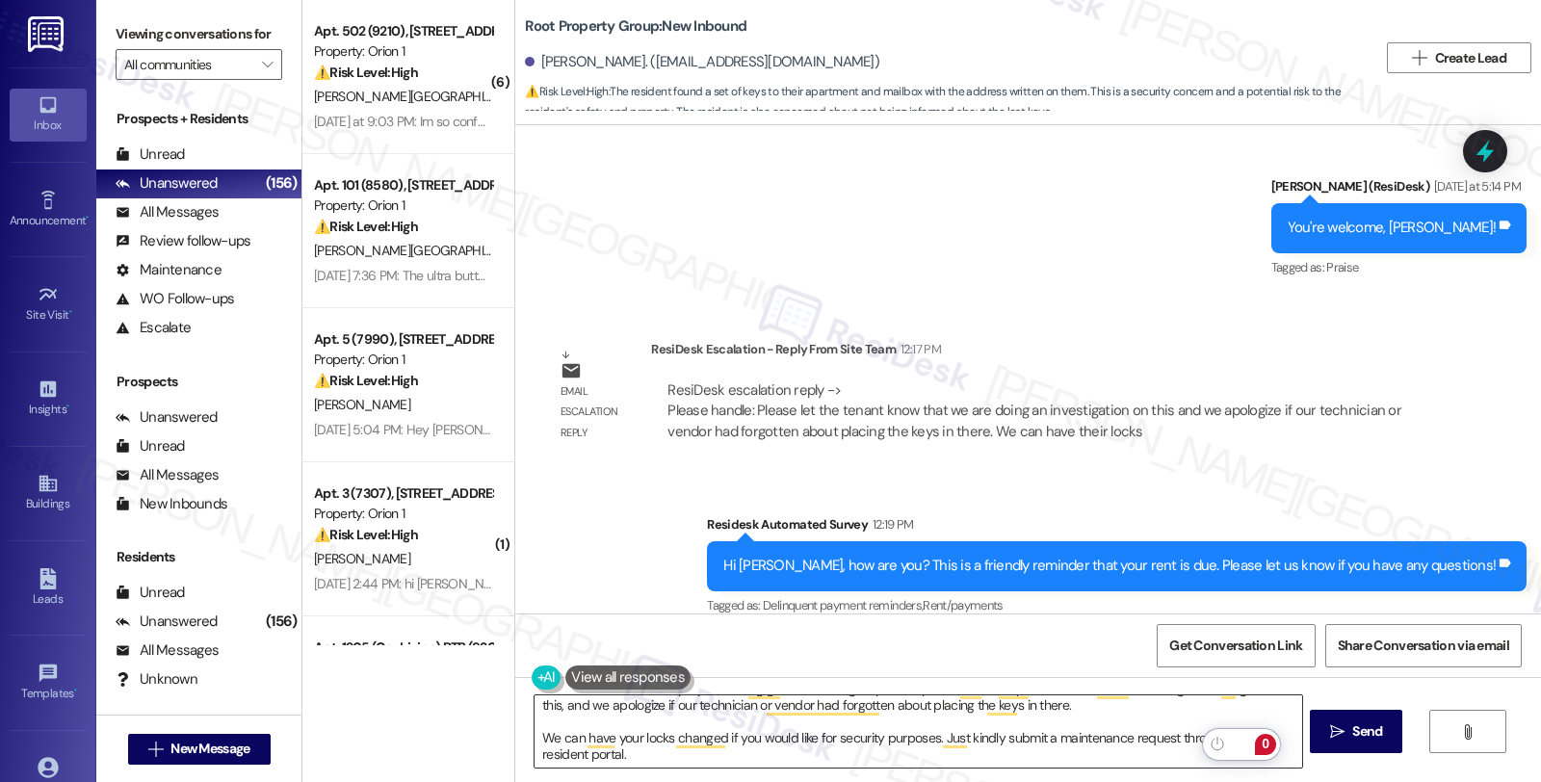
click at [1036, 744] on textarea "Hi Thomas, I hope you're doing great. I'd like to give you an update. We want y…" at bounding box center [918, 731] width 767 height 72
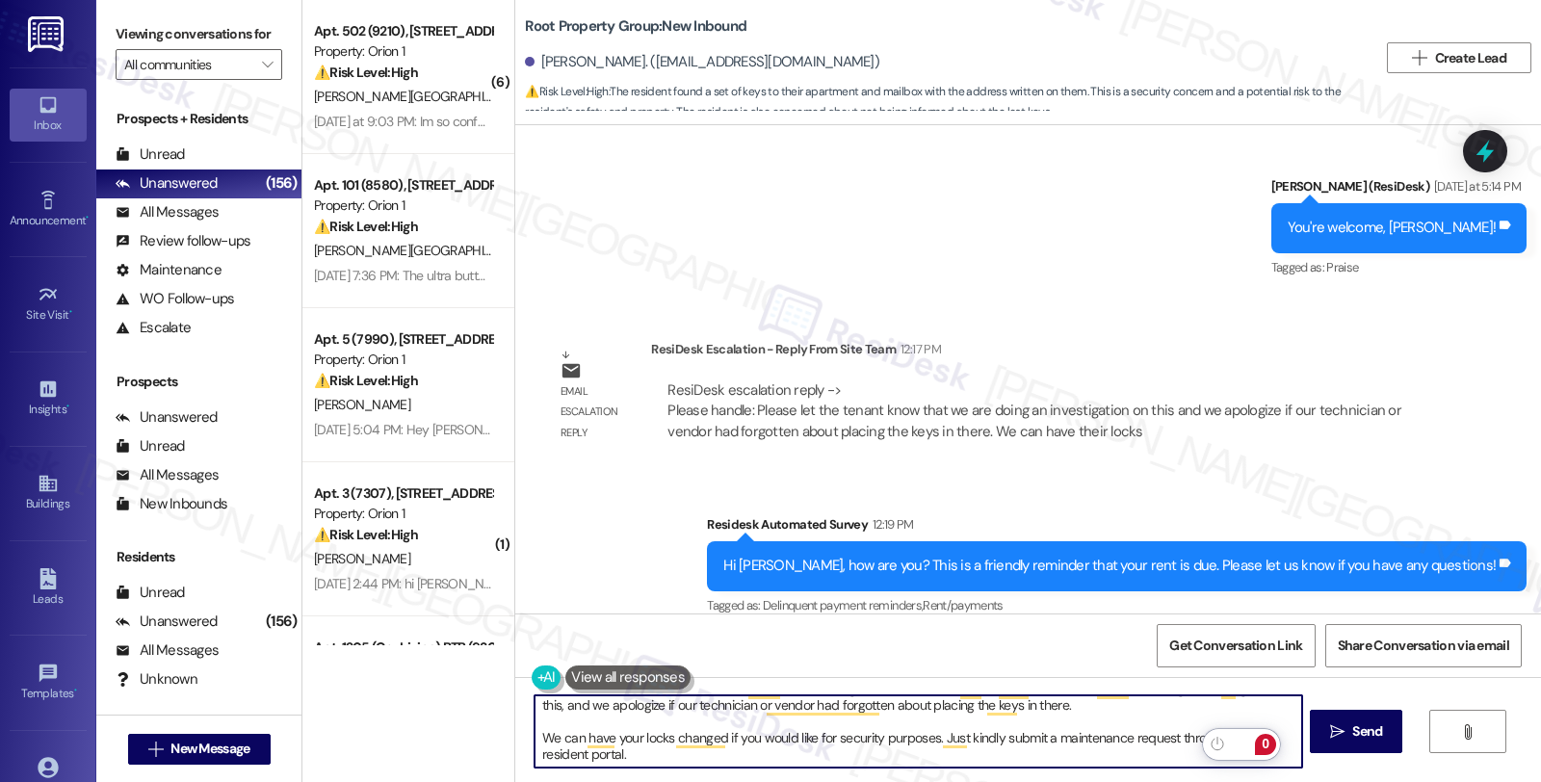
click at [605, 754] on textarea "Hi Thomas, I hope you're doing great. I'd like to give you an update. We want y…" at bounding box center [918, 731] width 767 height 72
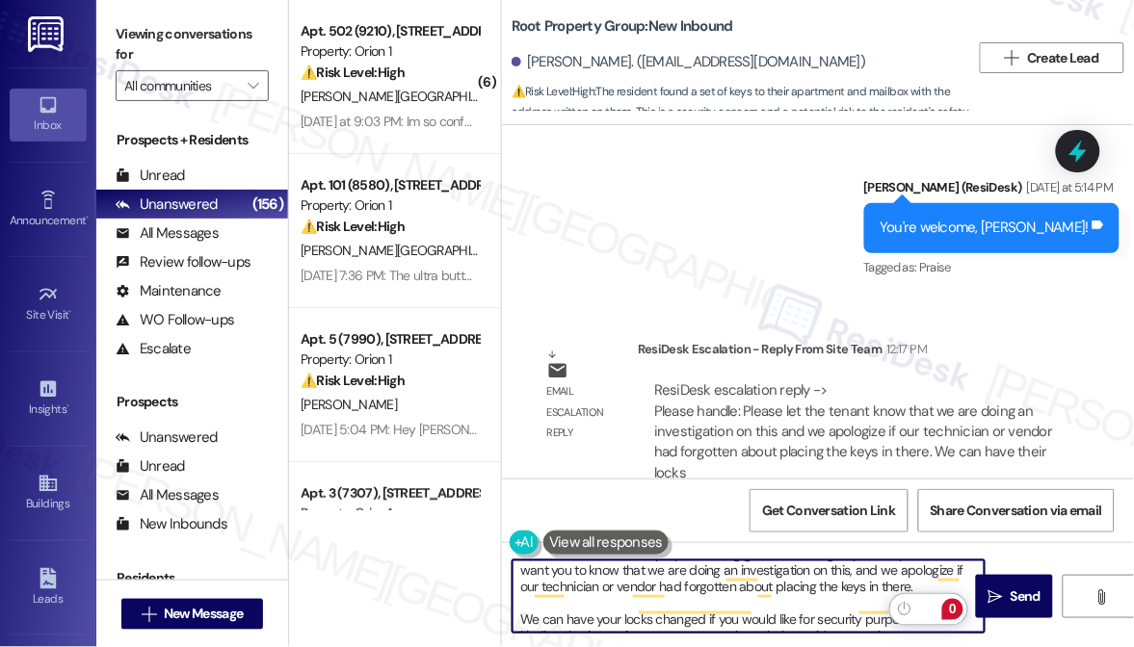
scroll to position [37, 0]
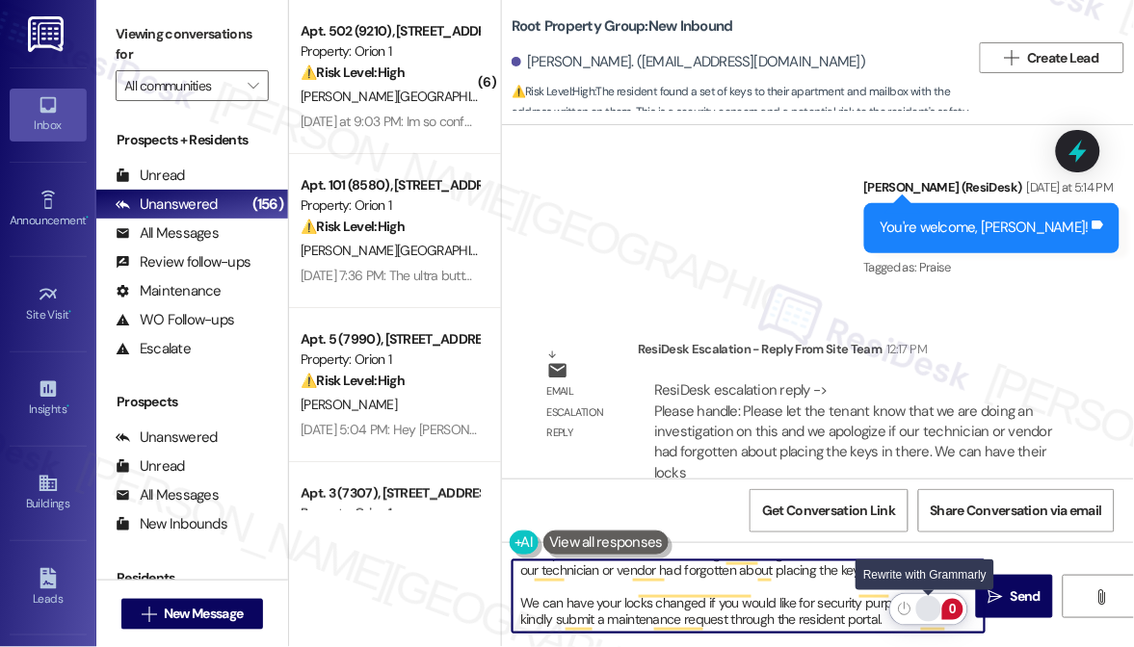
click at [930, 608] on div "Rewrite with Grammarly" at bounding box center [928, 609] width 21 height 22
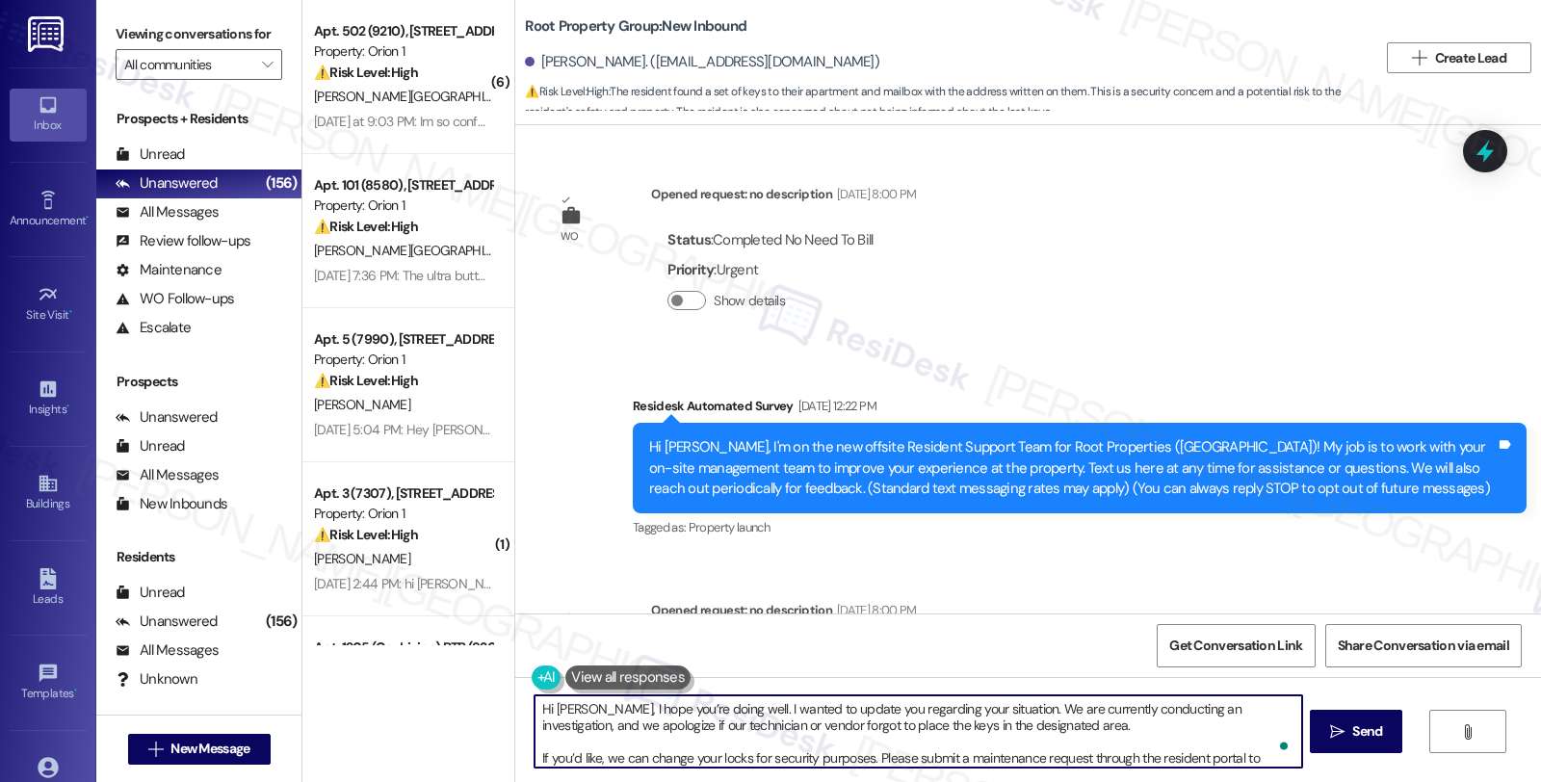
scroll to position [20, 0]
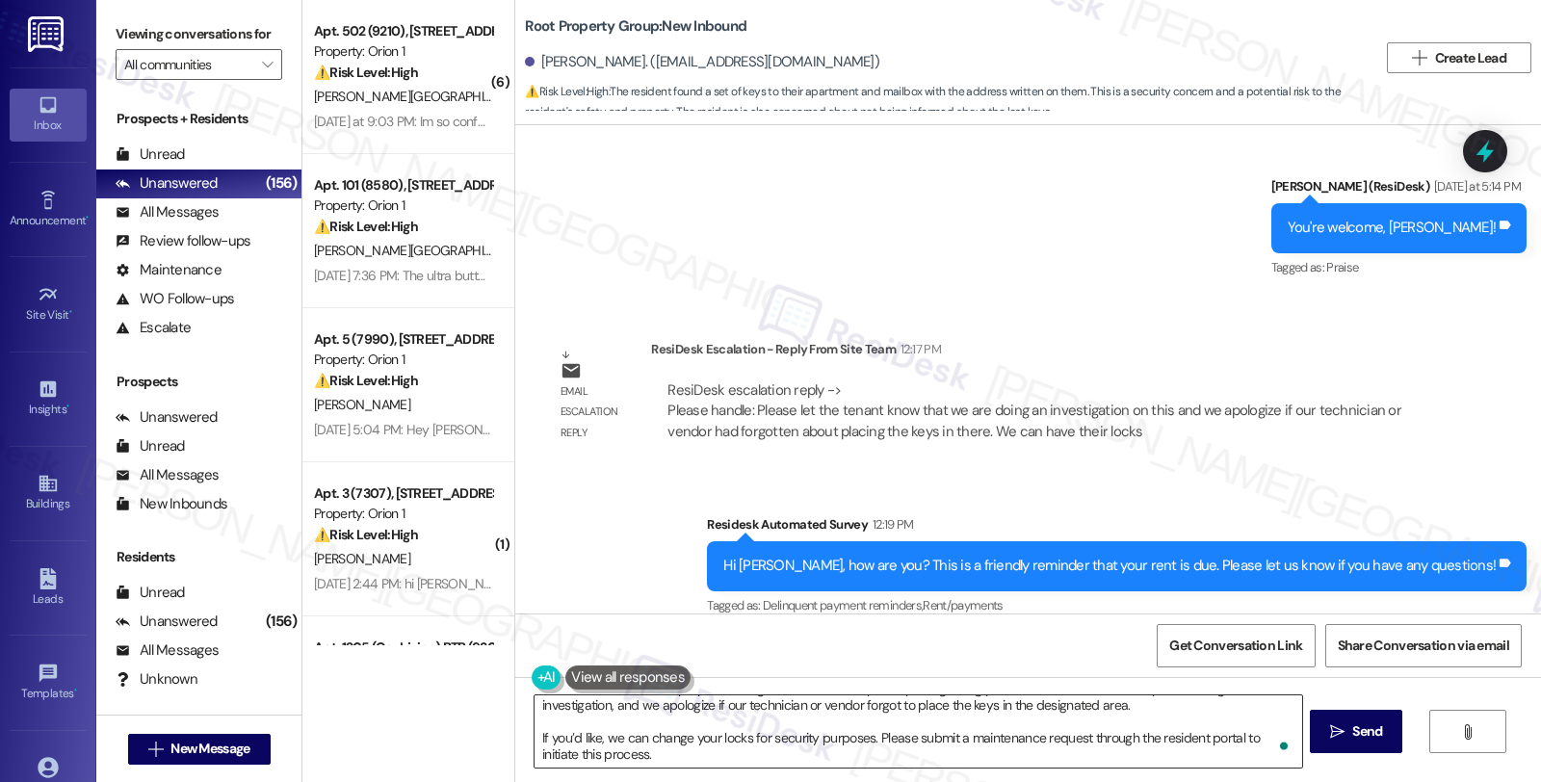
click at [686, 757] on textarea "Hi [PERSON_NAME], I hope you’re doing well. I wanted to update you regarding yo…" at bounding box center [918, 731] width 767 height 72
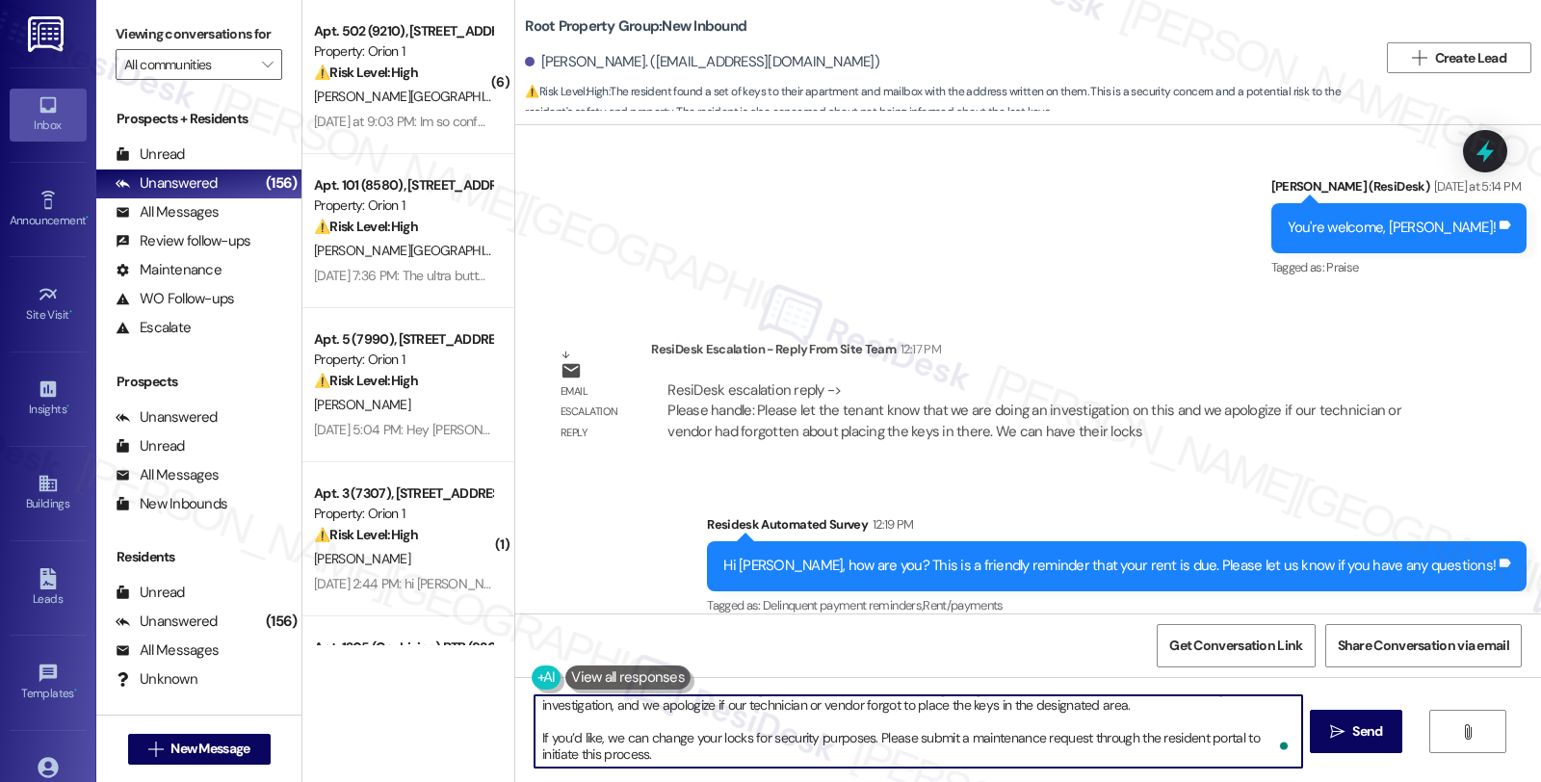
click at [685, 763] on textarea "Hi [PERSON_NAME], I hope you’re doing well. I wanted to update you regarding yo…" at bounding box center [918, 731] width 767 height 72
type textarea "Hi [PERSON_NAME], I hope you’re doing well. I wanted to update you regarding yo…"
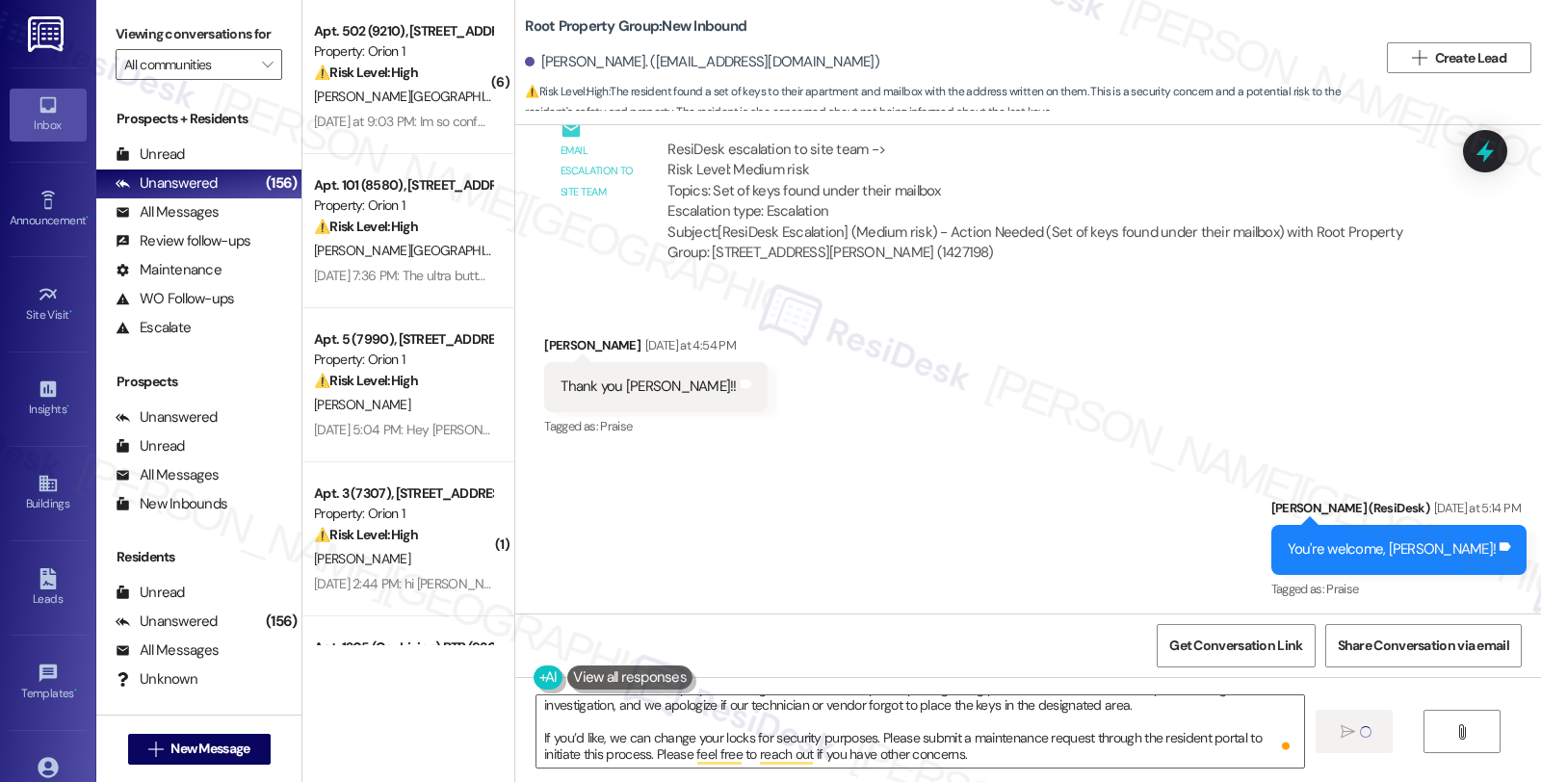
scroll to position [0, 0]
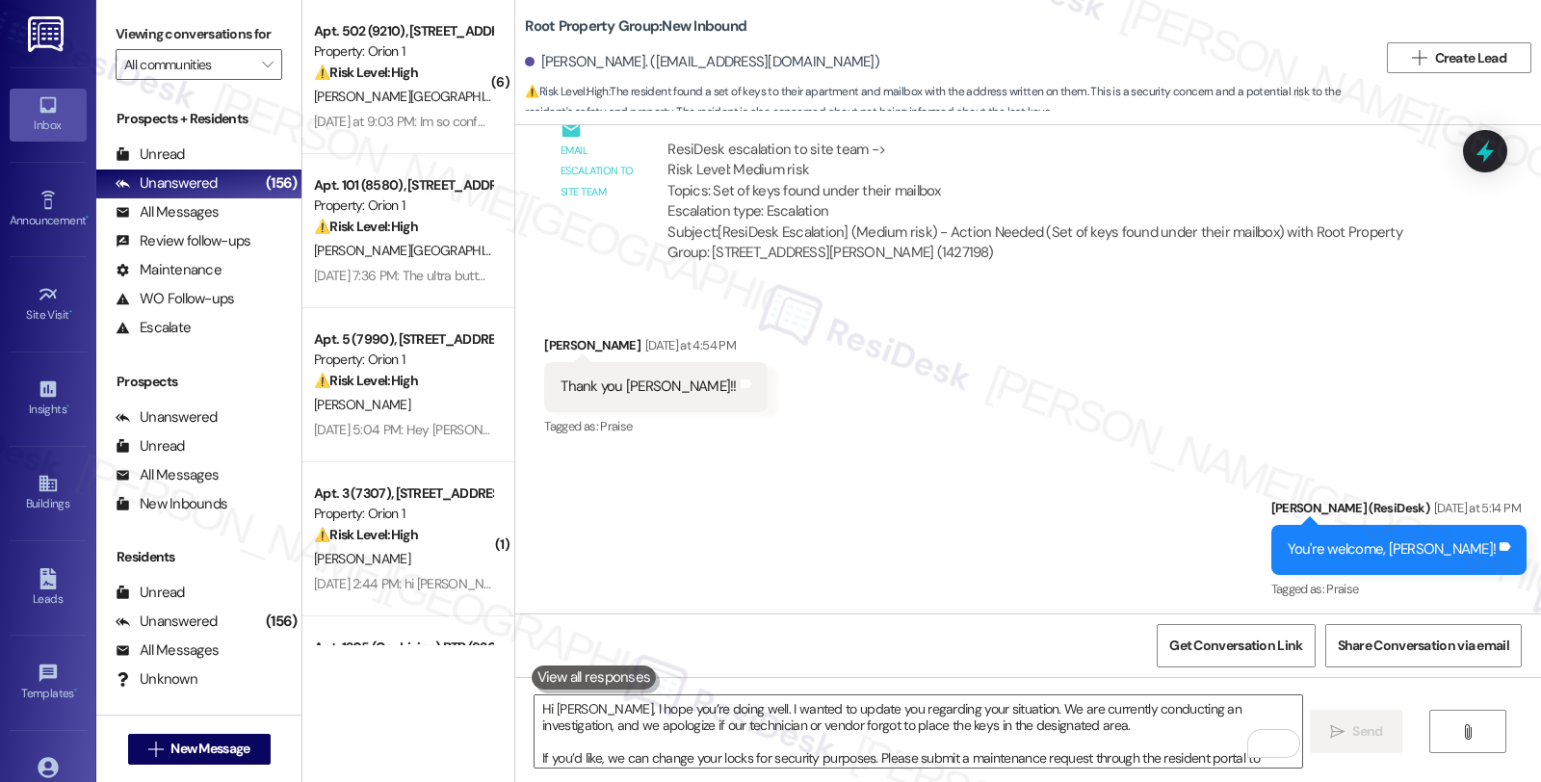
click at [1333, 350] on div "Received via SMS [PERSON_NAME] [DATE] at 4:54 PM Thank you [PERSON_NAME]!! Tags…" at bounding box center [1028, 373] width 1026 height 163
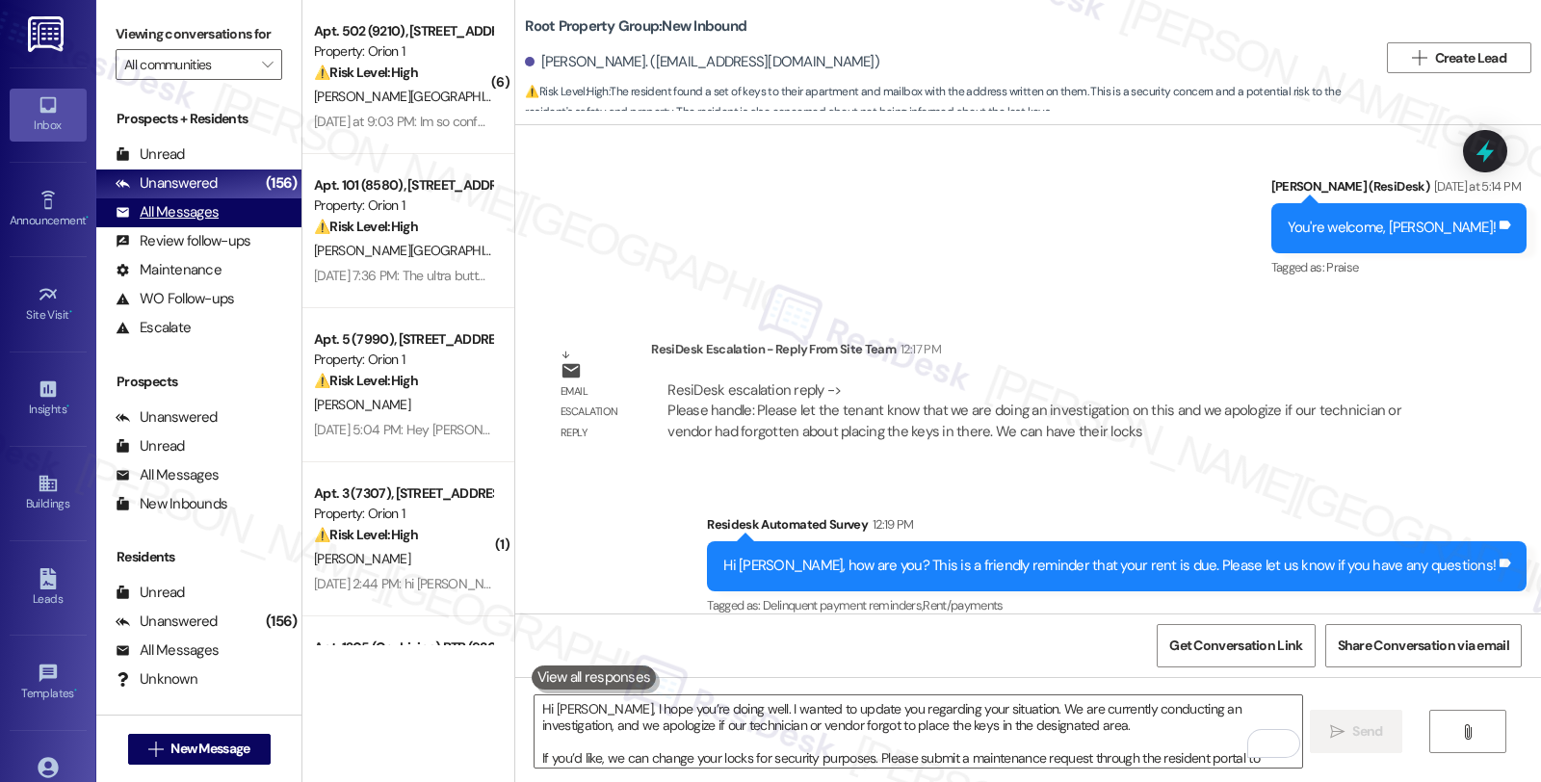
click at [203, 223] on div "All Messages" at bounding box center [167, 212] width 103 height 20
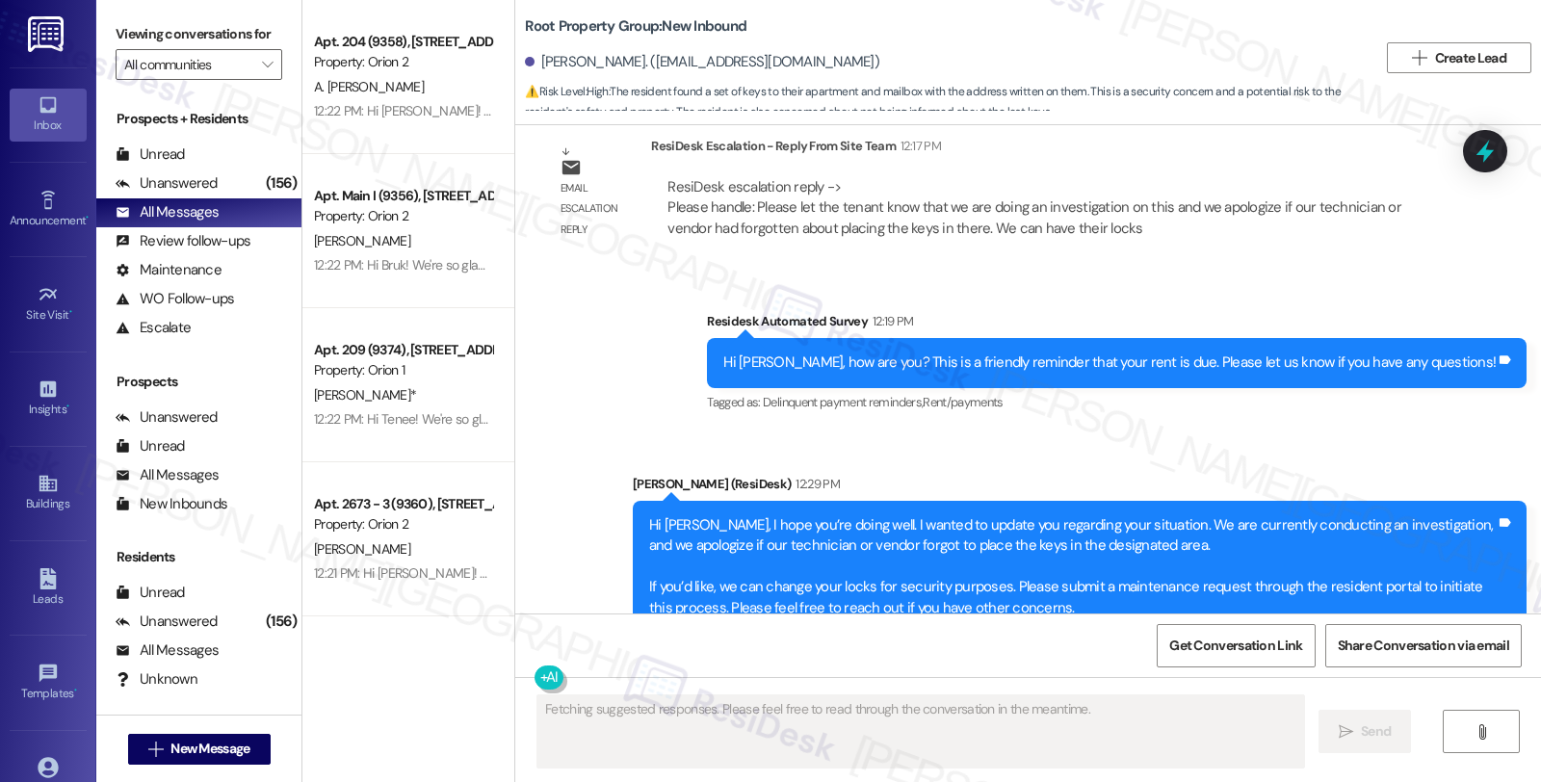
scroll to position [2509, 0]
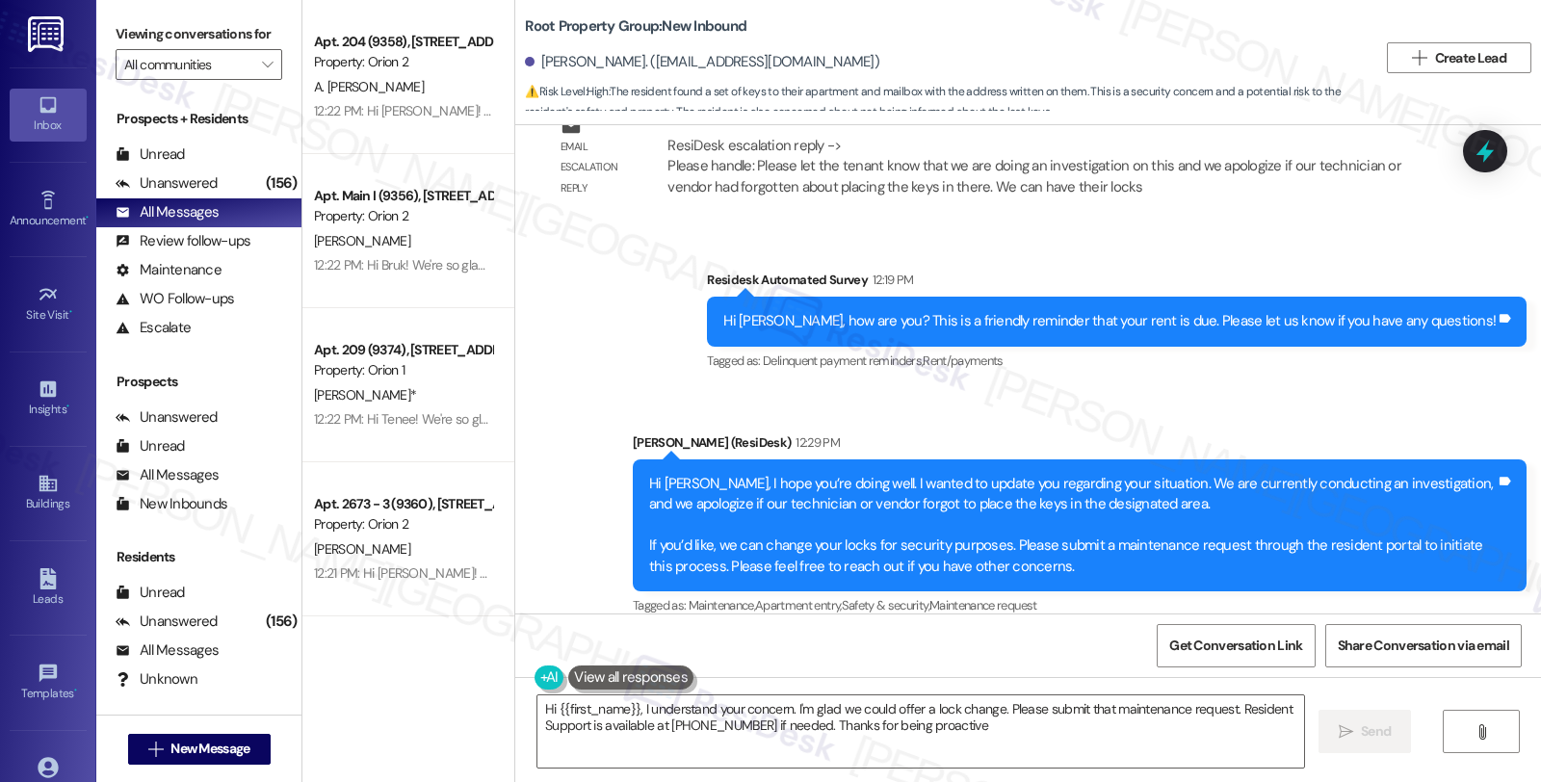
type textarea "Hi {{first_name}}, I understand your concern. I'm glad we could offer a lock ch…"
